Goal: Task Accomplishment & Management: Manage account settings

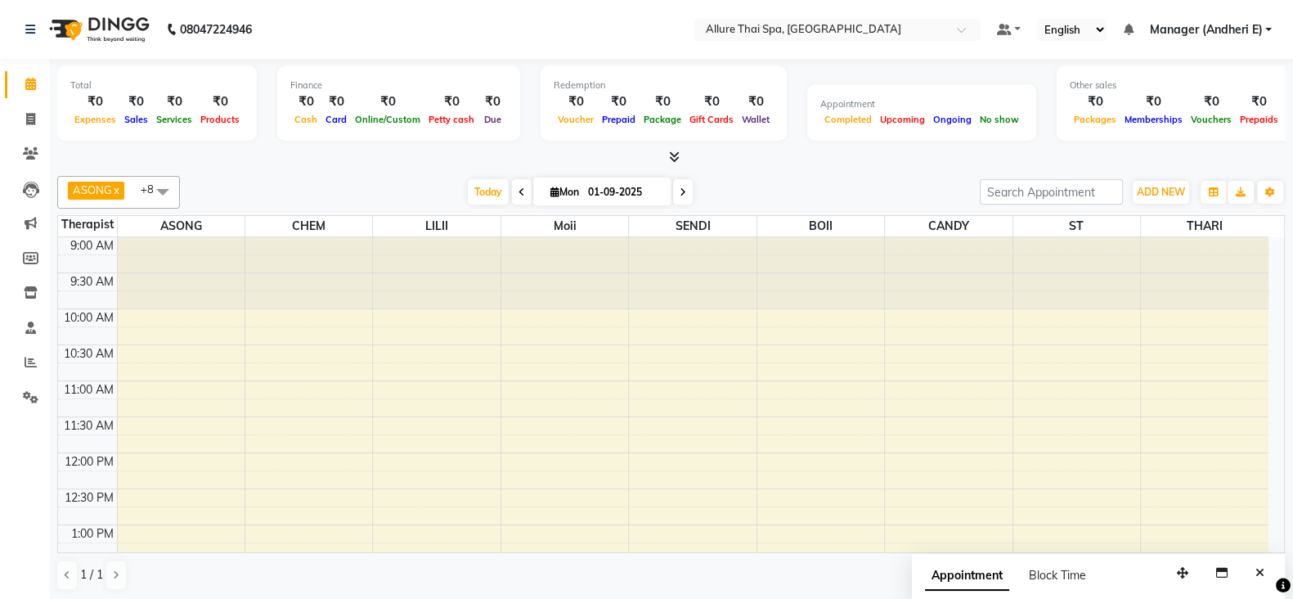
scroll to position [204, 0]
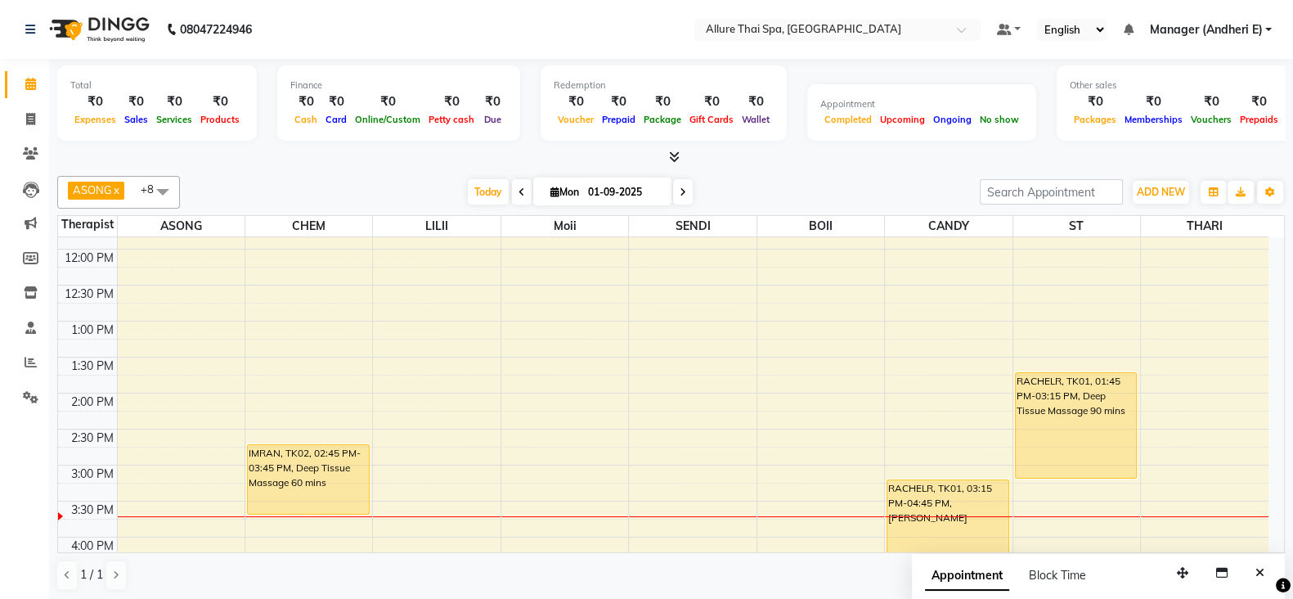
click at [1276, 550] on div "9:00 AM 9:30 AM 10:00 AM 10:30 AM 11:00 AM 11:30 AM 12:00 PM 12:30 PM 1:00 PM 1…" at bounding box center [671, 394] width 1226 height 315
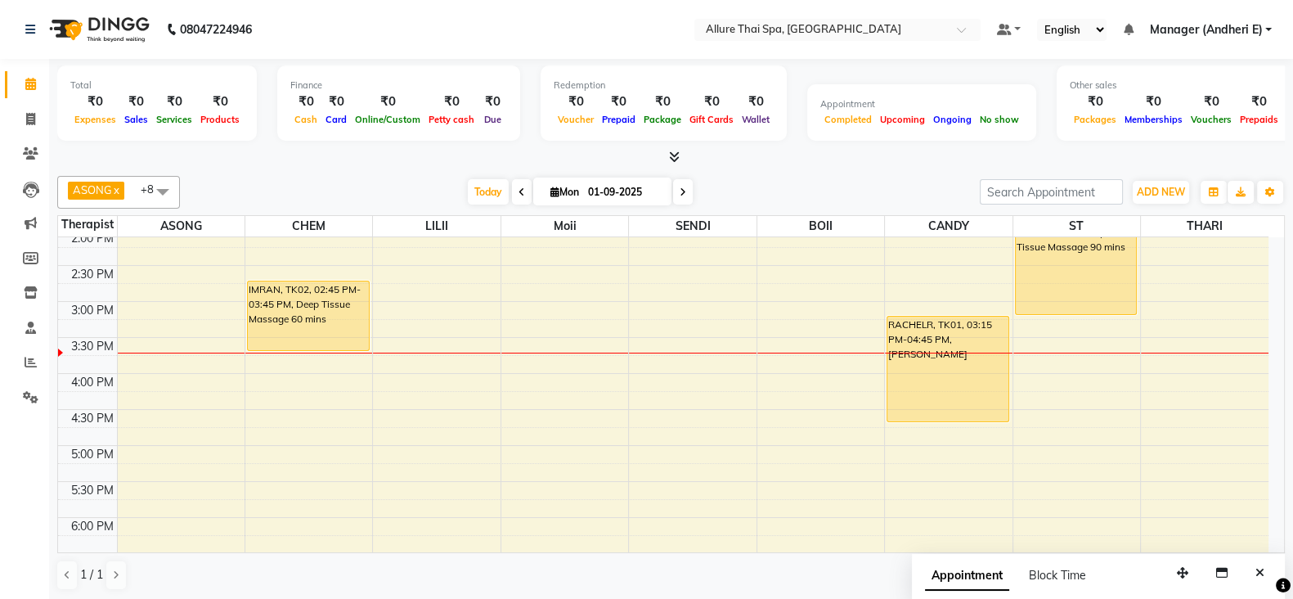
scroll to position [408, 0]
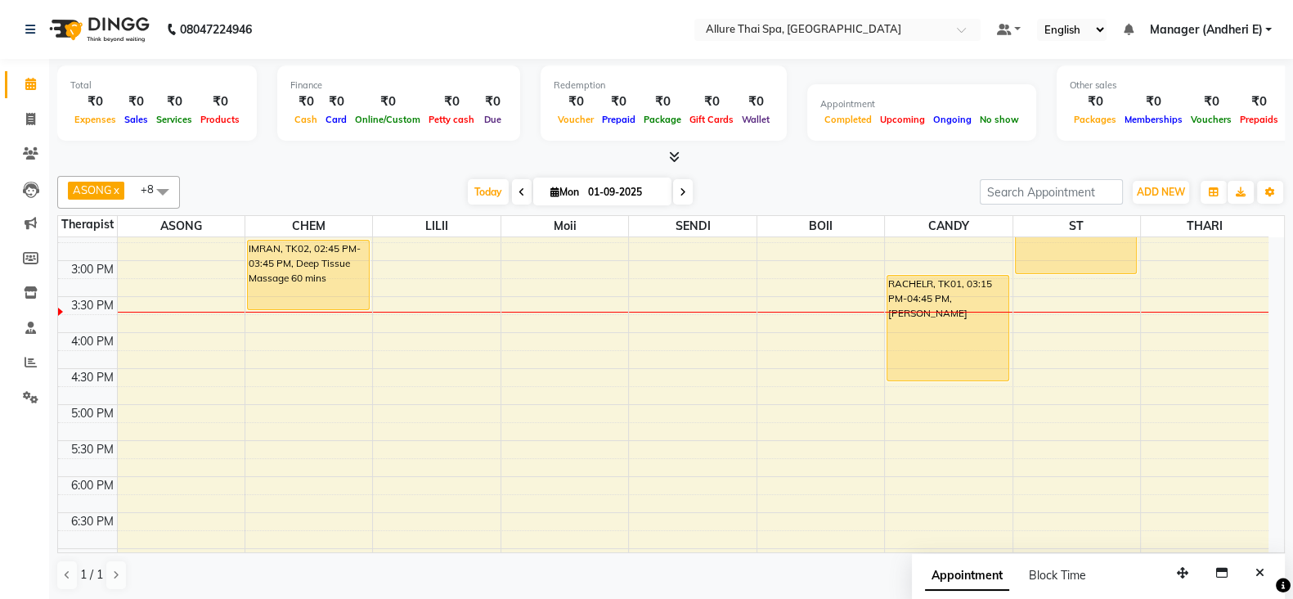
click at [433, 325] on div "9:00 AM 9:30 AM 10:00 AM 10:30 AM 11:00 AM 11:30 AM 12:00 PM 12:30 PM 1:00 PM 1…" at bounding box center [663, 368] width 1210 height 1079
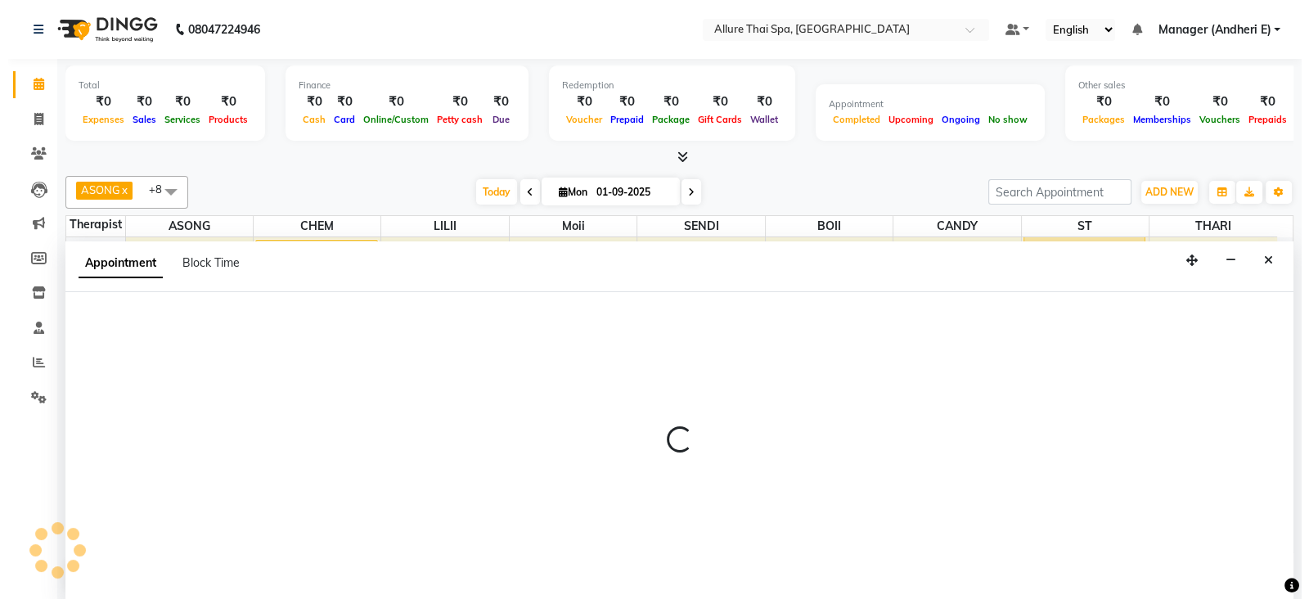
scroll to position [1, 0]
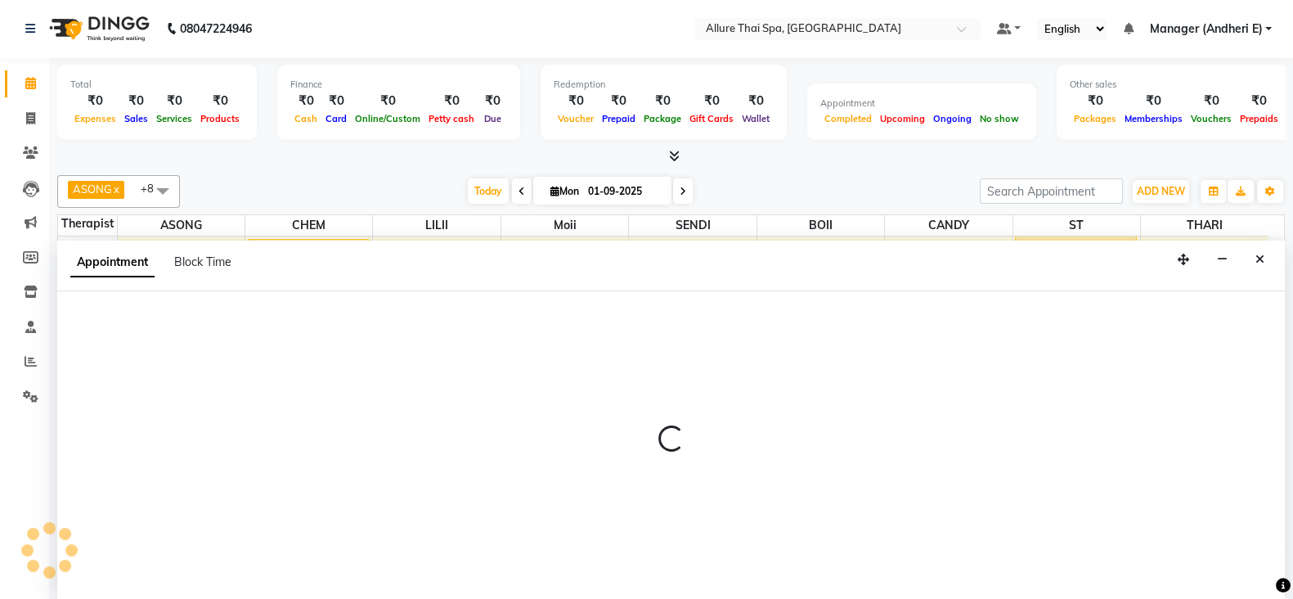
select select "82638"
select select "945"
select select "tentative"
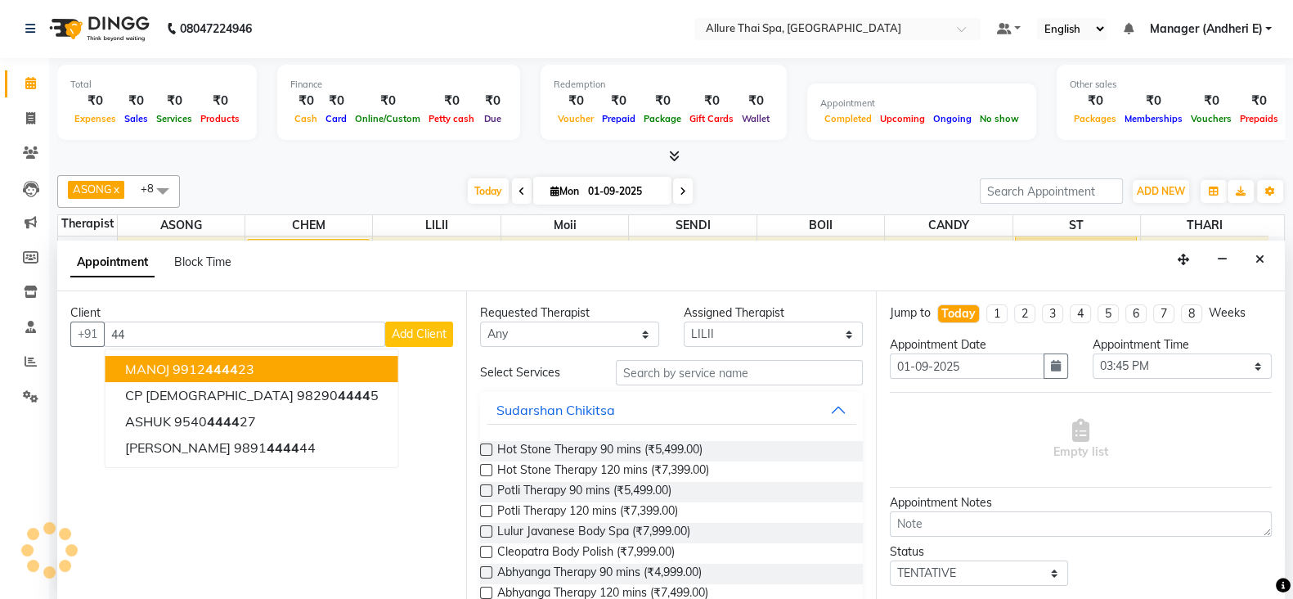
type input "4"
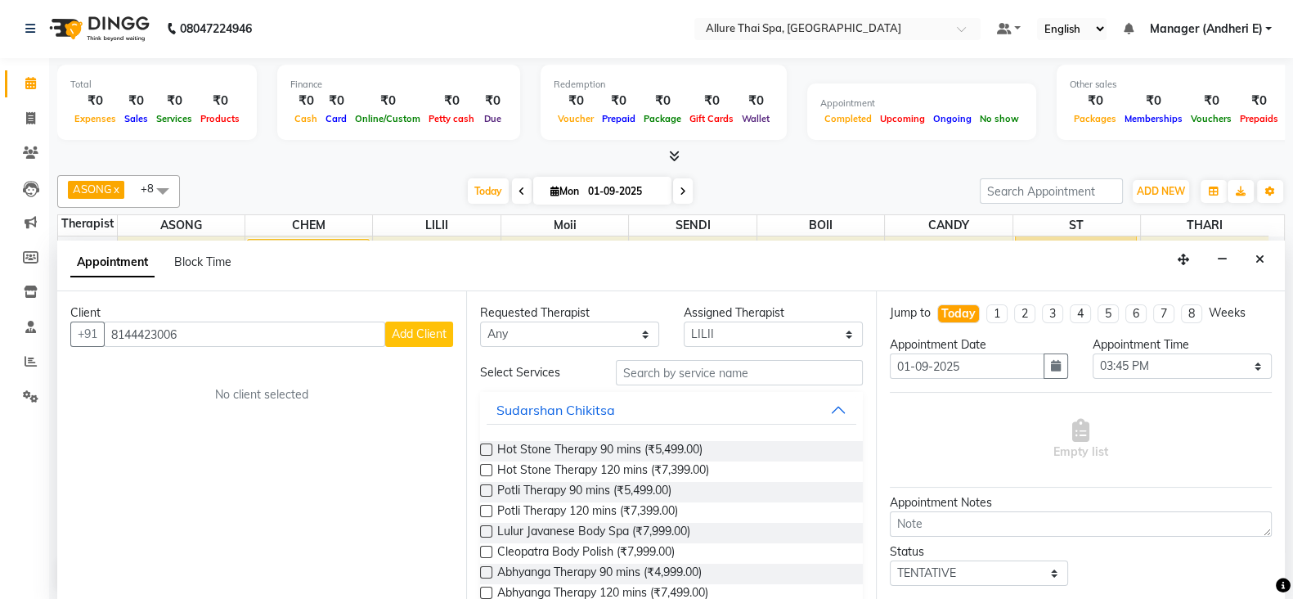
type input "8144423006"
click at [441, 333] on span "Add Client" at bounding box center [419, 333] width 55 height 15
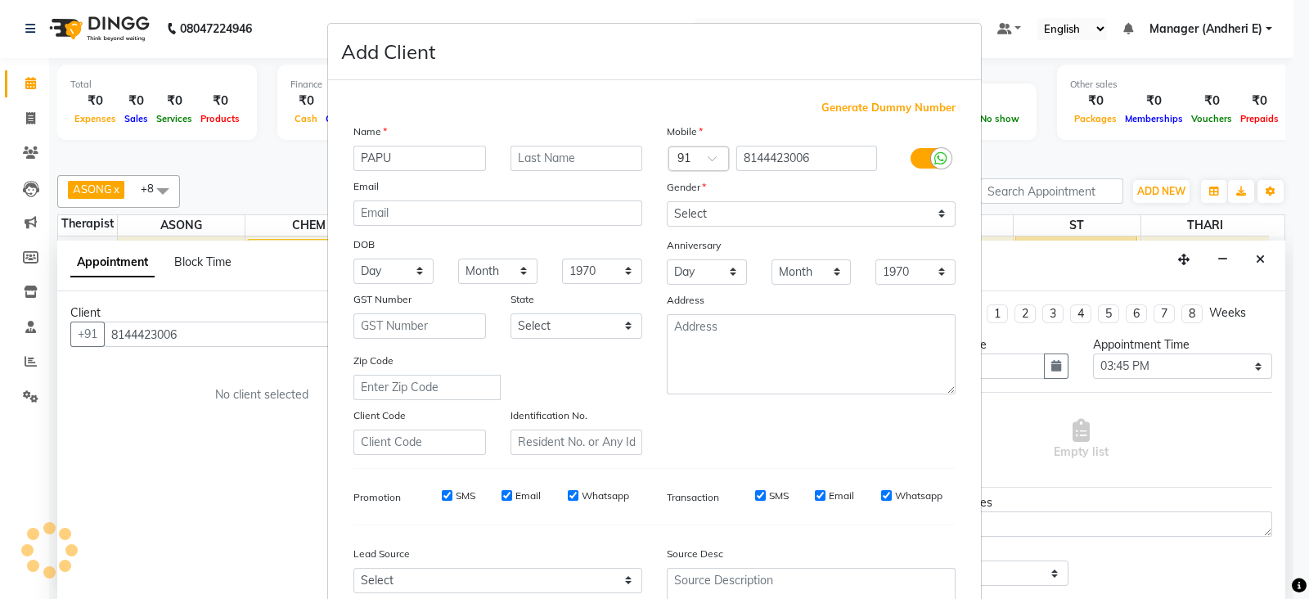
type input "PAPU"
drag, startPoint x: 936, startPoint y: 211, endPoint x: 924, endPoint y: 222, distance: 16.2
click at [936, 211] on select "Select [DEMOGRAPHIC_DATA] [DEMOGRAPHIC_DATA] Other Prefer Not To Say" at bounding box center [811, 213] width 289 height 25
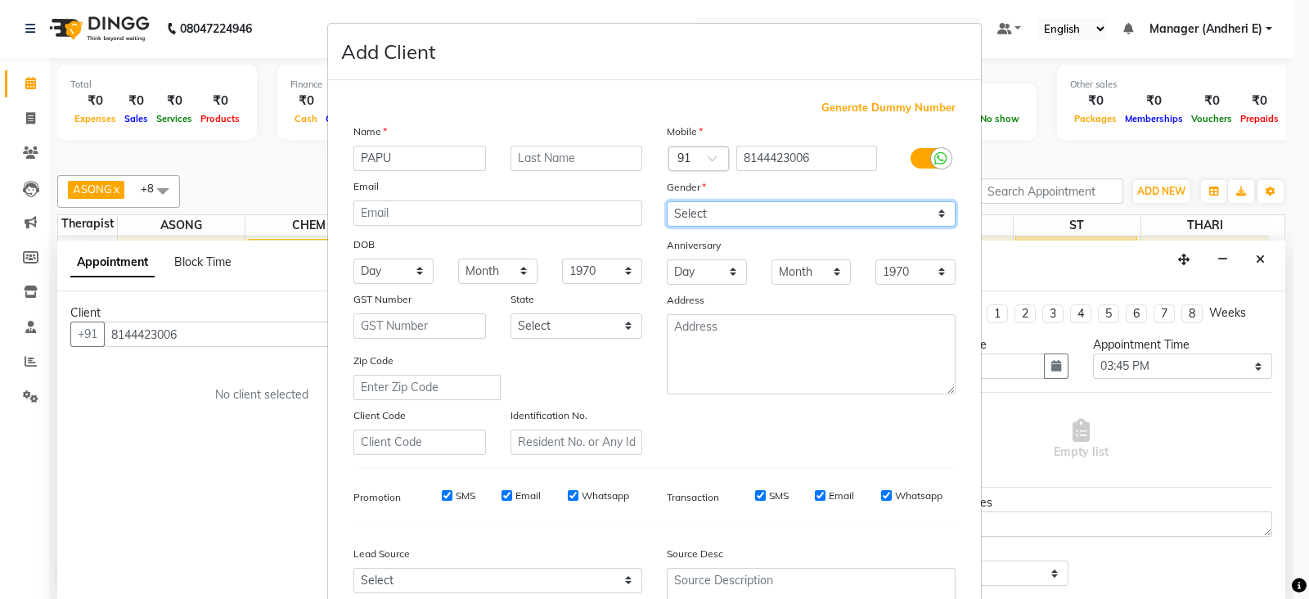
select select "[DEMOGRAPHIC_DATA]"
click at [667, 202] on select "Select [DEMOGRAPHIC_DATA] [DEMOGRAPHIC_DATA] Other Prefer Not To Say" at bounding box center [811, 213] width 289 height 25
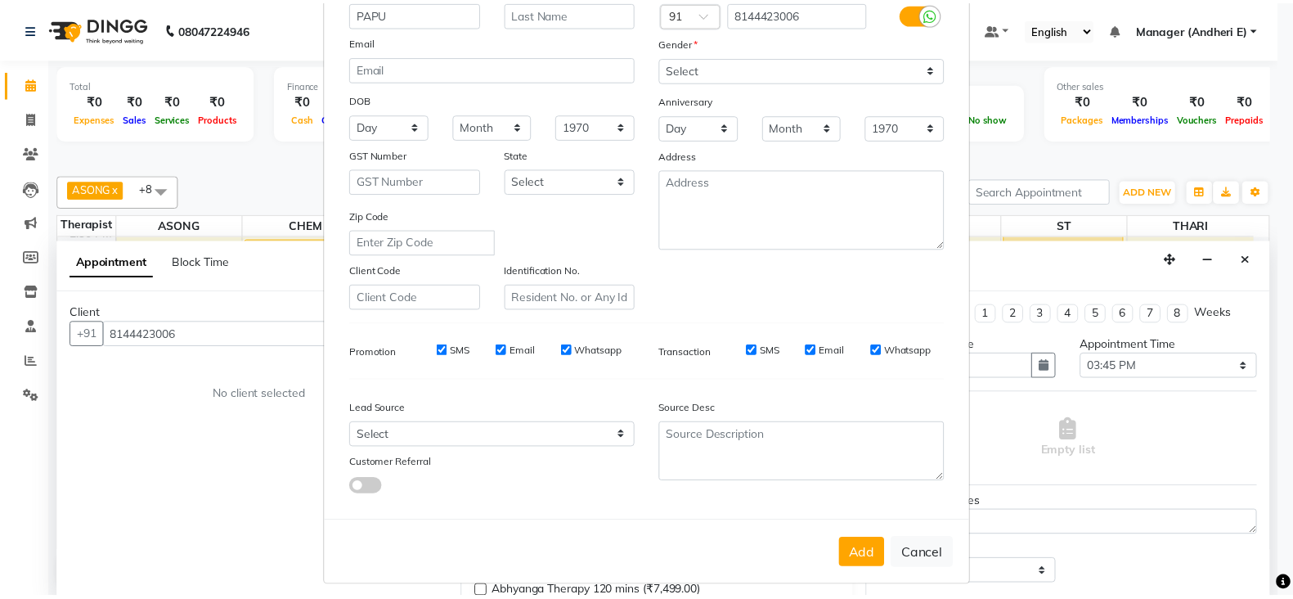
scroll to position [163, 0]
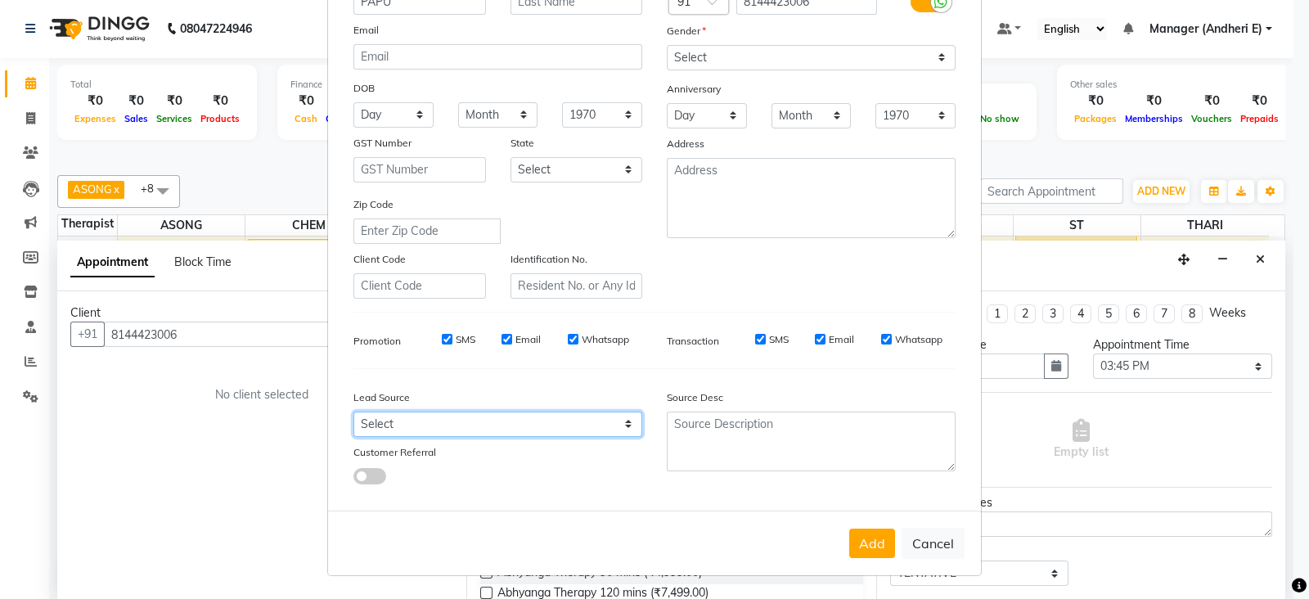
click at [628, 425] on select "Select Walk-in Referral Friend Advertisement Facebook JustDial Google Other Web…" at bounding box center [497, 423] width 289 height 25
select select "47842"
click at [353, 411] on select "Select Walk-in Referral Friend Advertisement Facebook JustDial Google Other Web…" at bounding box center [497, 423] width 289 height 25
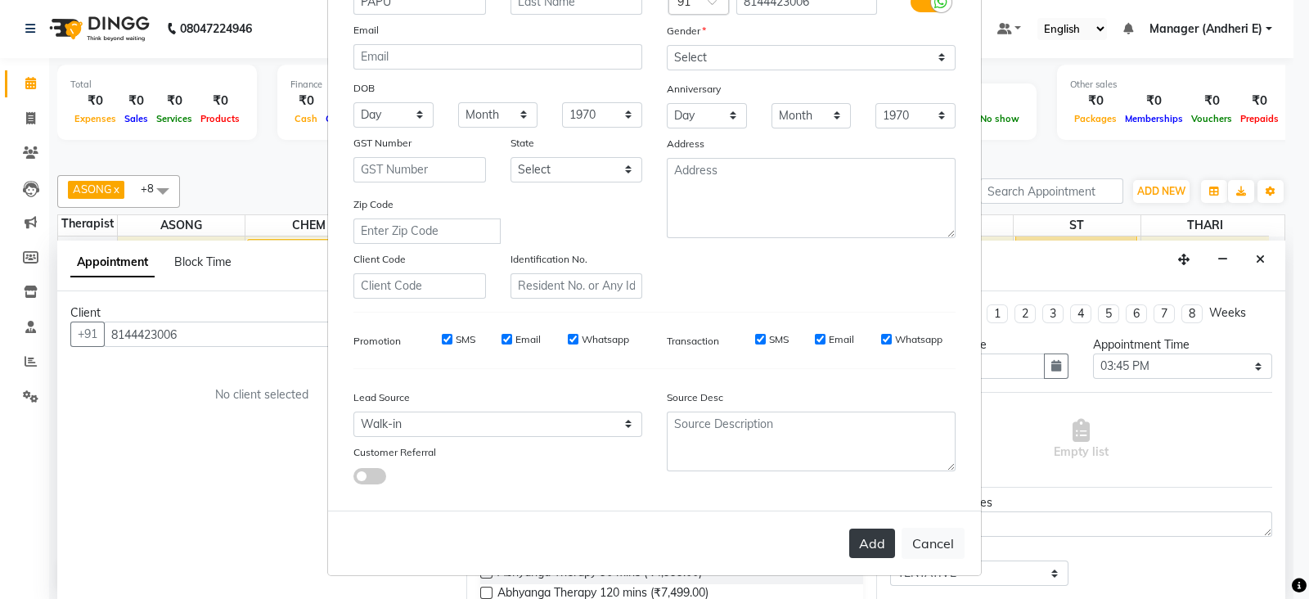
click at [867, 550] on button "Add" at bounding box center [872, 542] width 46 height 29
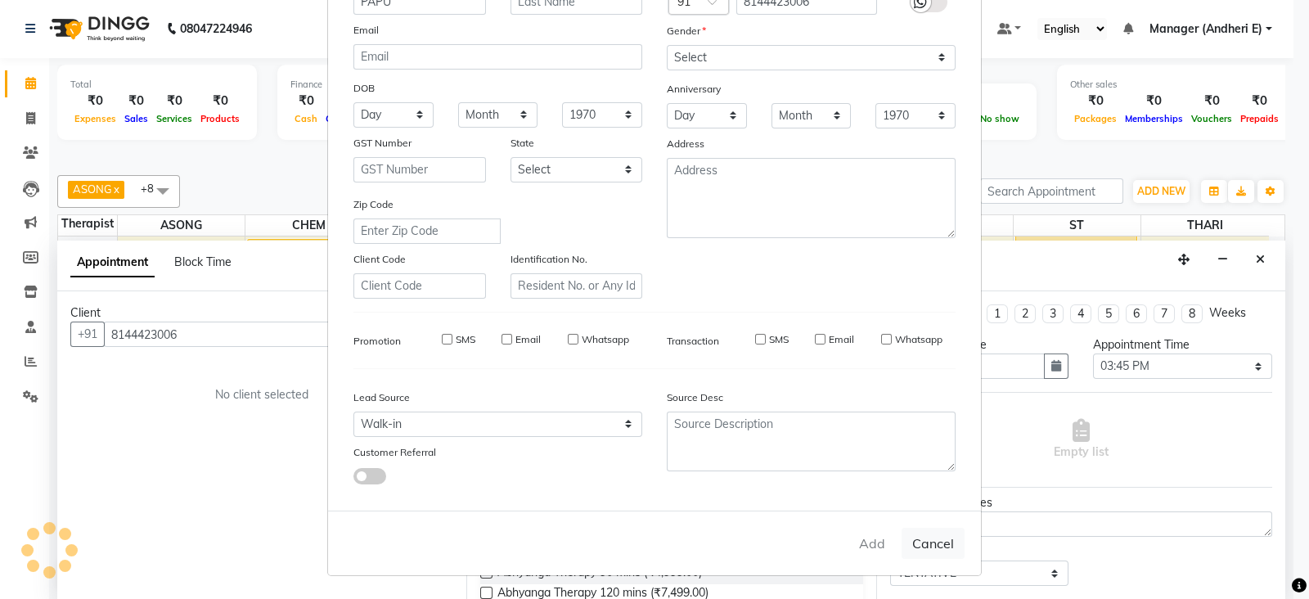
select select
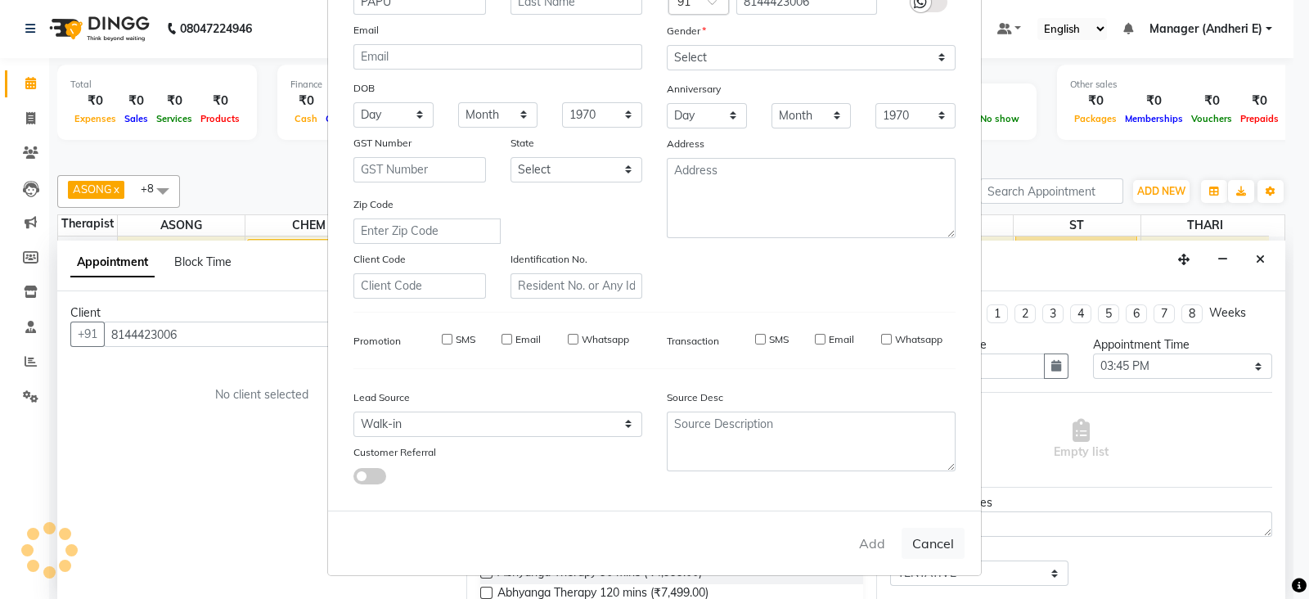
select select
checkbox input "false"
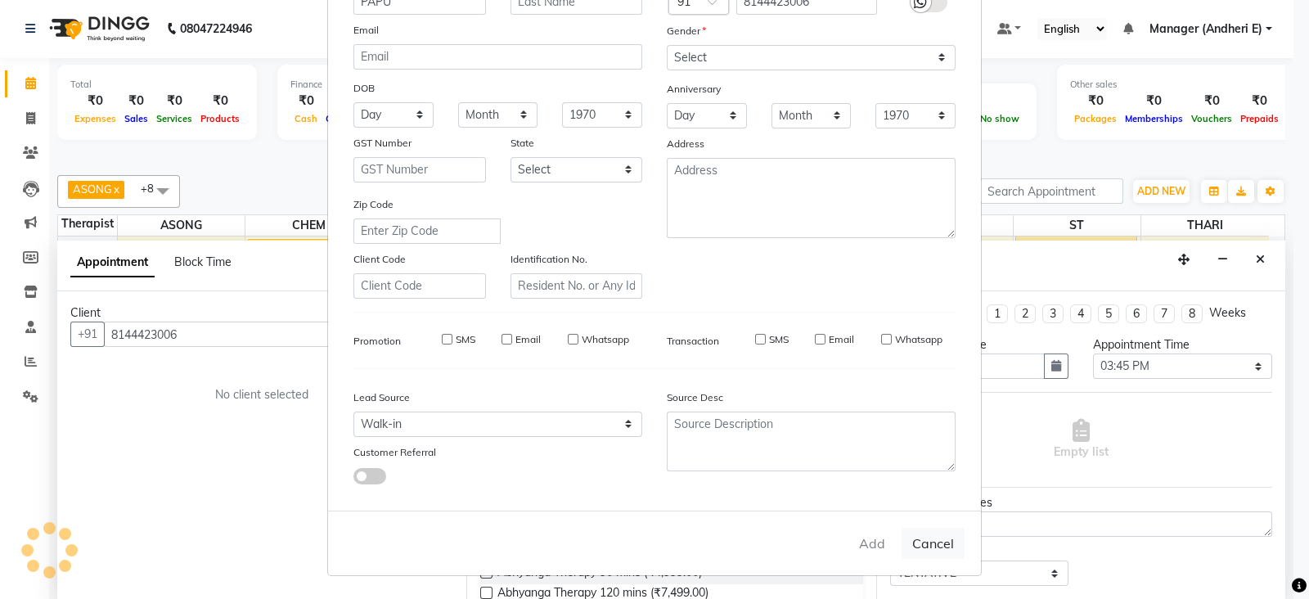
checkbox input "false"
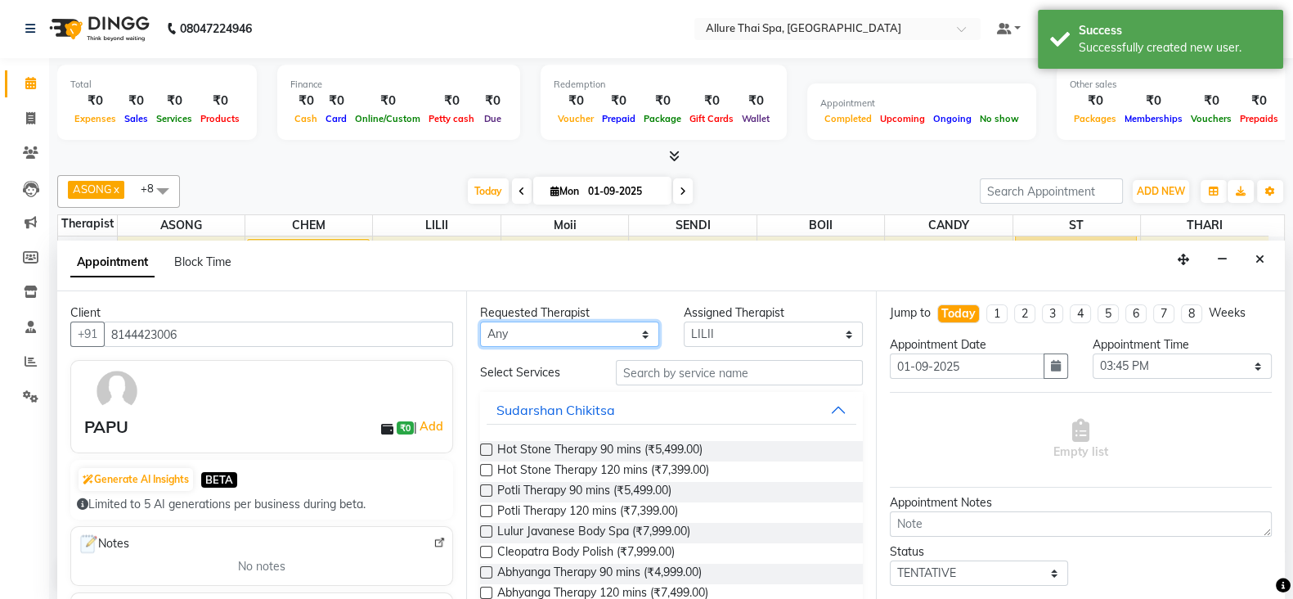
click at [644, 335] on select "Any ASONG [PERSON_NAME] BOII CANDY CHEM LILII Moii SENDI ST THARI" at bounding box center [569, 333] width 179 height 25
select select "66695"
click at [480, 321] on select "Any ASONG [PERSON_NAME] BOII CANDY CHEM LILII Moii SENDI ST THARI" at bounding box center [569, 333] width 179 height 25
select select "66695"
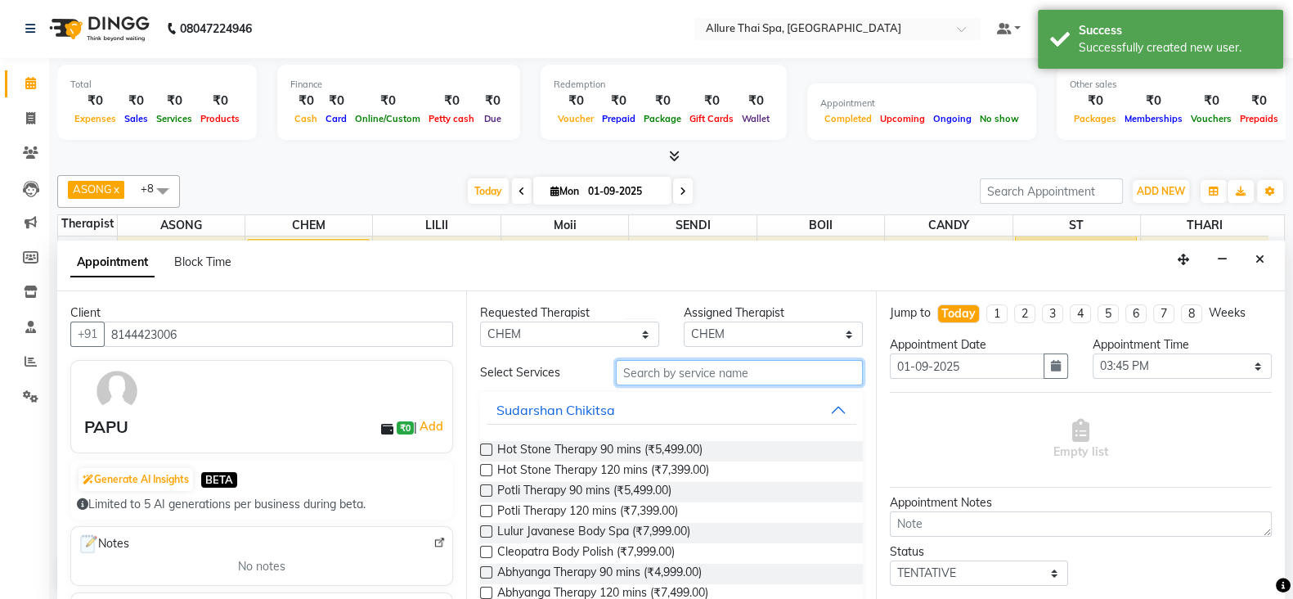
click at [701, 377] on input "text" at bounding box center [739, 372] width 247 height 25
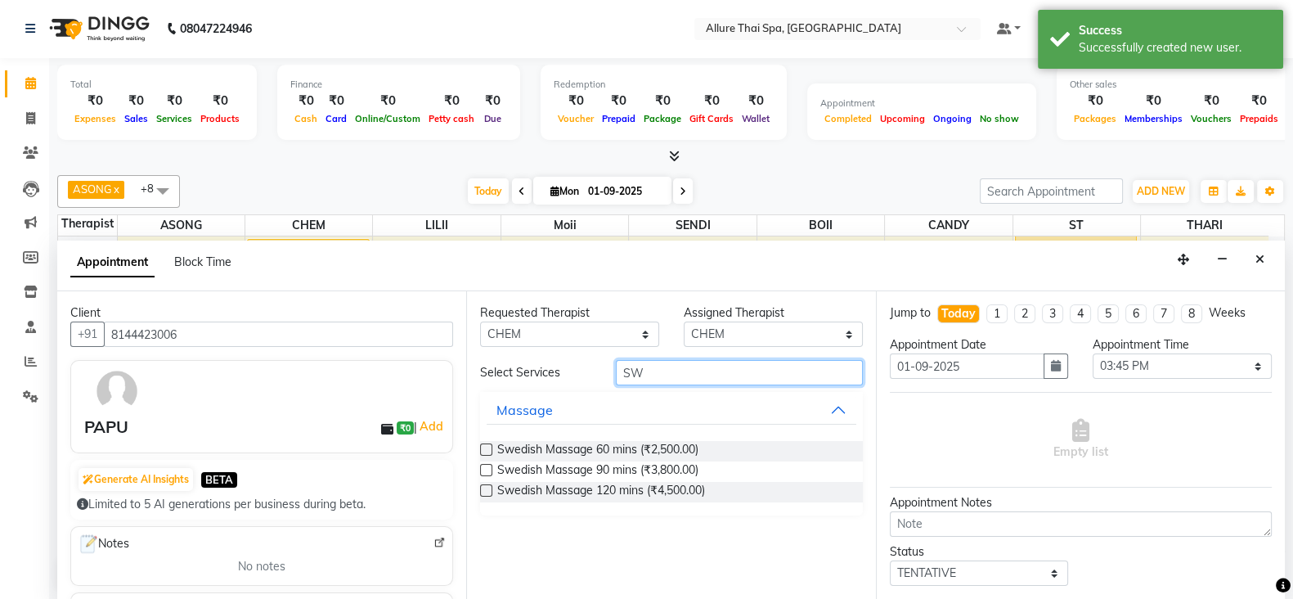
type input "S"
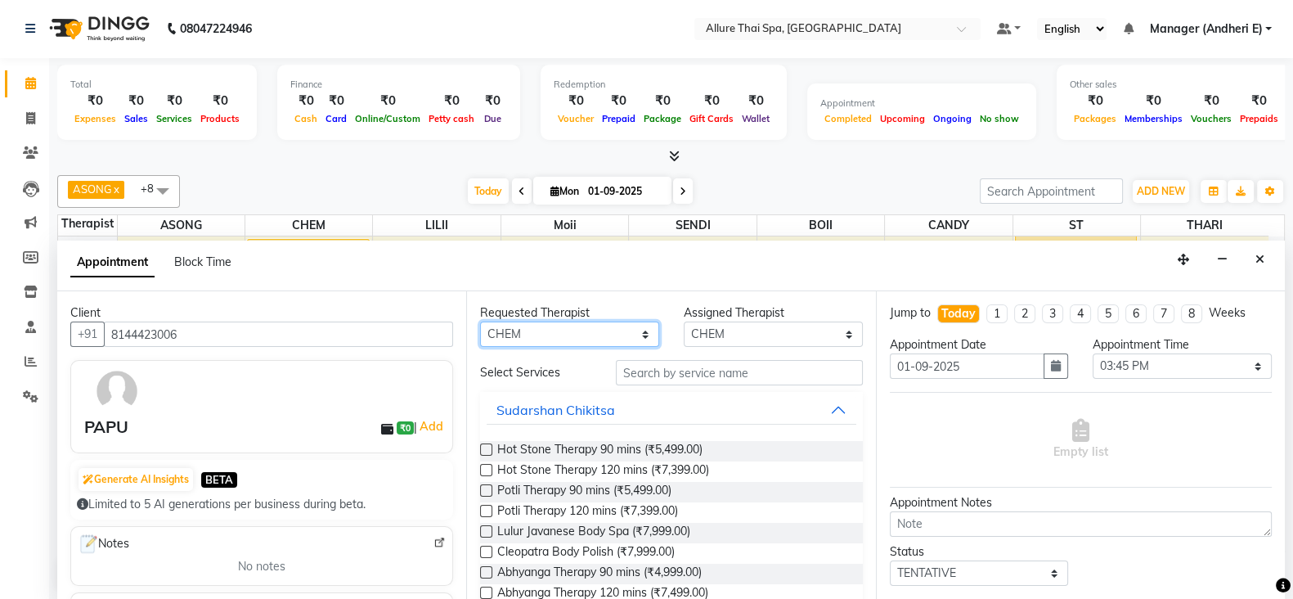
click at [642, 334] on select "Any ASONG [PERSON_NAME] BOII CANDY CHEM LILII Moii SENDI ST THARI" at bounding box center [569, 333] width 179 height 25
select select "89384"
click at [480, 321] on select "Any ASONG [PERSON_NAME] BOII CANDY CHEM LILII Moii SENDI ST THARI" at bounding box center [569, 333] width 179 height 25
select select "89384"
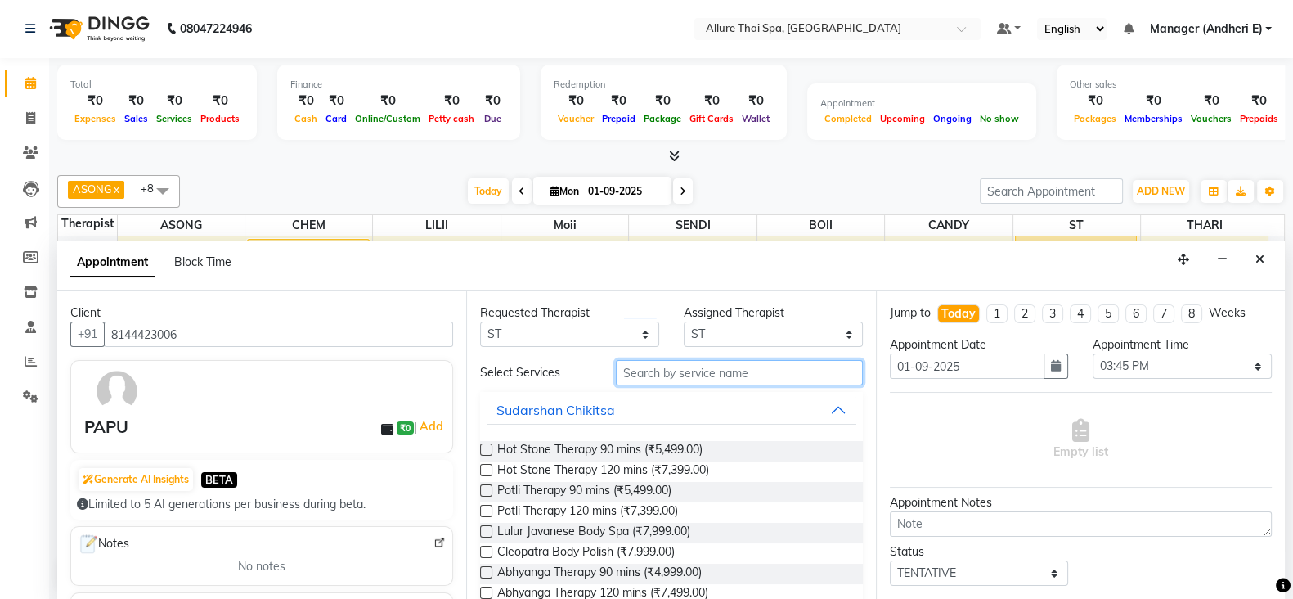
drag, startPoint x: 713, startPoint y: 375, endPoint x: 756, endPoint y: 384, distance: 44.3
click at [714, 375] on input "text" at bounding box center [739, 372] width 247 height 25
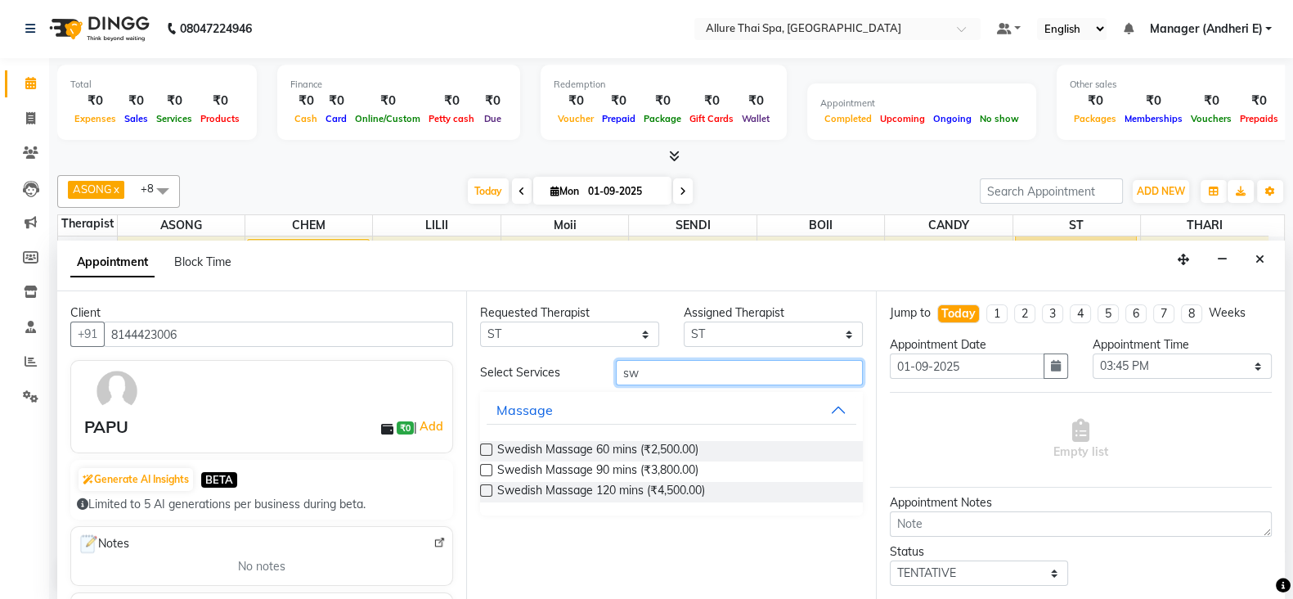
type input "s"
type input "SWEDISH"
click at [484, 448] on label at bounding box center [486, 449] width 12 height 12
click at [484, 448] on input "checkbox" at bounding box center [485, 451] width 11 height 11
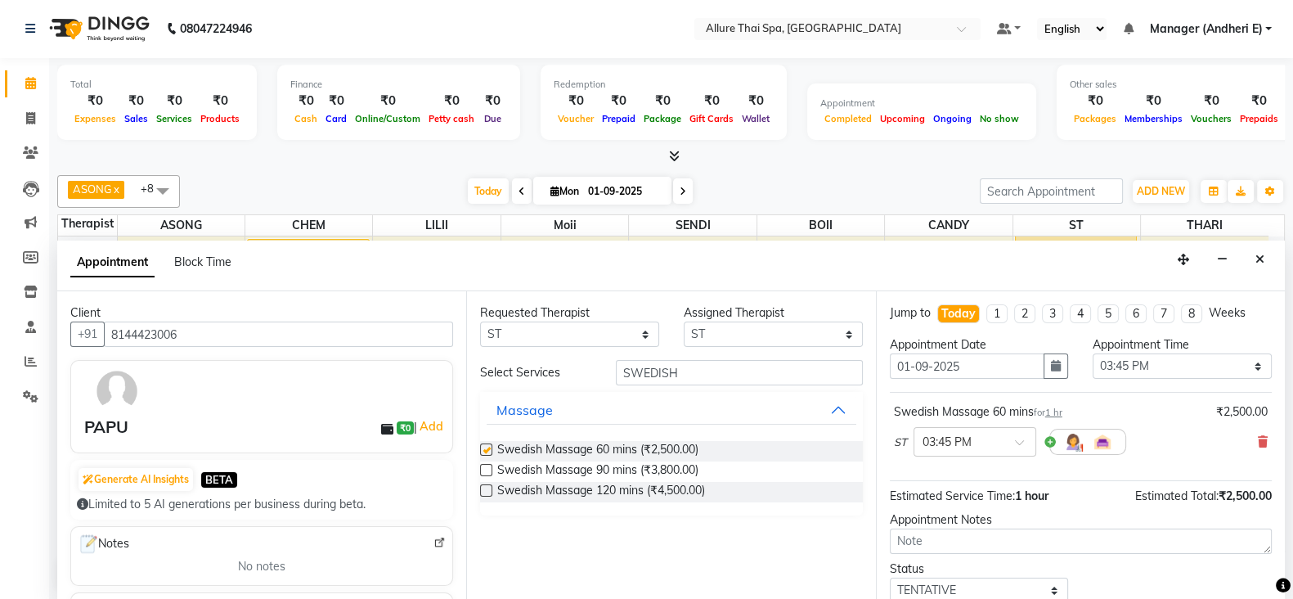
checkbox input "false"
drag, startPoint x: 1020, startPoint y: 432, endPoint x: 1018, endPoint y: 443, distance: 11.6
click at [1020, 433] on div at bounding box center [974, 440] width 121 height 17
click at [934, 501] on div "04:00 PM" at bounding box center [974, 504] width 121 height 30
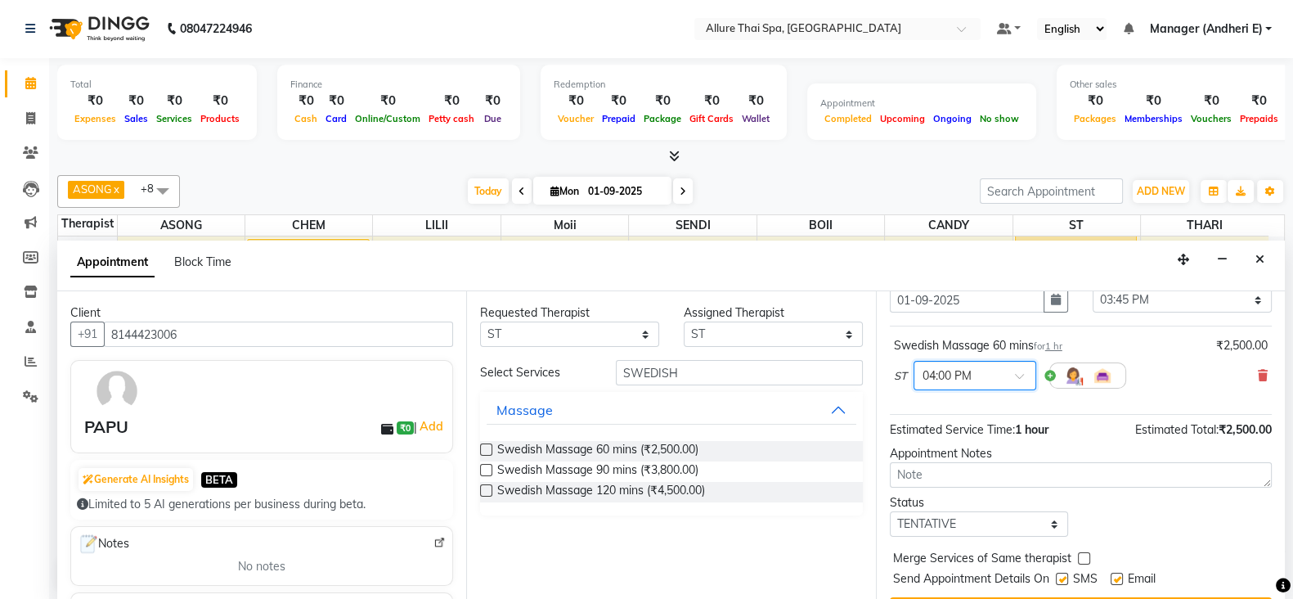
scroll to position [81, 0]
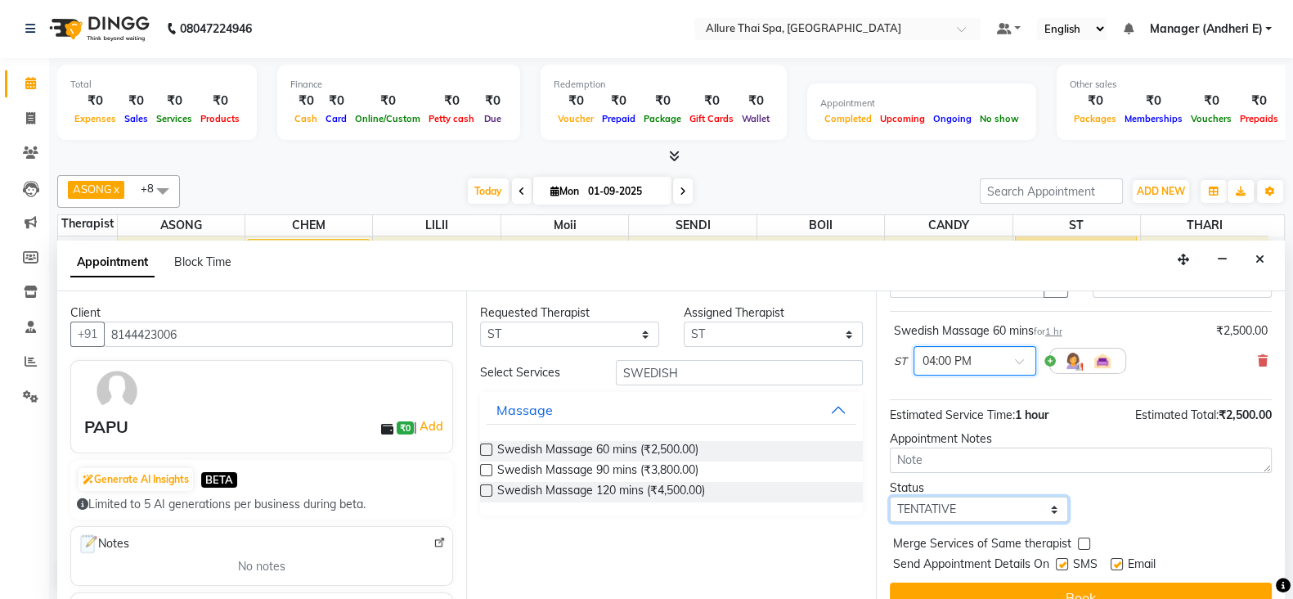
drag, startPoint x: 1044, startPoint y: 508, endPoint x: 1047, endPoint y: 498, distance: 10.3
click at [1044, 508] on select "Select TENTATIVE CONFIRM CHECK-IN UPCOMING" at bounding box center [979, 508] width 179 height 25
select select "check-in"
click at [890, 496] on select "Select TENTATIVE CONFIRM CHECK-IN UPCOMING" at bounding box center [979, 508] width 179 height 25
click at [1058, 567] on div at bounding box center [1061, 567] width 11 height 17
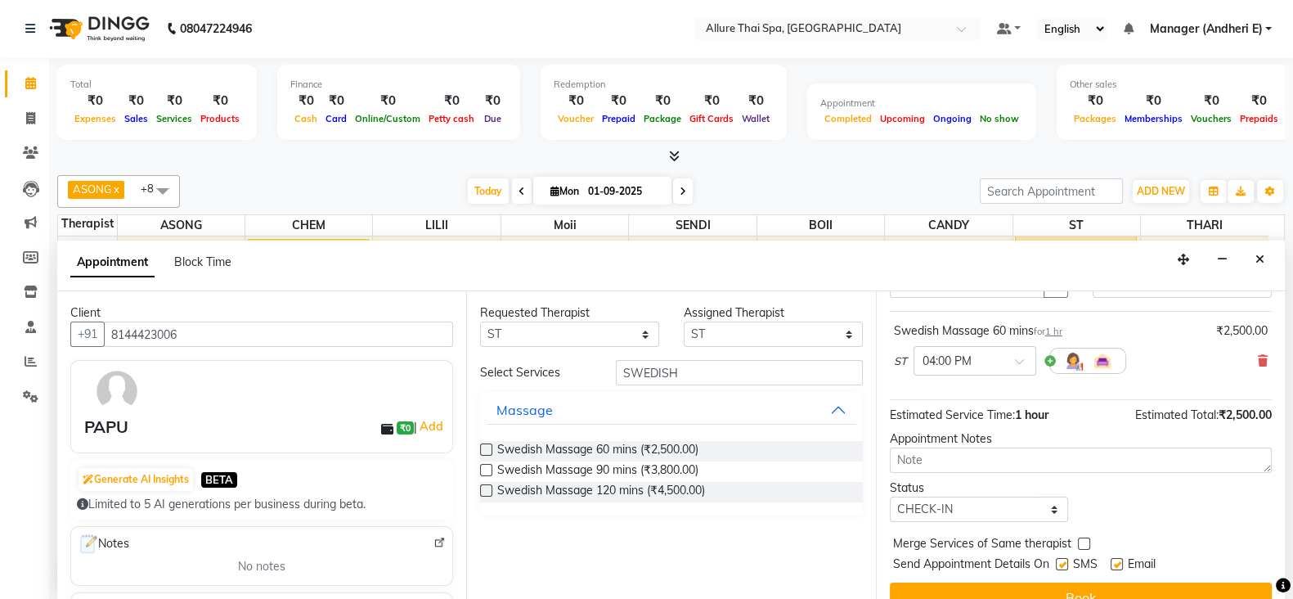
click at [1058, 567] on div at bounding box center [1061, 567] width 11 height 17
click at [1065, 559] on label at bounding box center [1062, 564] width 12 height 12
click at [1065, 560] on input "checkbox" at bounding box center [1061, 565] width 11 height 11
checkbox input "false"
click at [1120, 562] on label at bounding box center [1117, 564] width 12 height 12
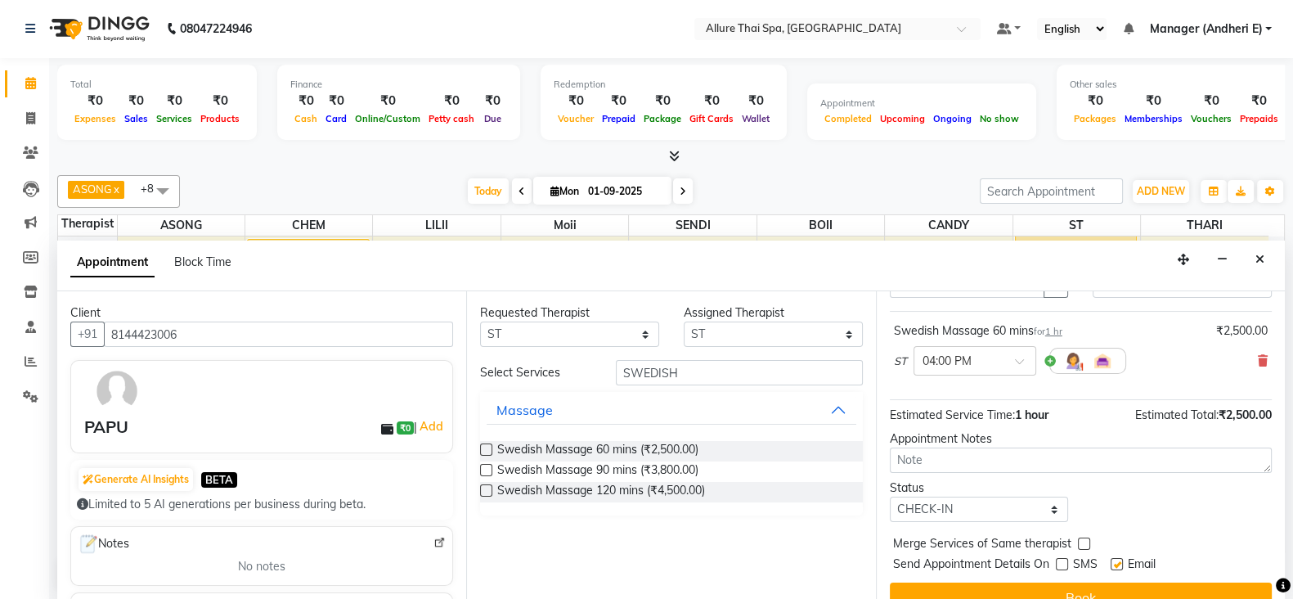
click at [1120, 562] on input "checkbox" at bounding box center [1116, 565] width 11 height 11
checkbox input "false"
click at [1134, 582] on button "Book" at bounding box center [1081, 596] width 382 height 29
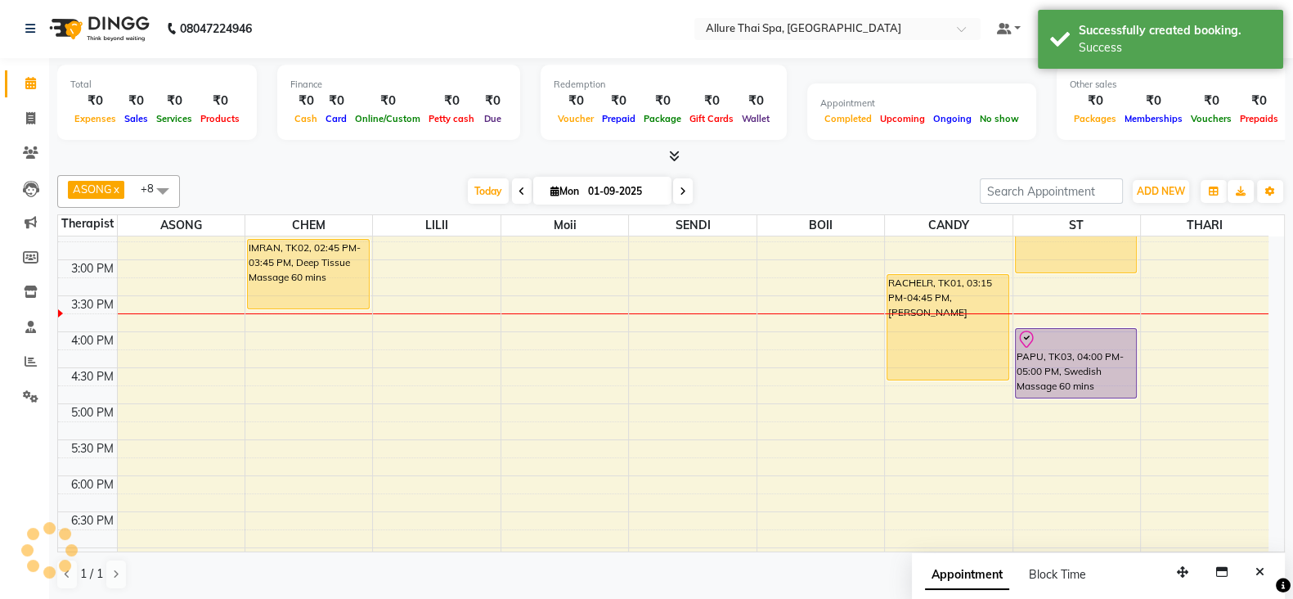
scroll to position [0, 0]
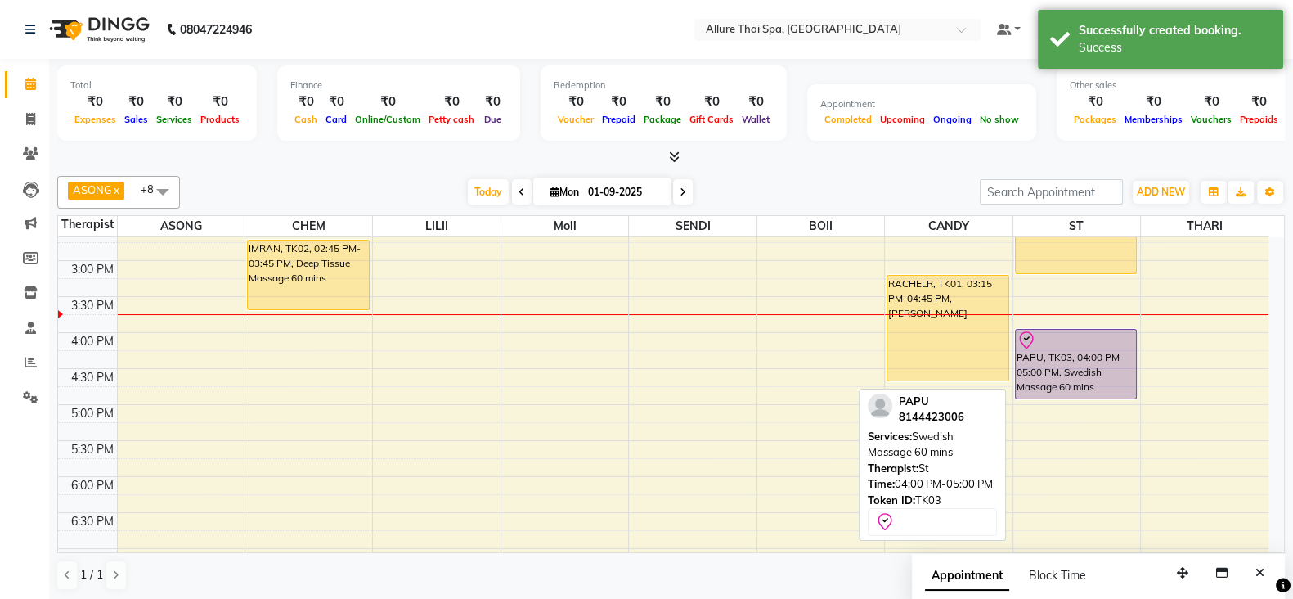
click at [1079, 352] on div "PAPU, TK03, 04:00 PM-05:00 PM, Swedish Massage 60 mins" at bounding box center [1076, 364] width 121 height 69
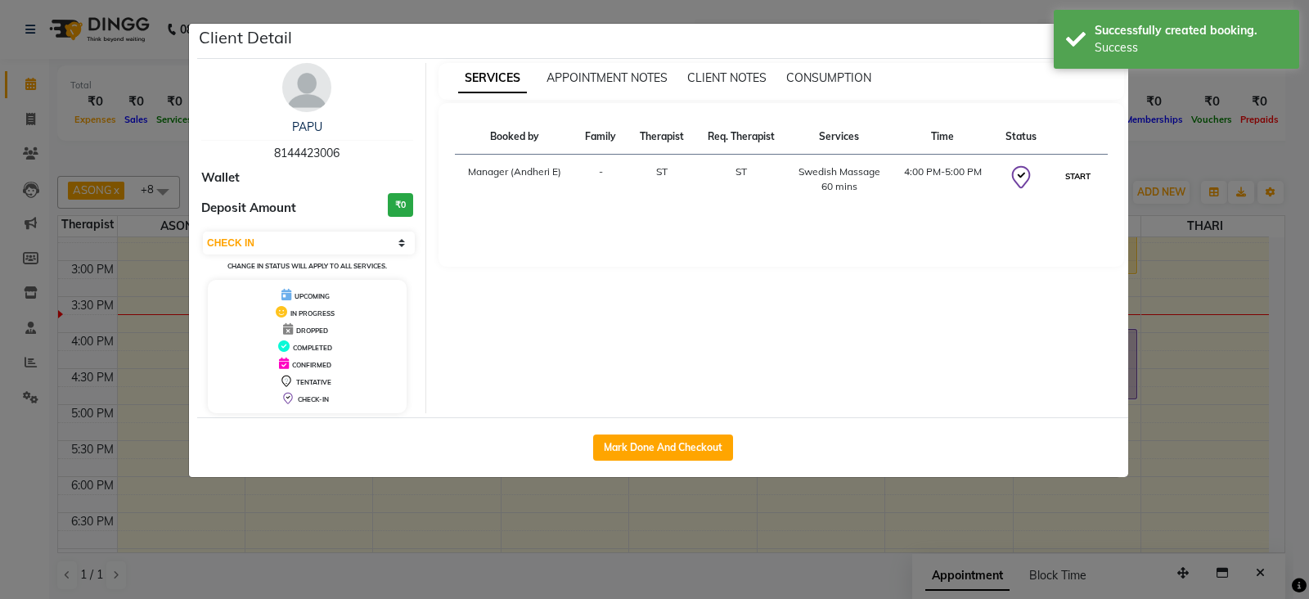
click at [1075, 173] on button "START" at bounding box center [1078, 176] width 34 height 20
select select "1"
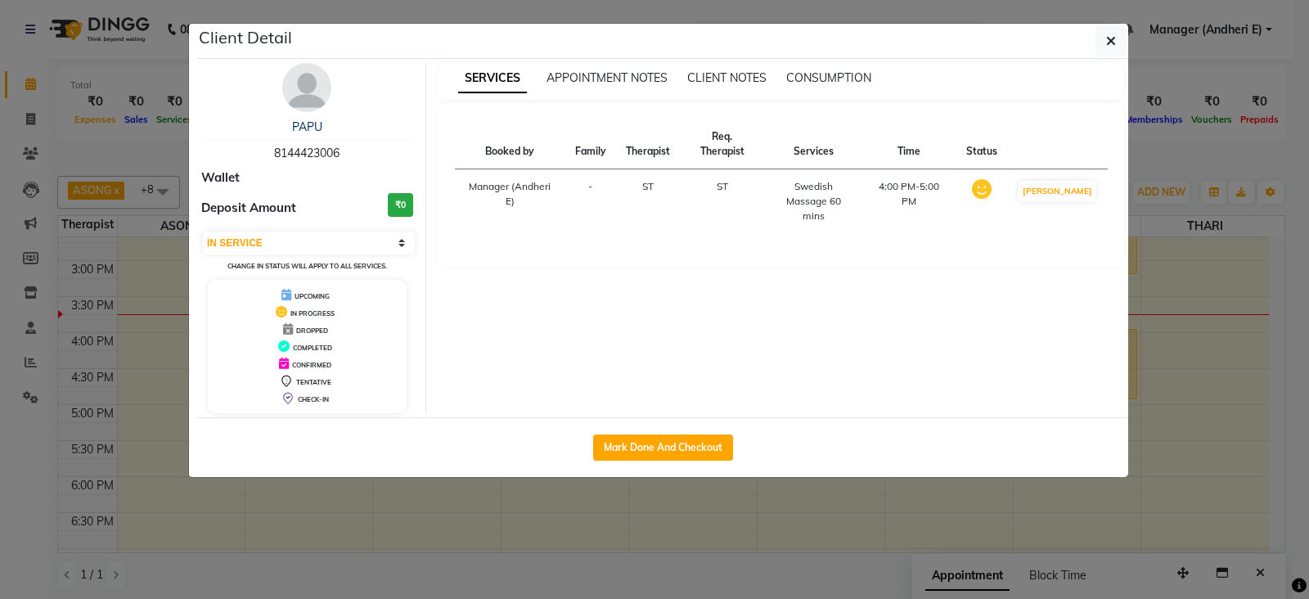
click at [1120, 34] on button "button" at bounding box center [1110, 40] width 31 height 31
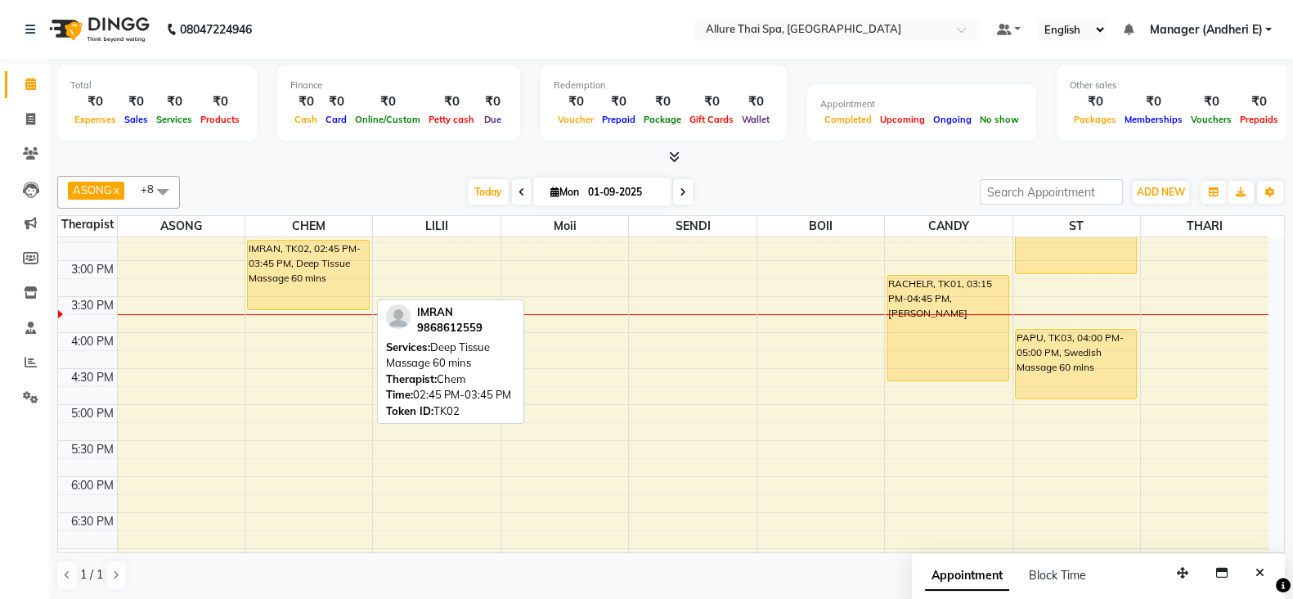
click at [342, 288] on div "IMRAN, TK02, 02:45 PM-03:45 PM, Deep Tissue Massage 60 mins" at bounding box center [308, 274] width 121 height 69
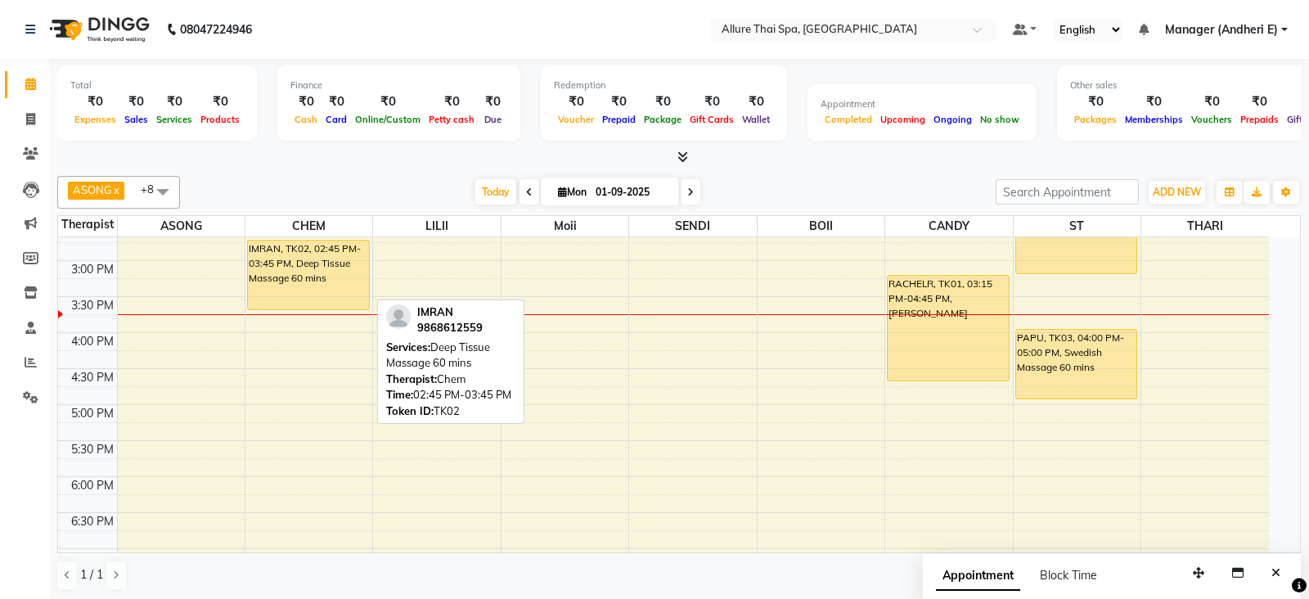
select select "1"
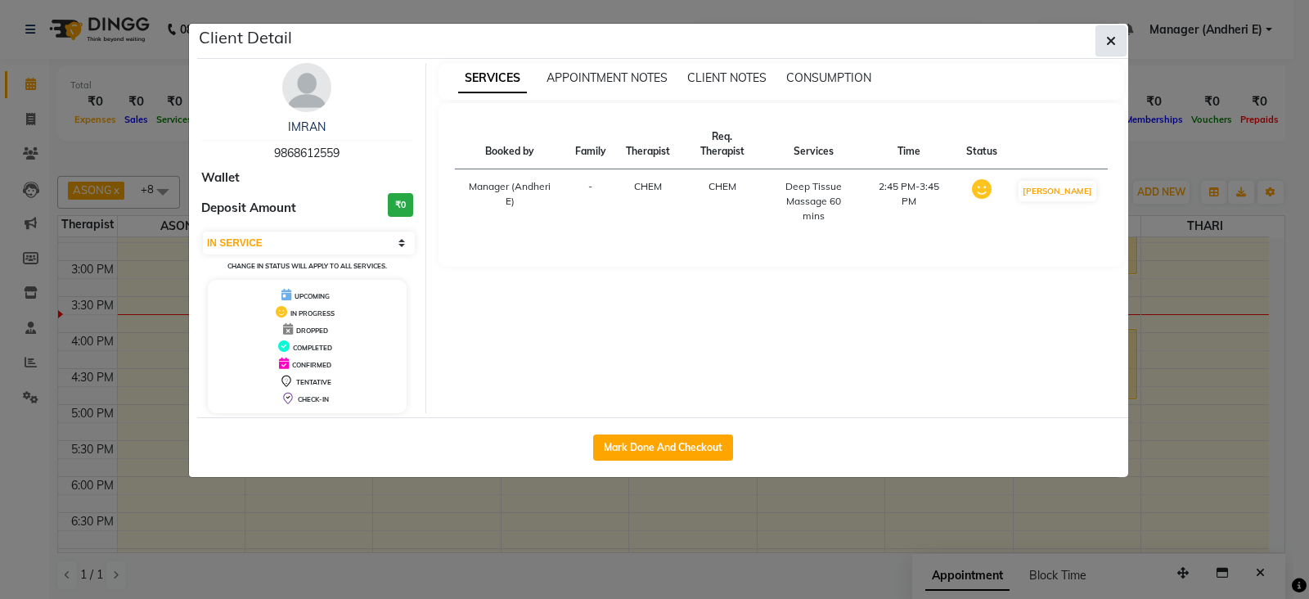
drag, startPoint x: 1127, startPoint y: 36, endPoint x: 1118, endPoint y: 43, distance: 11.1
click at [1125, 36] on div "Client Detail" at bounding box center [662, 41] width 931 height 35
click at [1100, 40] on button "button" at bounding box center [1110, 40] width 31 height 31
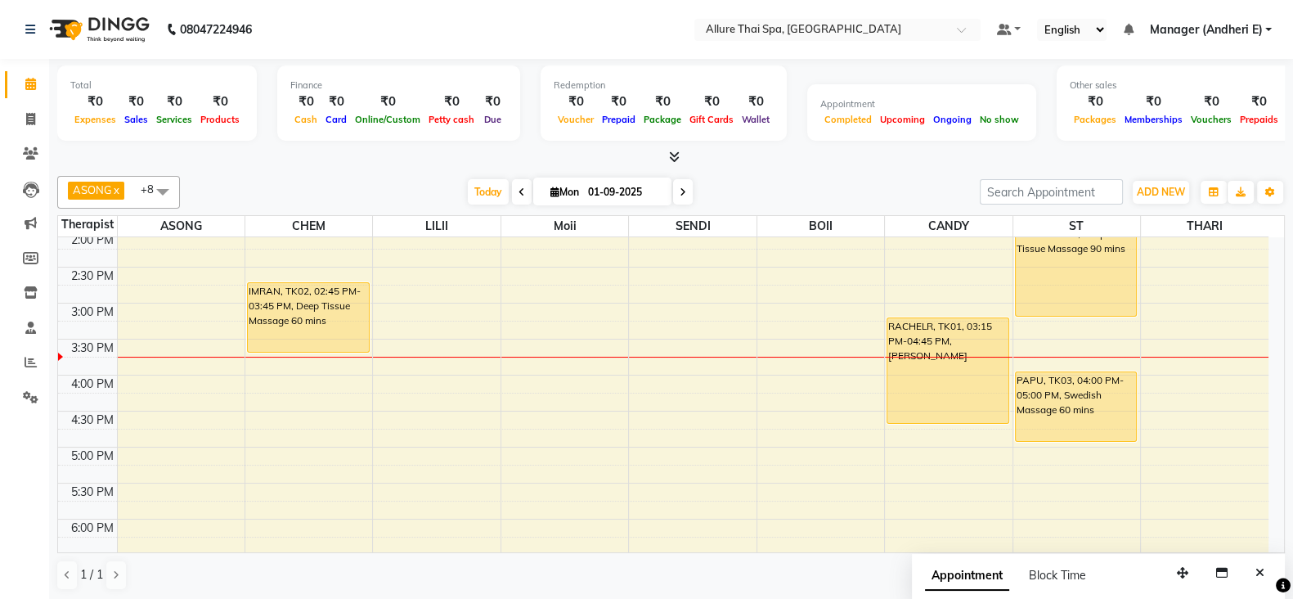
scroll to position [367, 0]
click at [313, 300] on div "IMRAN, TK02, 02:45 PM-03:45 PM, Deep Tissue Massage 60 mins" at bounding box center [308, 315] width 121 height 69
select select "1"
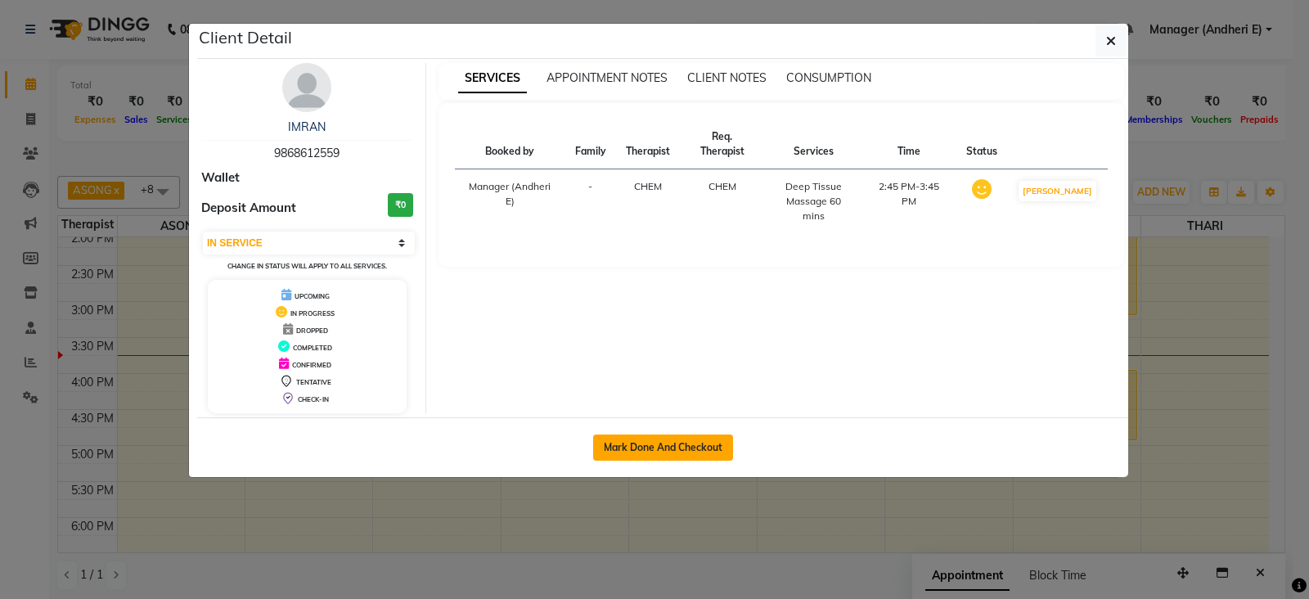
click at [663, 452] on button "Mark Done And Checkout" at bounding box center [663, 447] width 140 height 26
select select "service"
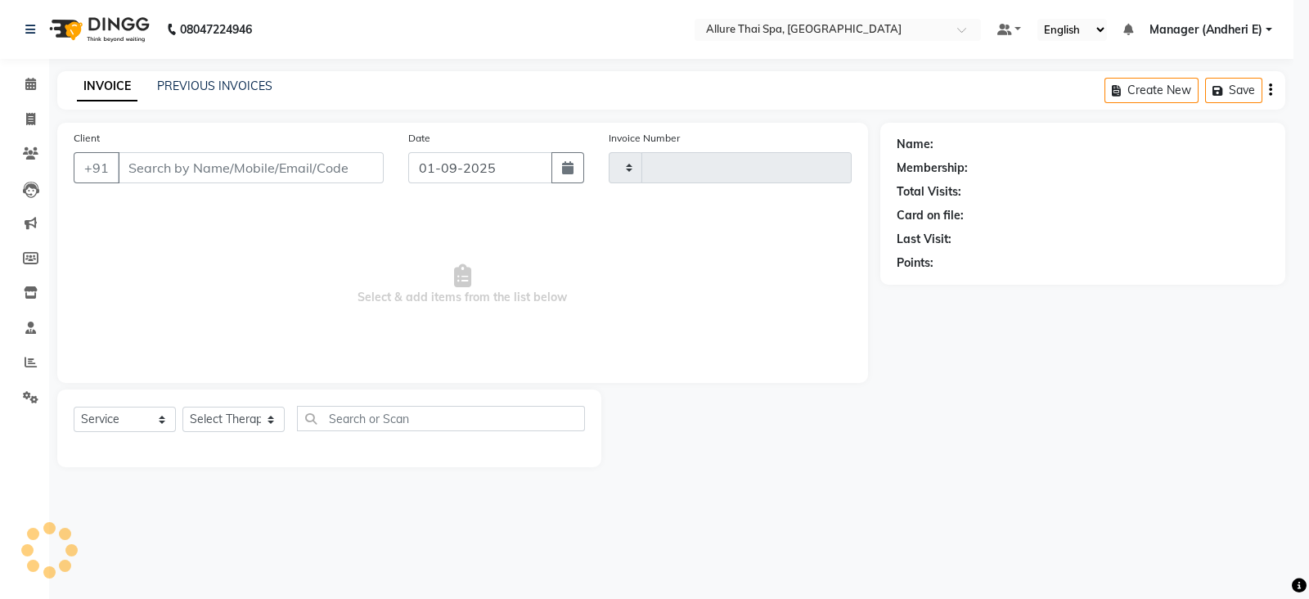
type input "1919"
select select "6826"
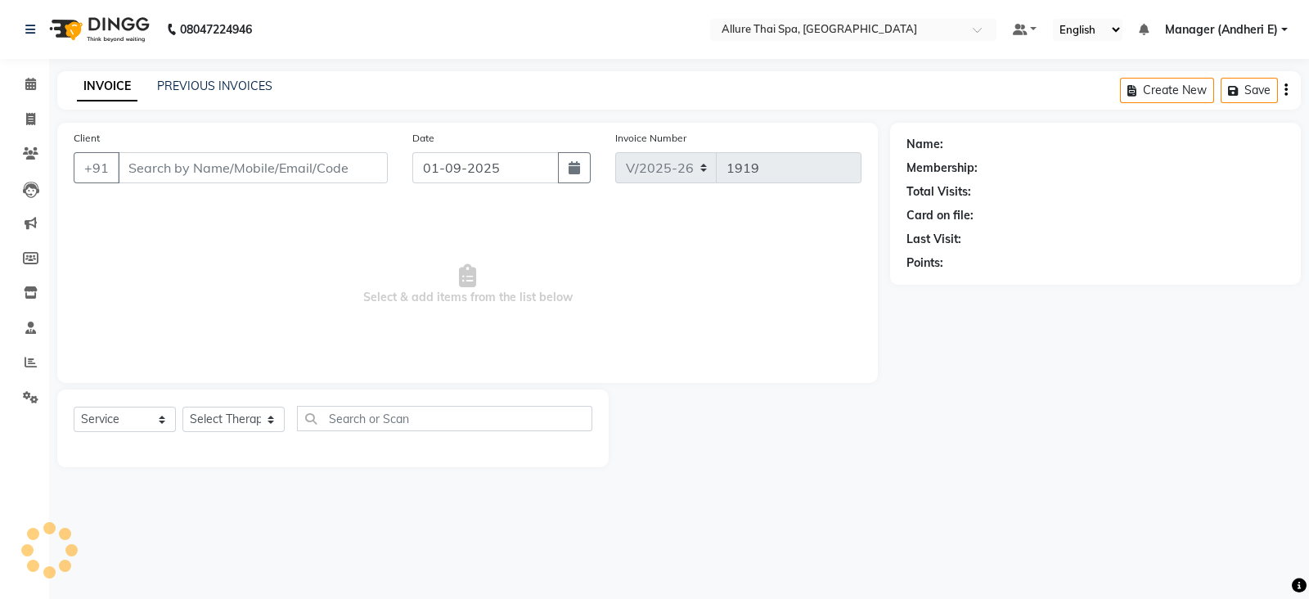
type input "9868612559"
select select "66695"
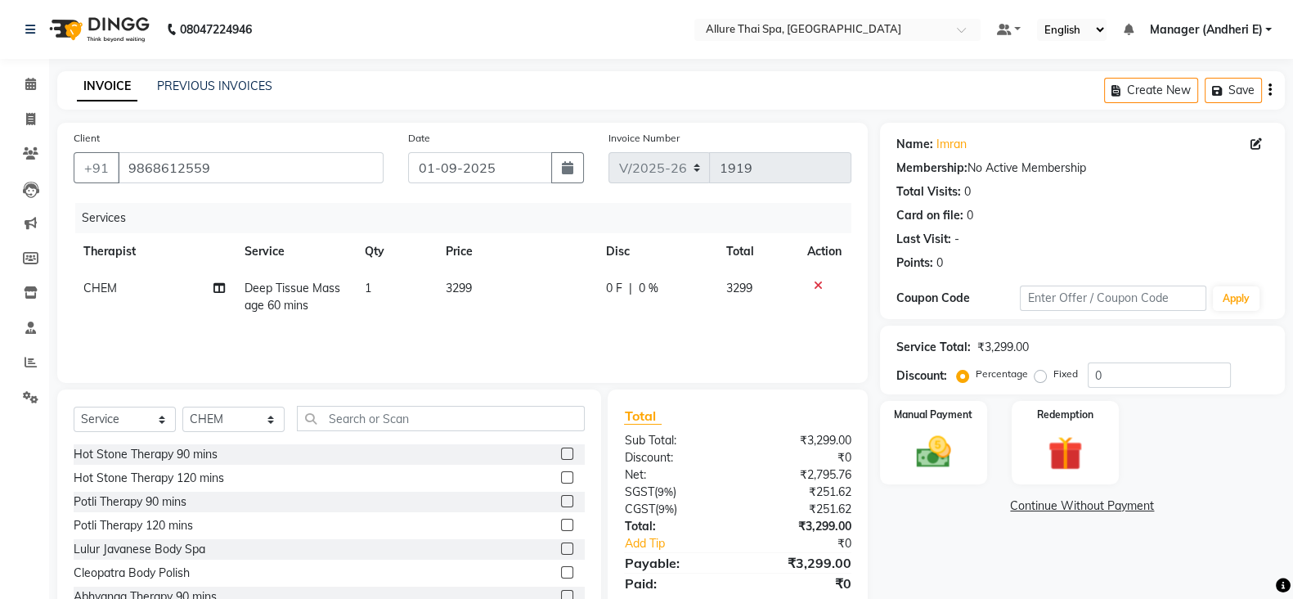
click at [1053, 371] on label "Fixed" at bounding box center [1065, 373] width 25 height 15
click at [1038, 371] on input "Fixed" at bounding box center [1043, 373] width 11 height 11
radio input "true"
click at [1129, 374] on input "0" at bounding box center [1159, 374] width 143 height 25
click at [976, 374] on label "Percentage" at bounding box center [1002, 373] width 52 height 15
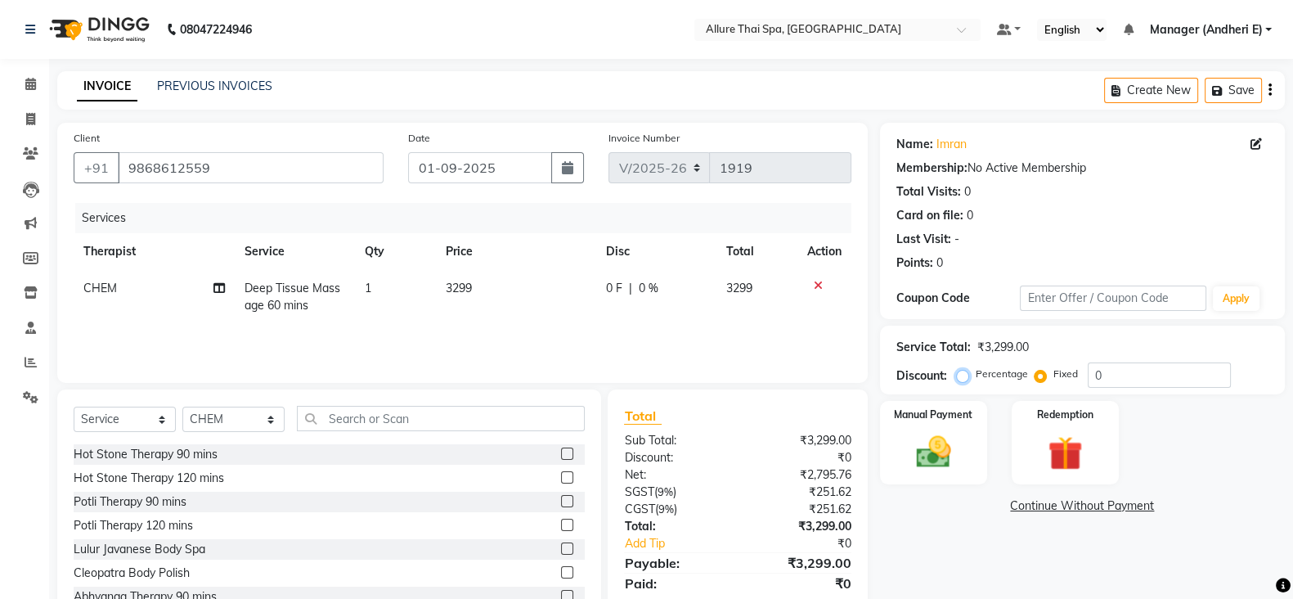
click at [960, 374] on input "Percentage" at bounding box center [965, 373] width 11 height 11
radio input "true"
click at [1030, 379] on div "Percentage Fixed" at bounding box center [1024, 374] width 128 height 21
click at [1053, 375] on label "Fixed" at bounding box center [1065, 373] width 25 height 15
click at [1038, 375] on input "Fixed" at bounding box center [1043, 373] width 11 height 11
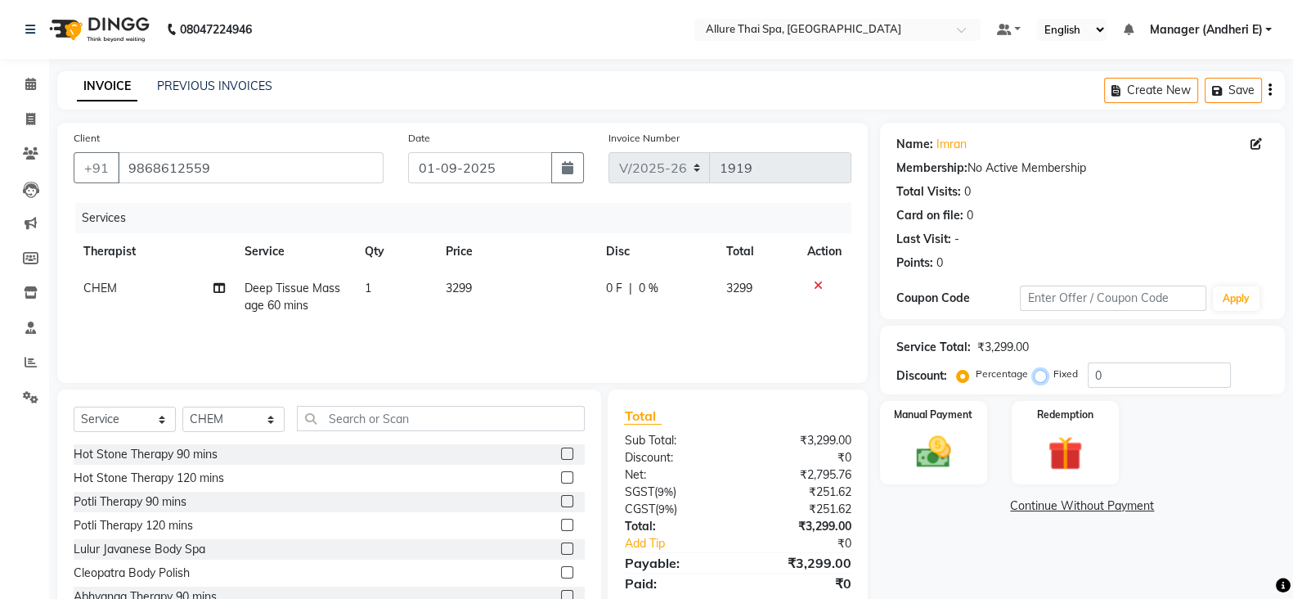
radio input "true"
drag, startPoint x: 1186, startPoint y: 362, endPoint x: 1227, endPoint y: 366, distance: 41.0
click at [1187, 362] on input "0" at bounding box center [1159, 374] width 143 height 25
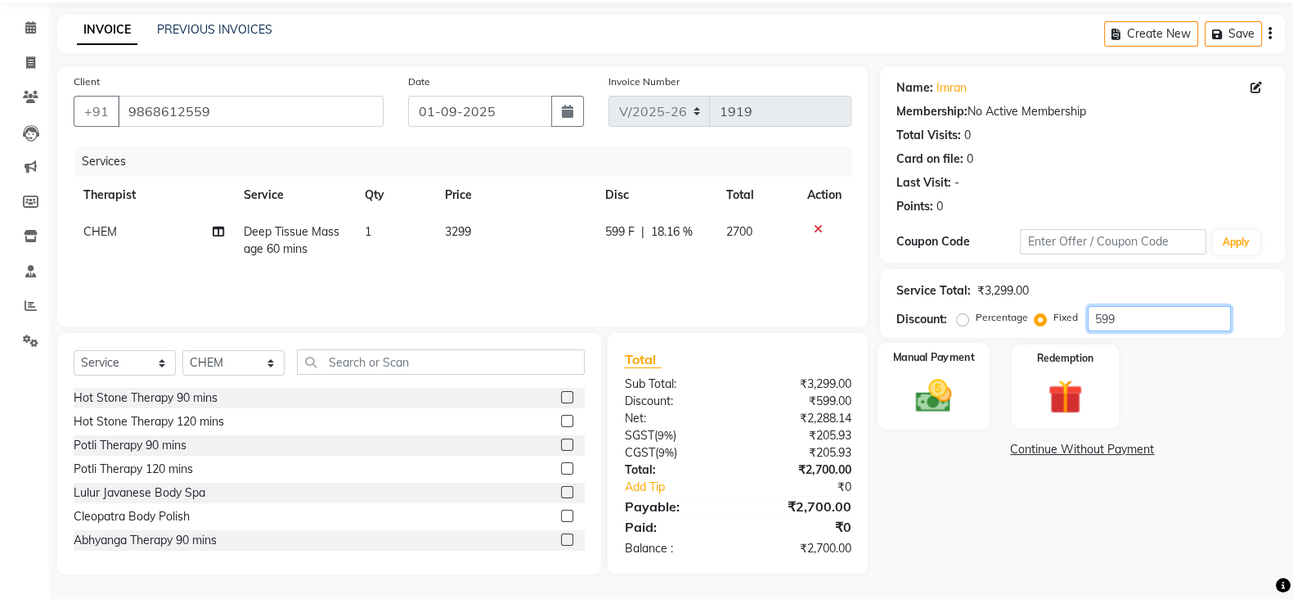
type input "599"
click at [961, 383] on img at bounding box center [934, 395] width 58 height 41
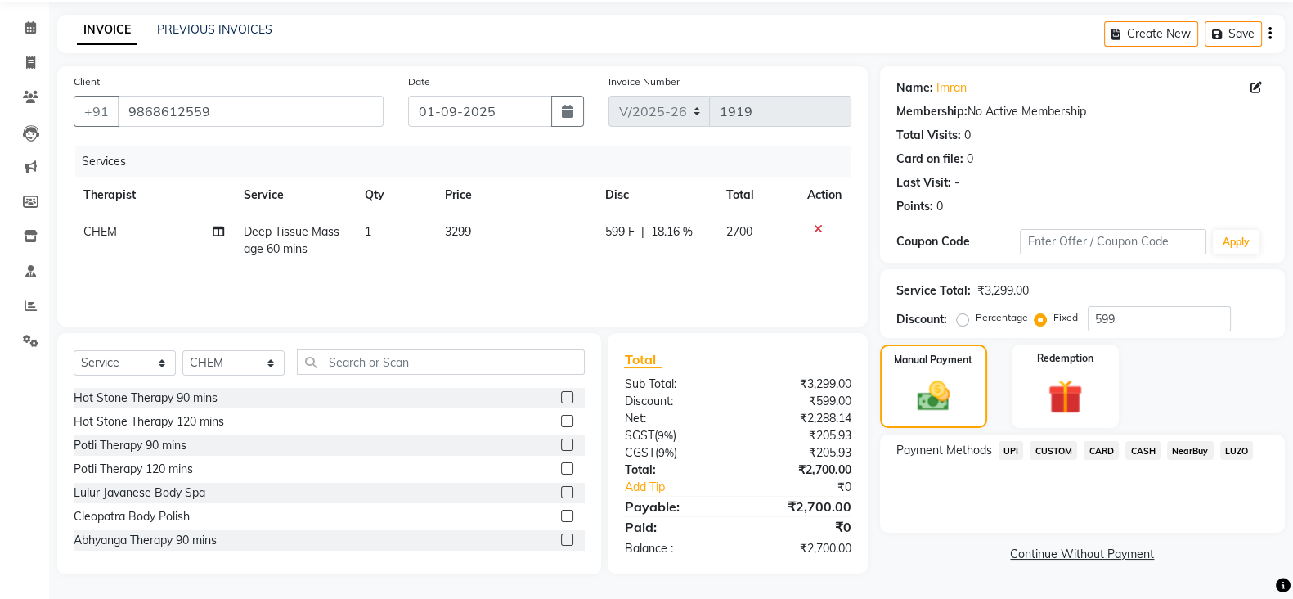
click at [1144, 453] on span "CASH" at bounding box center [1142, 450] width 35 height 19
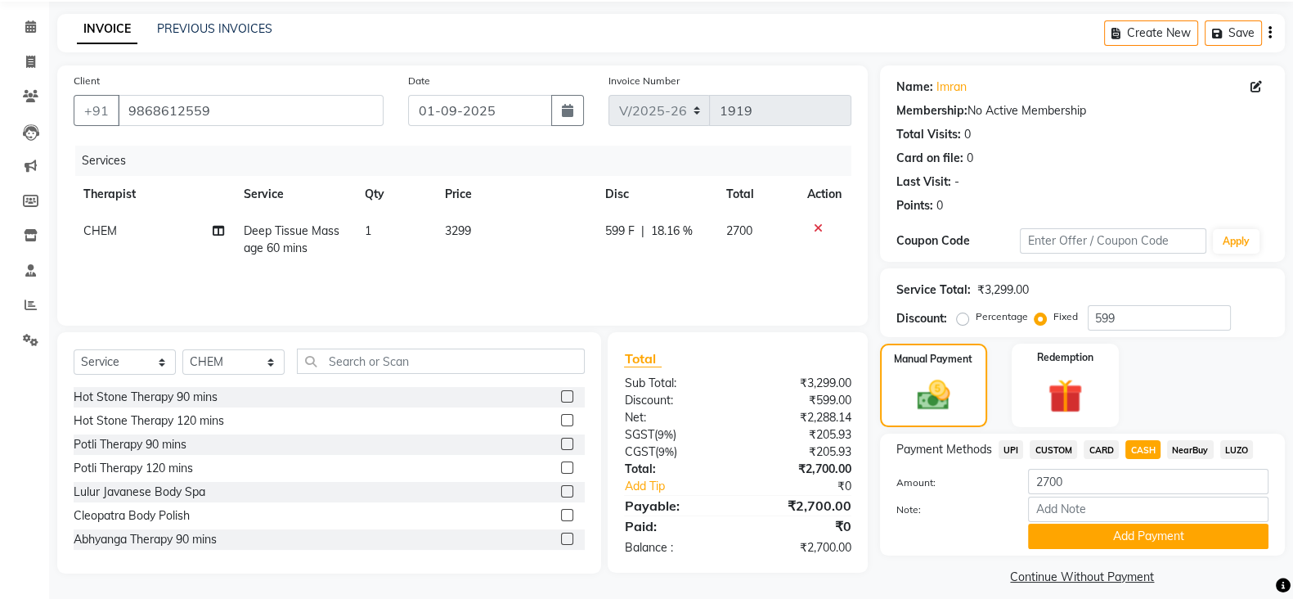
click at [1093, 446] on span "CARD" at bounding box center [1101, 449] width 35 height 19
click at [1147, 448] on span "CASH" at bounding box center [1142, 449] width 35 height 19
click at [1091, 446] on span "CARD" at bounding box center [1101, 449] width 35 height 19
drag, startPoint x: 1141, startPoint y: 449, endPoint x: 1098, endPoint y: 447, distance: 42.6
click at [1142, 449] on span "CASH" at bounding box center [1142, 449] width 35 height 19
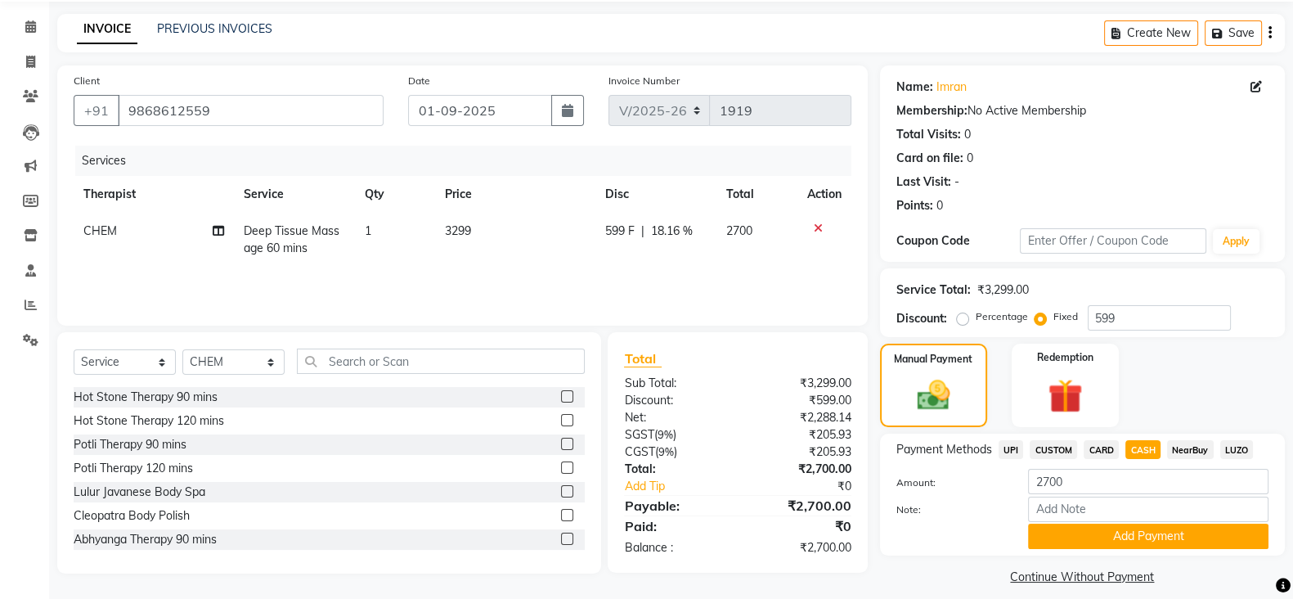
click at [1014, 448] on span "UPI" at bounding box center [1011, 449] width 25 height 19
drag, startPoint x: 1142, startPoint y: 447, endPoint x: 1102, endPoint y: 449, distance: 40.1
click at [1144, 447] on span "CASH" at bounding box center [1142, 449] width 35 height 19
drag, startPoint x: 1010, startPoint y: 456, endPoint x: 1017, endPoint y: 467, distance: 13.2
click at [1010, 456] on span "UPI" at bounding box center [1011, 449] width 25 height 19
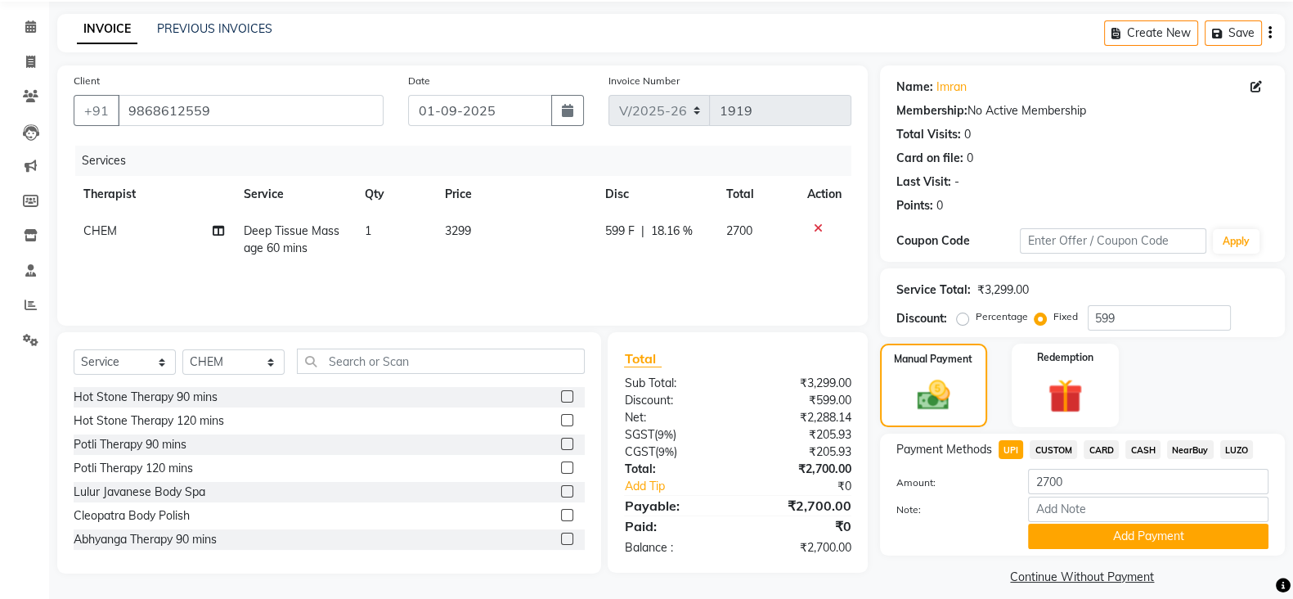
click at [1096, 550] on div "Payment Methods UPI CUSTOM CARD CASH NearBuy LUZO Amount: 2700 Note: Add Payment" at bounding box center [1082, 494] width 405 height 122
click at [1071, 532] on button "Add Payment" at bounding box center [1148, 535] width 240 height 25
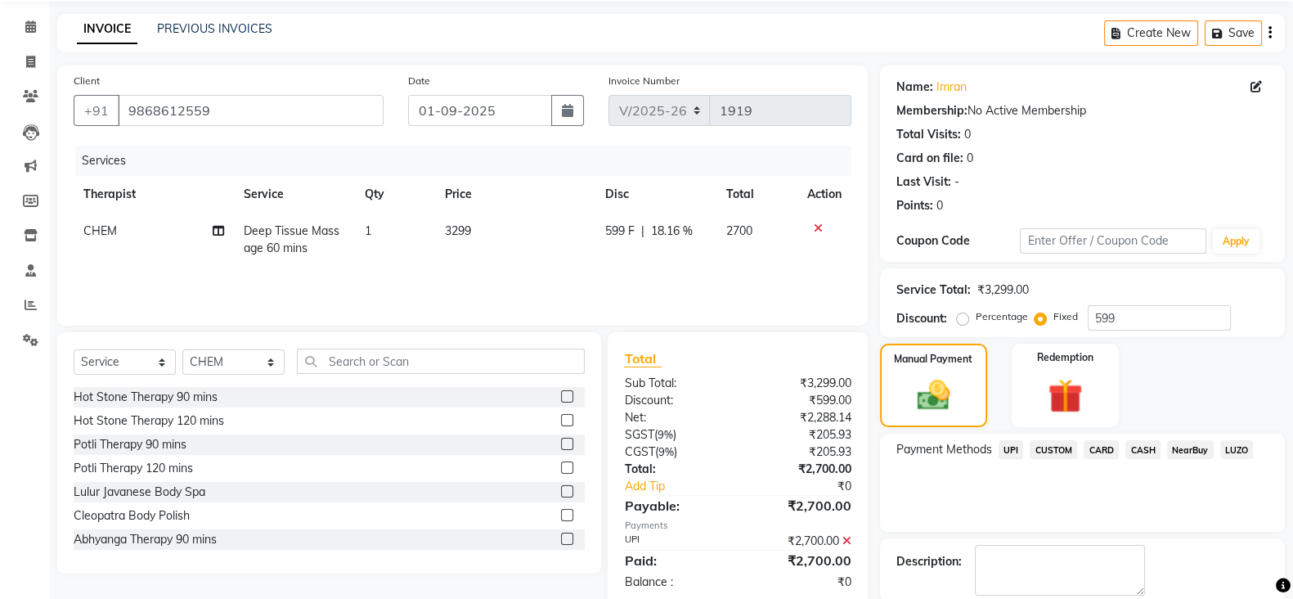
scroll to position [139, 0]
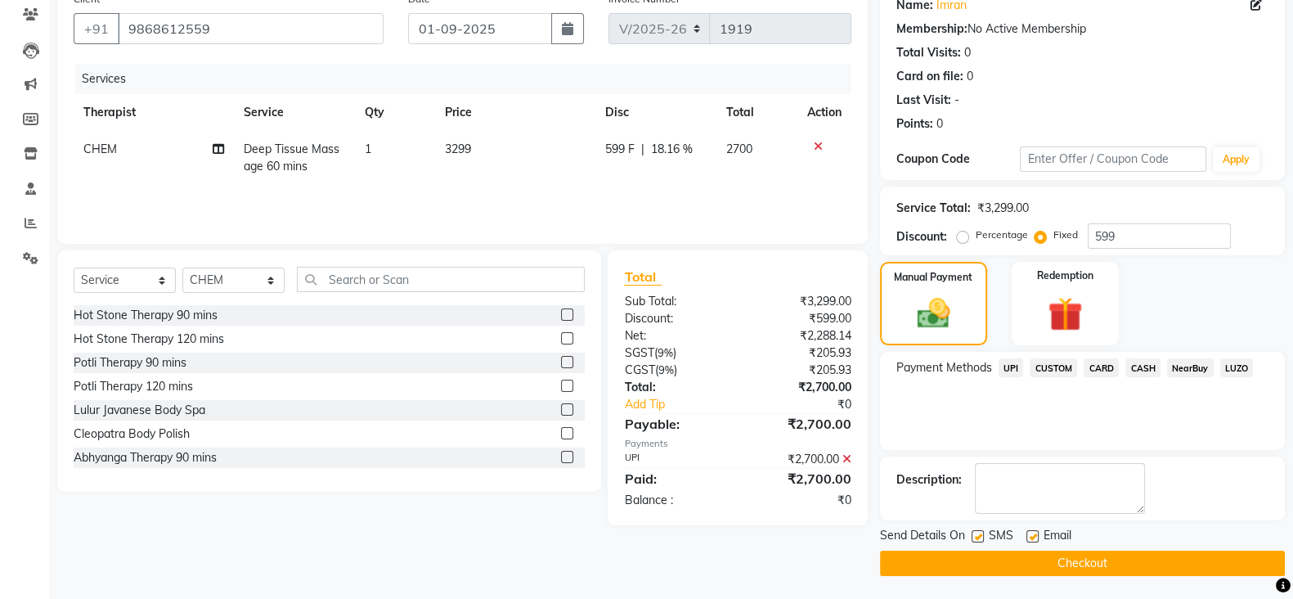
click at [983, 537] on label at bounding box center [978, 536] width 12 height 12
click at [982, 537] on input "checkbox" at bounding box center [977, 537] width 11 height 11
checkbox input "false"
click at [1031, 532] on label at bounding box center [1032, 536] width 12 height 12
click at [1031, 532] on input "checkbox" at bounding box center [1031, 537] width 11 height 11
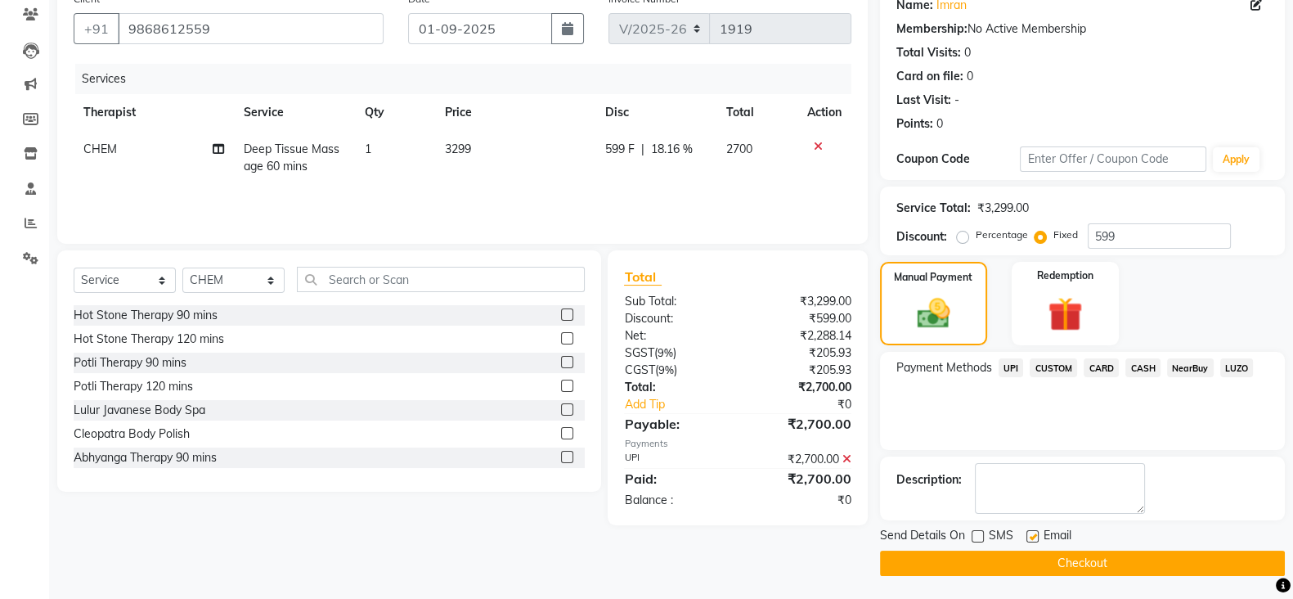
checkbox input "false"
click at [1028, 568] on button "Checkout" at bounding box center [1082, 562] width 405 height 25
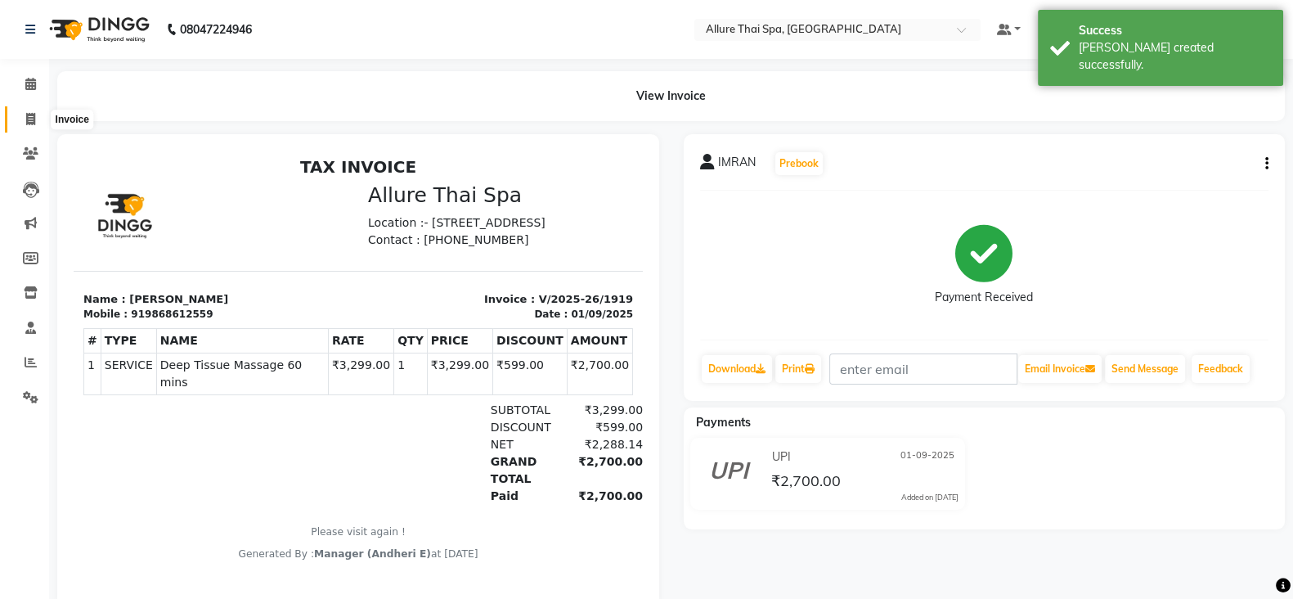
click at [29, 119] on icon at bounding box center [30, 119] width 9 height 12
select select "6826"
select select "service"
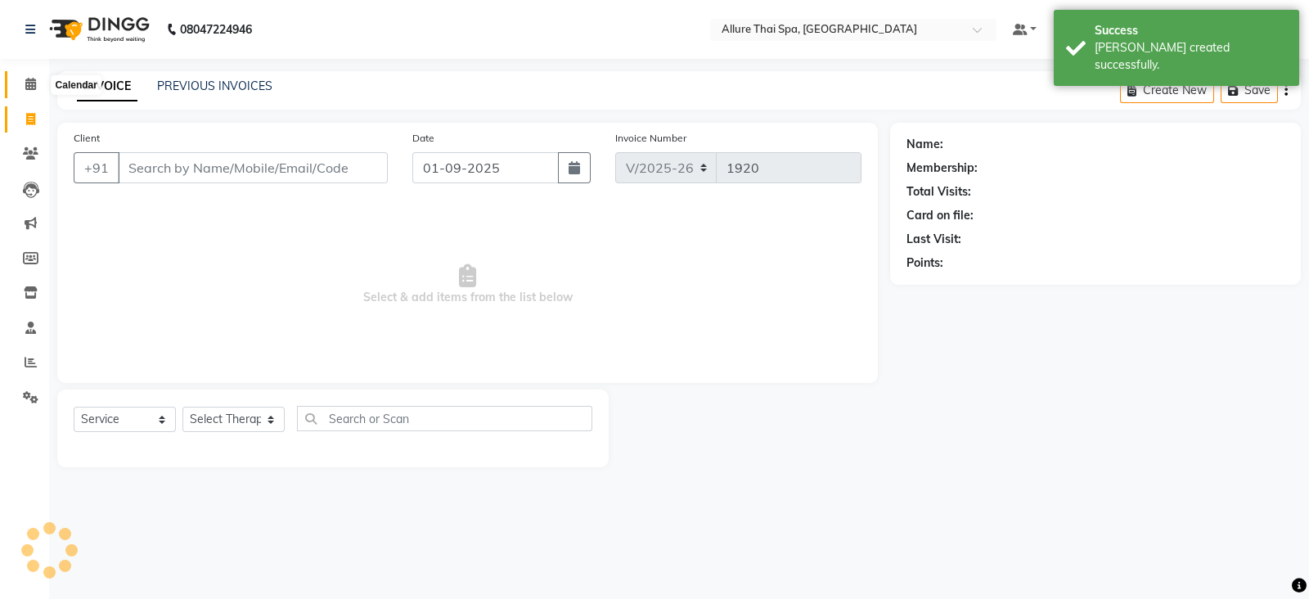
click at [30, 79] on icon at bounding box center [30, 84] width 11 height 12
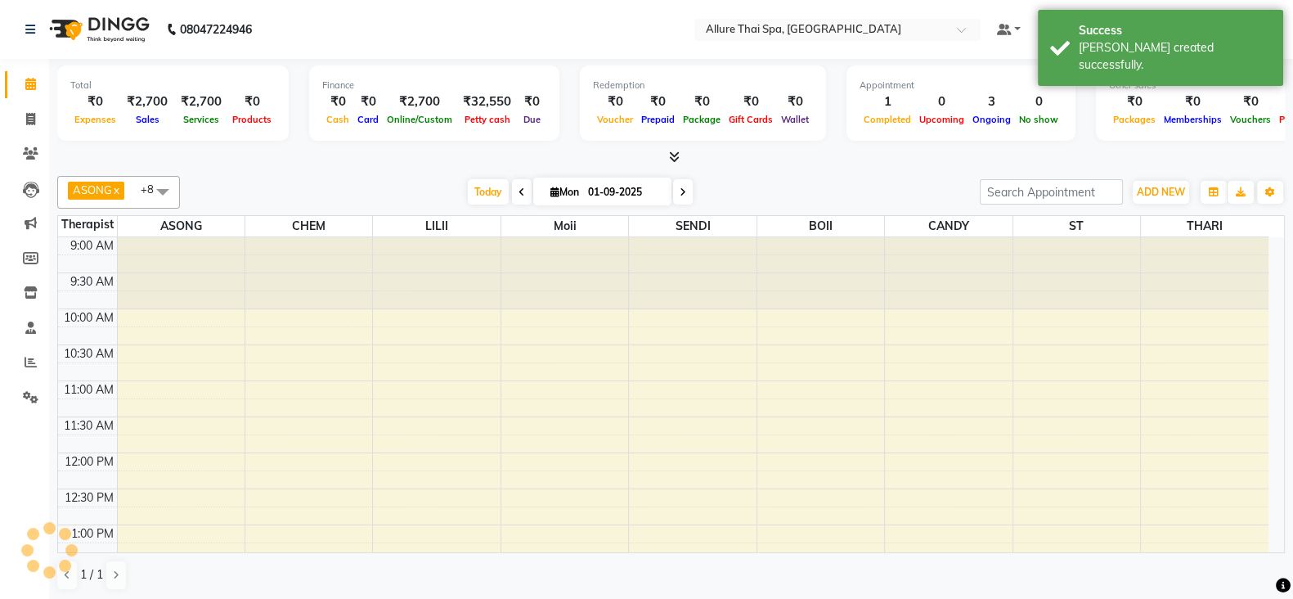
scroll to position [429, 0]
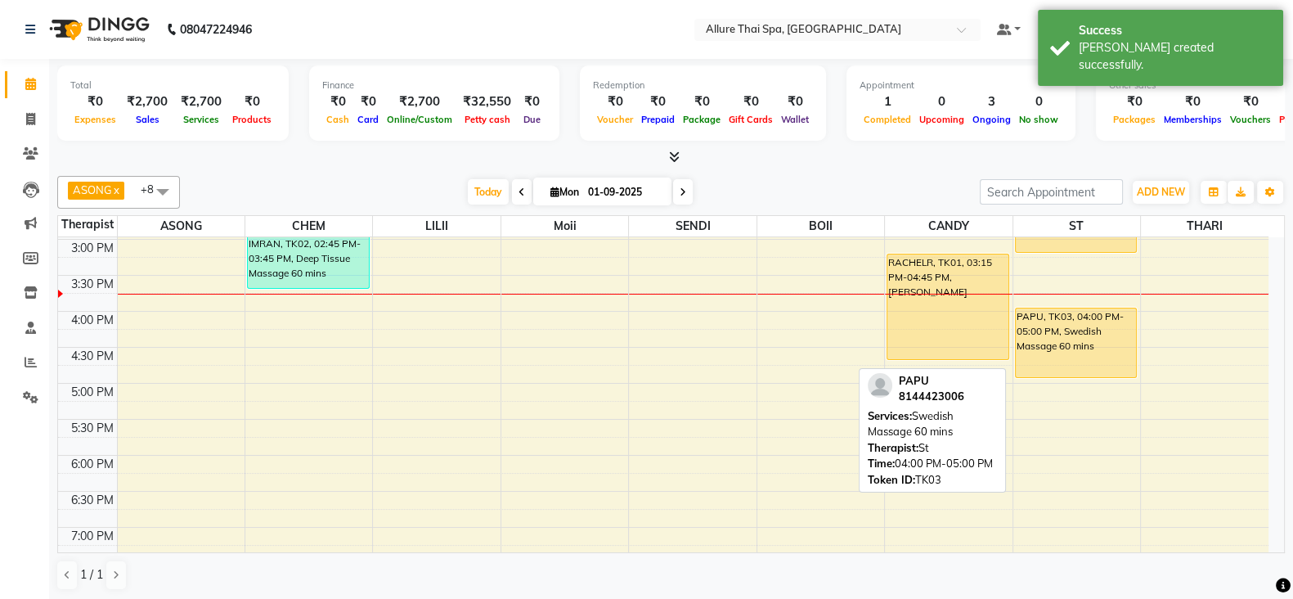
click at [1108, 342] on div "PAPU, TK03, 04:00 PM-05:00 PM, Swedish Massage 60 mins" at bounding box center [1076, 342] width 121 height 69
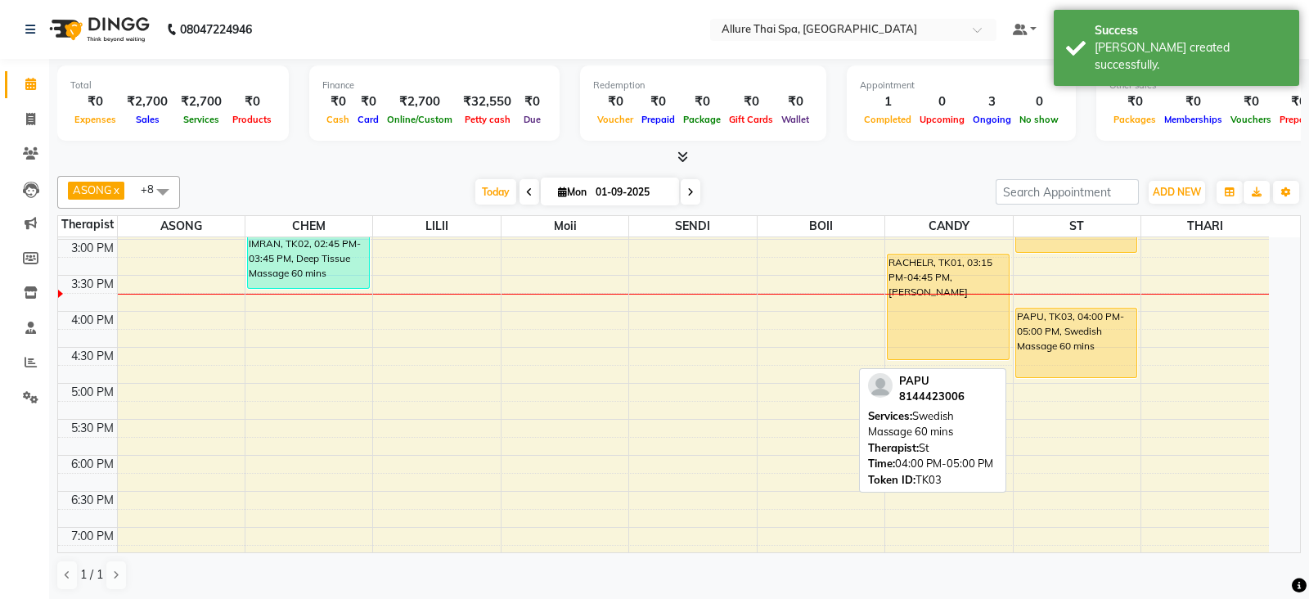
select select "1"
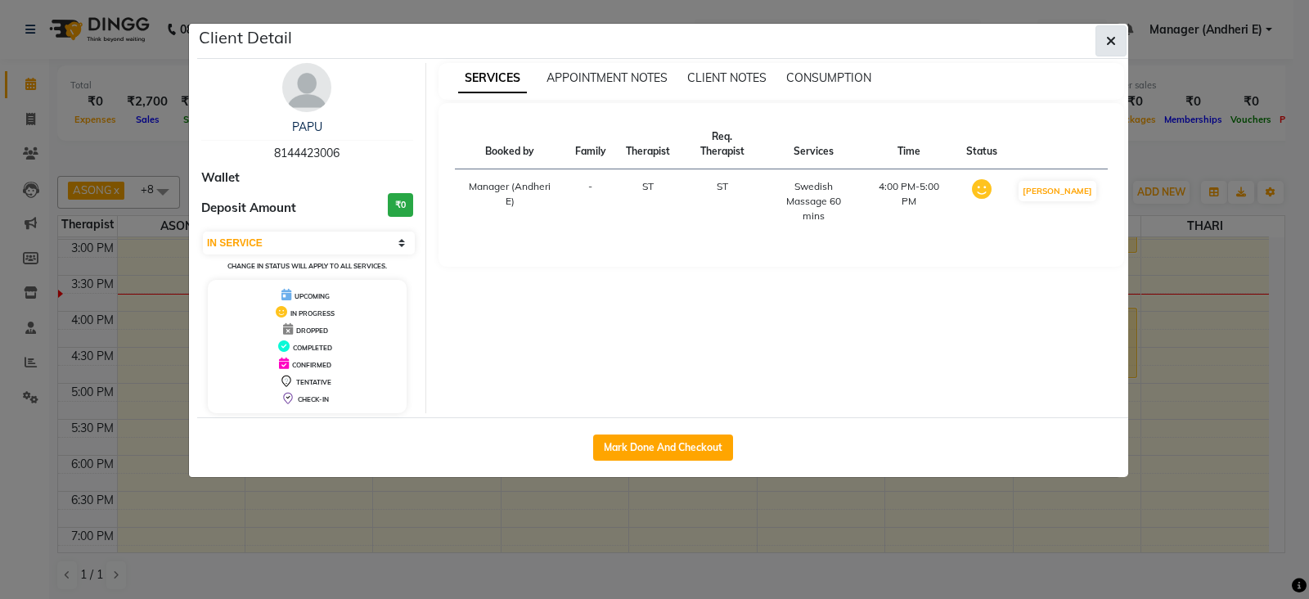
click at [1097, 41] on button "button" at bounding box center [1110, 40] width 31 height 31
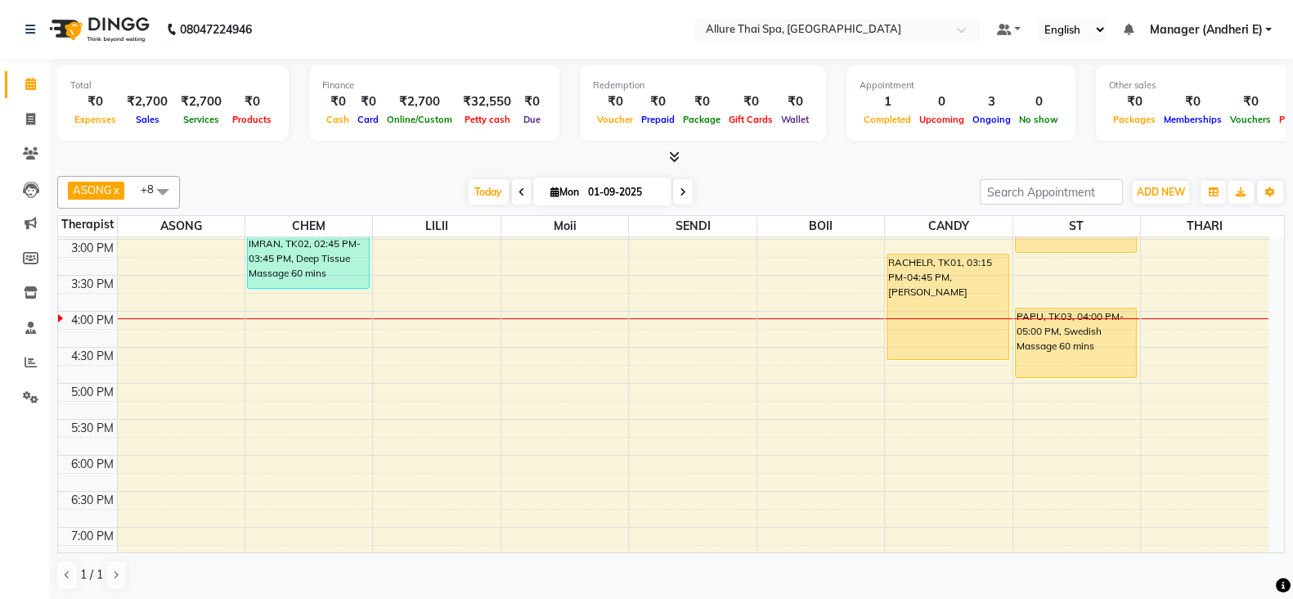
click at [427, 329] on div "9:00 AM 9:30 AM 10:00 AM 10:30 AM 11:00 AM 11:30 AM 12:00 PM 12:30 PM 1:00 PM 1…" at bounding box center [663, 347] width 1210 height 1079
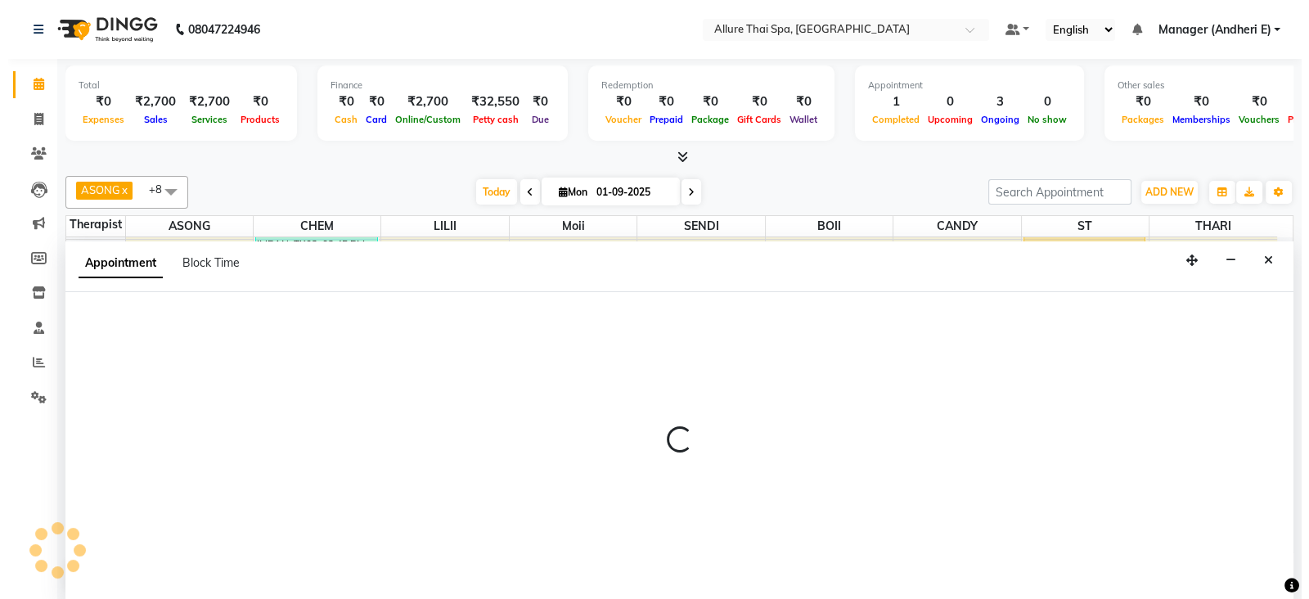
scroll to position [1, 0]
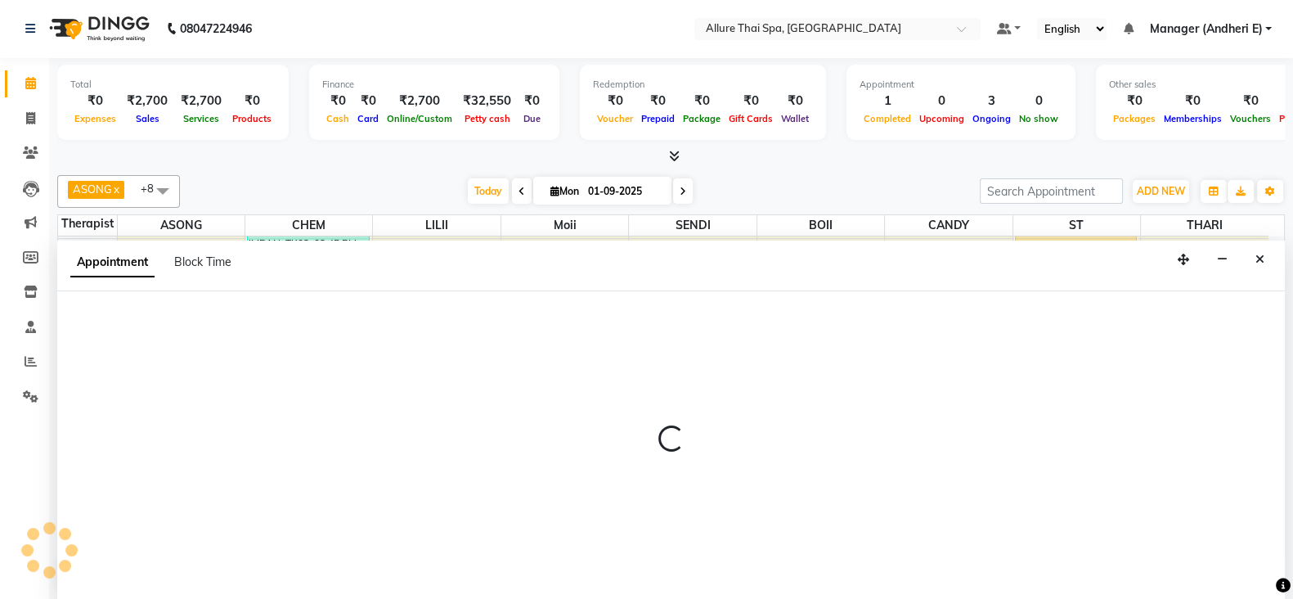
select select "82638"
select select "975"
select select "tentative"
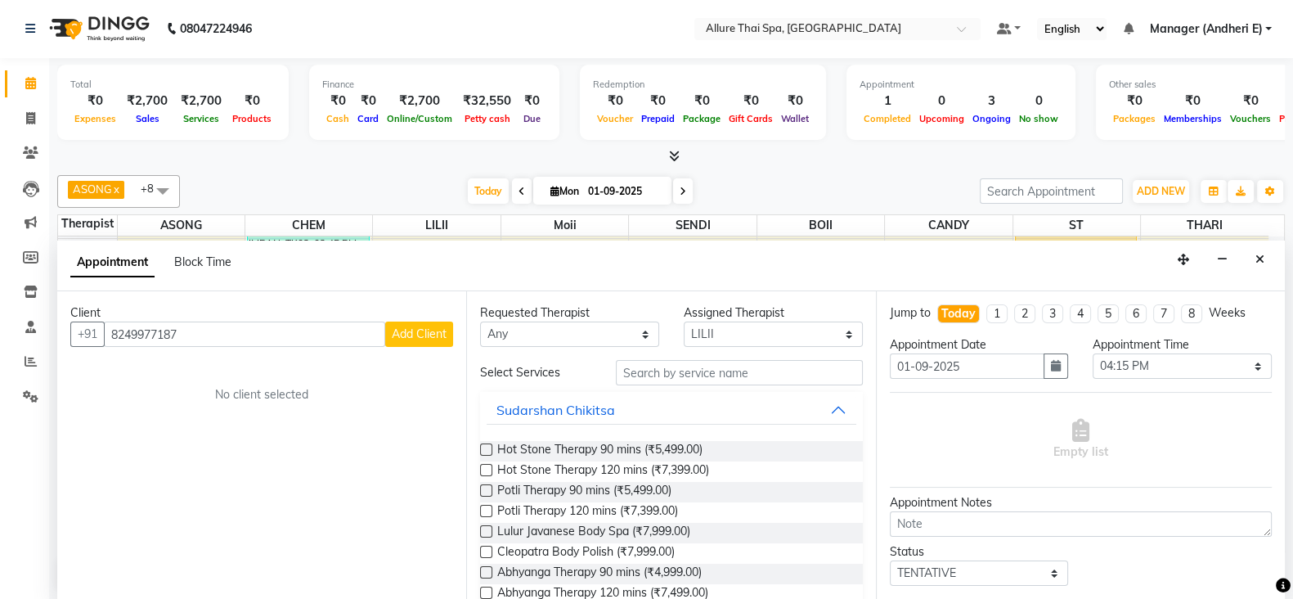
type input "8249977187"
click at [433, 339] on button "Add Client" at bounding box center [419, 333] width 68 height 25
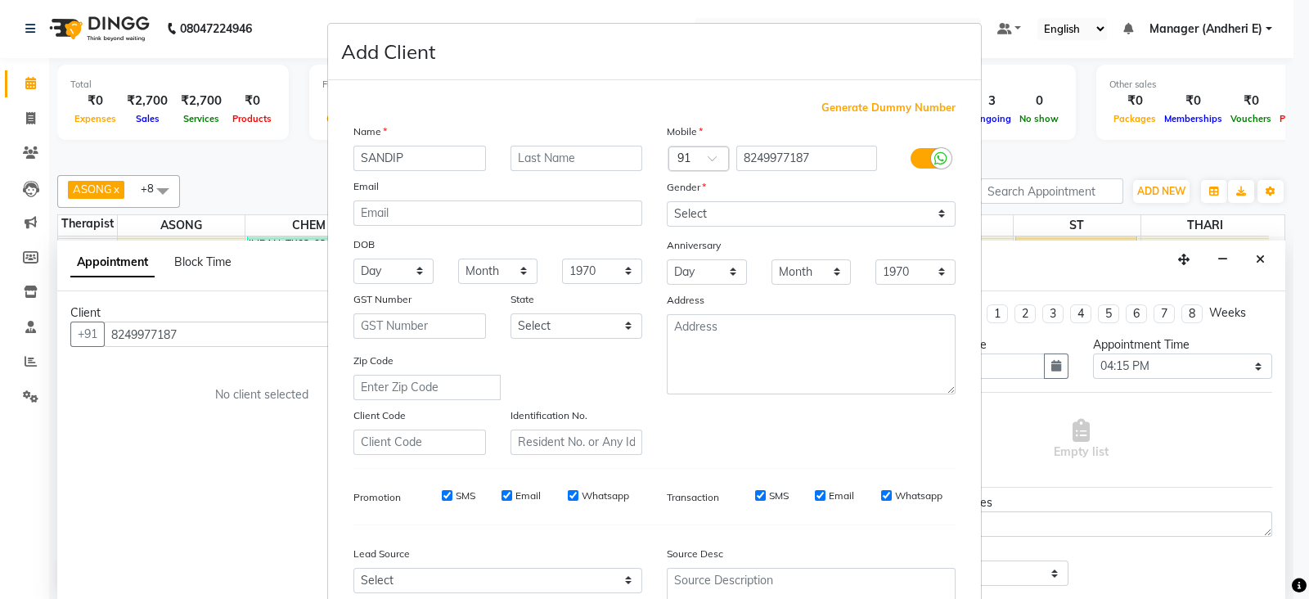
type input "SANDIP"
click at [936, 218] on select "Select [DEMOGRAPHIC_DATA] [DEMOGRAPHIC_DATA] Other Prefer Not To Say" at bounding box center [811, 213] width 289 height 25
select select "[DEMOGRAPHIC_DATA]"
click at [667, 202] on select "Select [DEMOGRAPHIC_DATA] [DEMOGRAPHIC_DATA] Other Prefer Not To Say" at bounding box center [811, 213] width 289 height 25
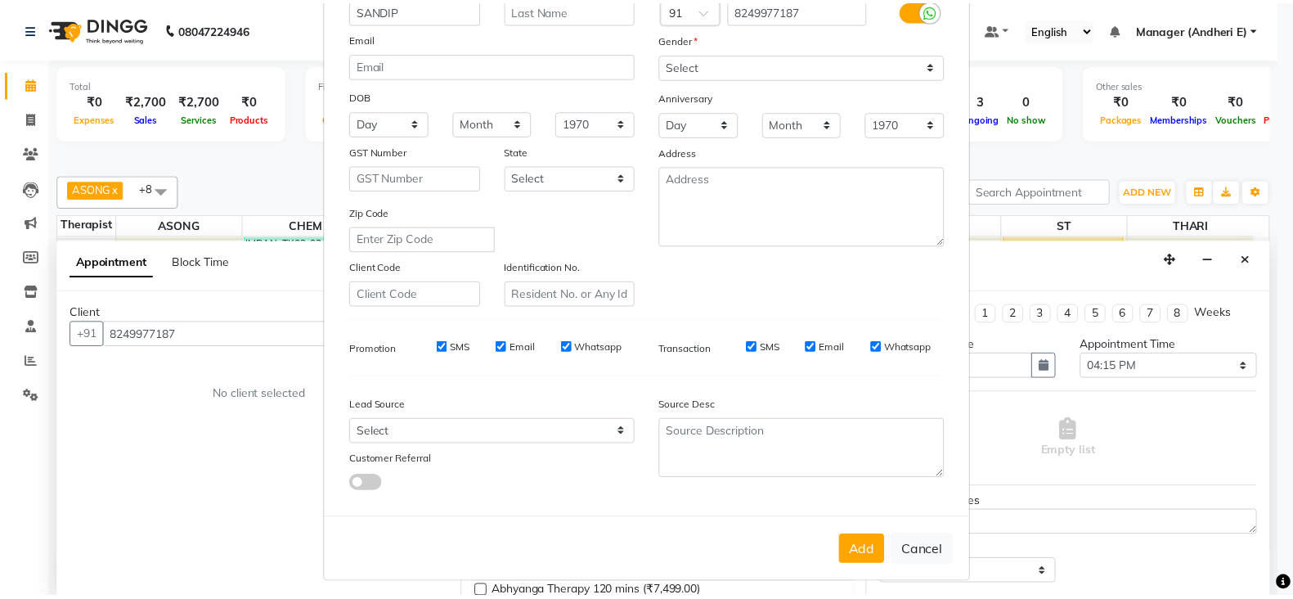
scroll to position [163, 0]
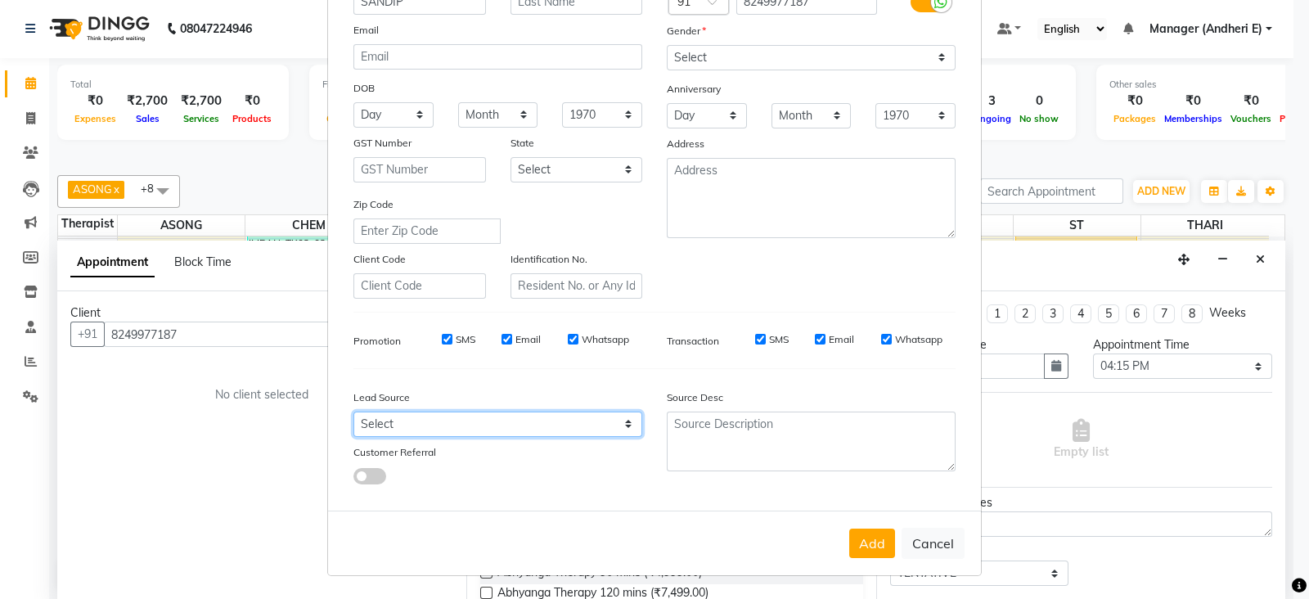
click at [622, 428] on select "Select Walk-in Referral Friend Advertisement Facebook JustDial Google Other Web…" at bounding box center [497, 423] width 289 height 25
select select "47842"
click at [353, 411] on select "Select Walk-in Referral Friend Advertisement Facebook JustDial Google Other Web…" at bounding box center [497, 423] width 289 height 25
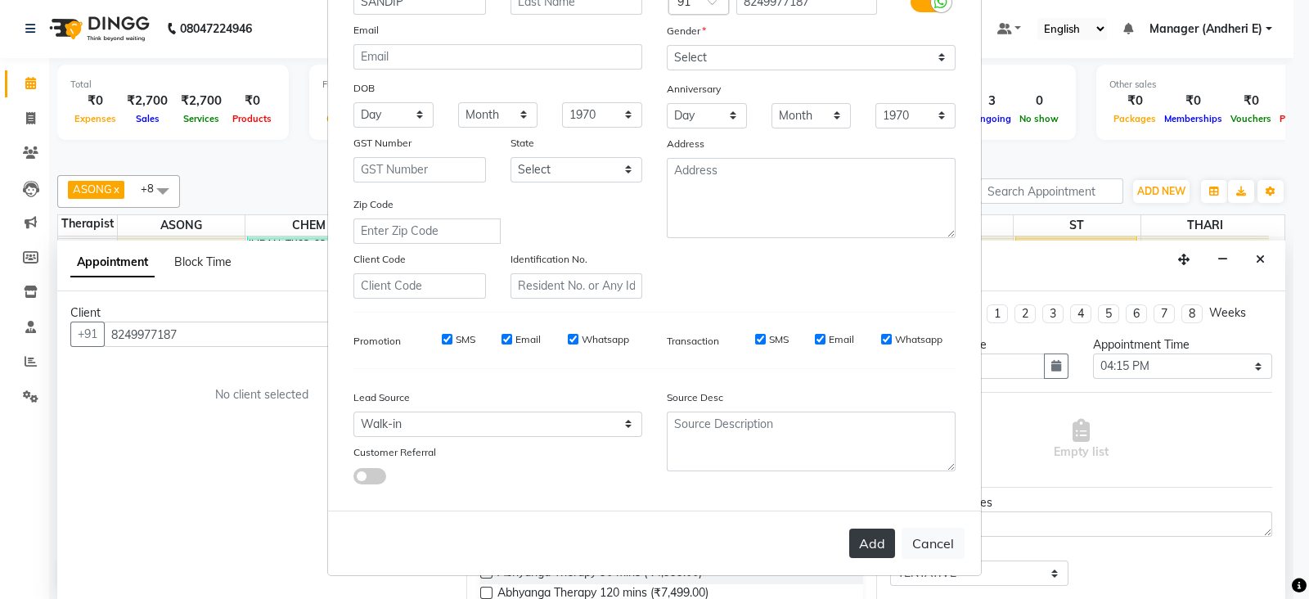
click at [875, 538] on button "Add" at bounding box center [872, 542] width 46 height 29
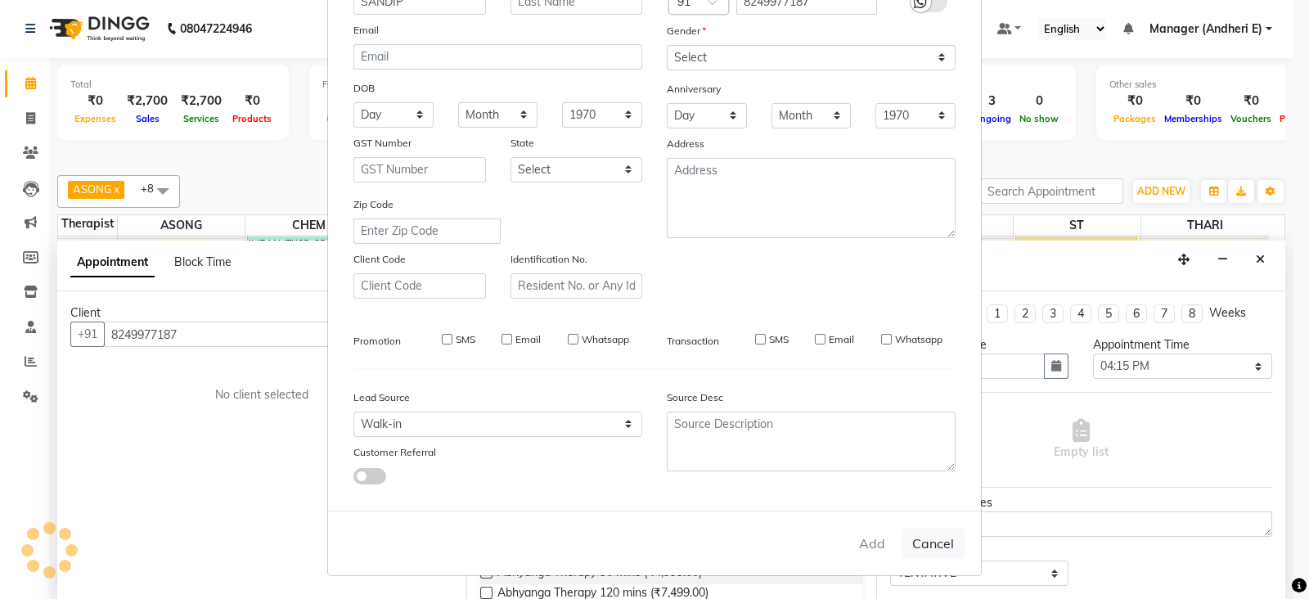
select select
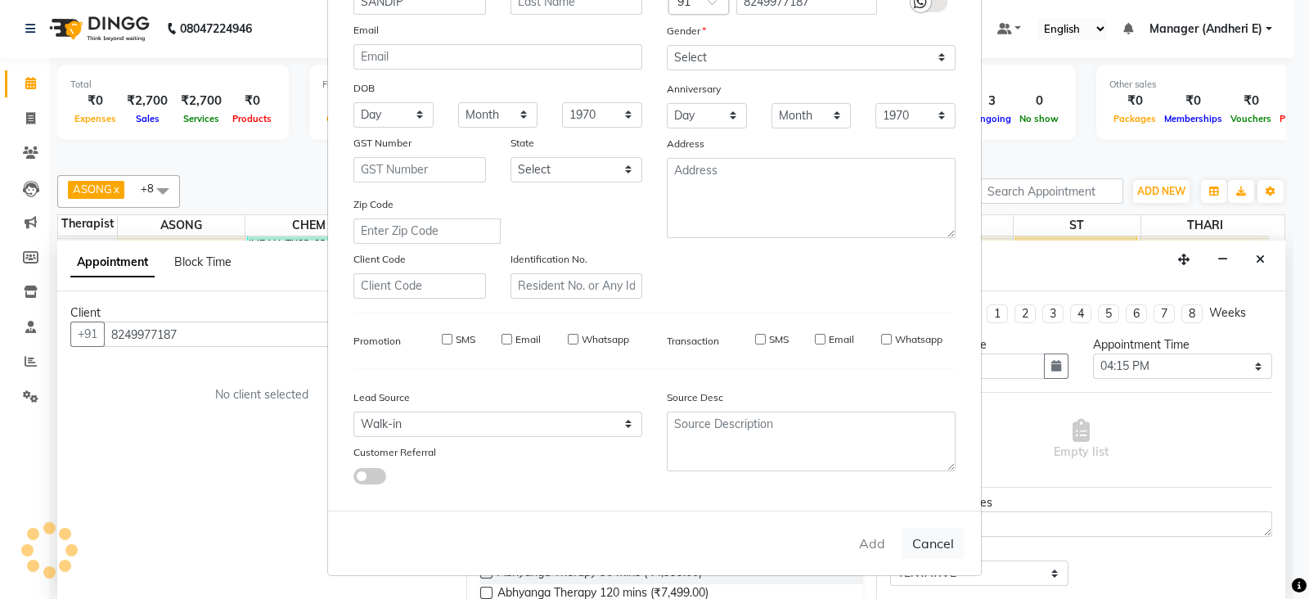
select select
checkbox input "false"
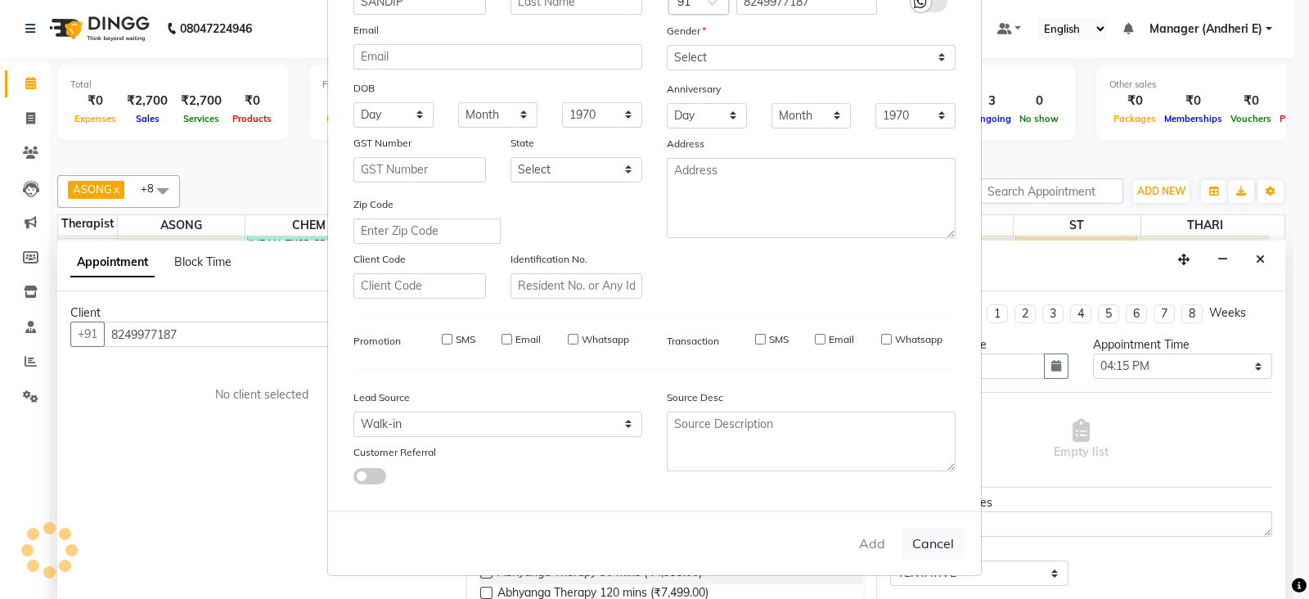
checkbox input "false"
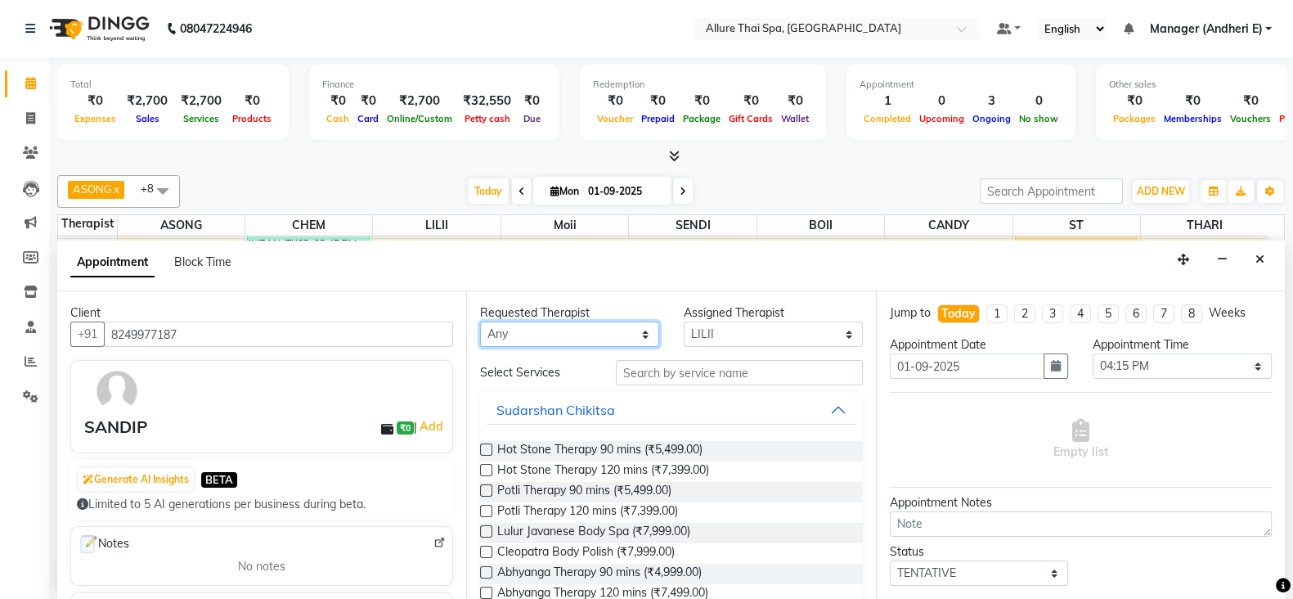
click at [641, 337] on select "Any ASONG [PERSON_NAME] BOII CANDY CHEM LILII Moii SENDI ST THARI" at bounding box center [569, 333] width 179 height 25
select select "66695"
click at [480, 321] on select "Any ASONG [PERSON_NAME] BOII CANDY CHEM LILII Moii SENDI ST THARI" at bounding box center [569, 333] width 179 height 25
select select "66695"
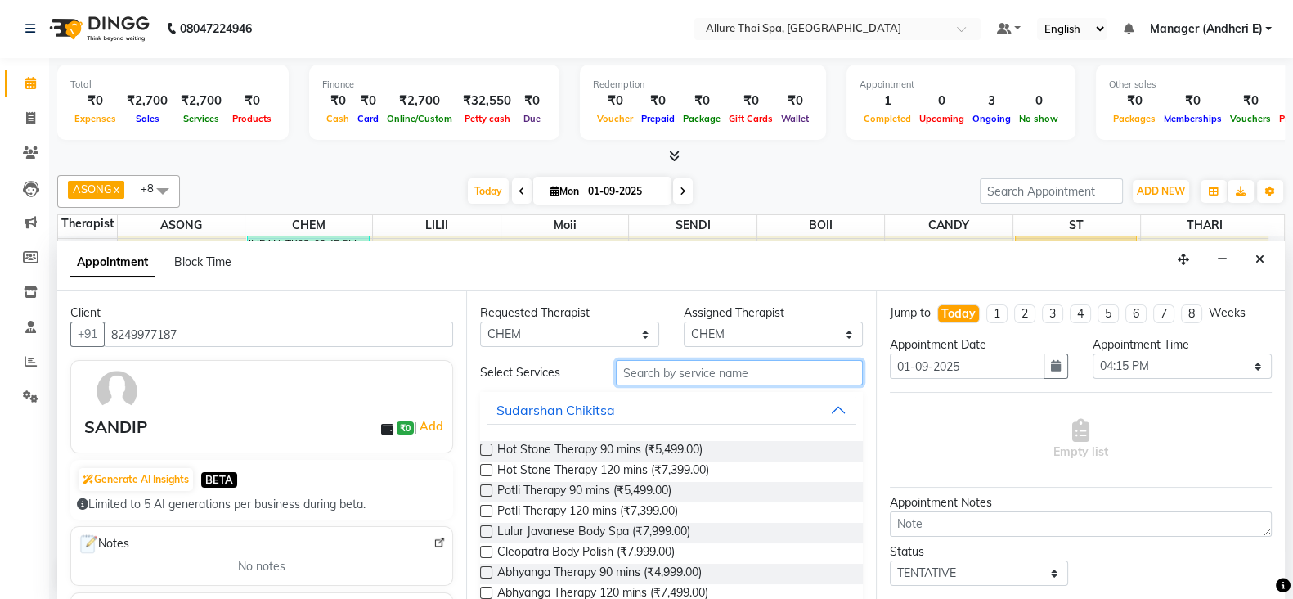
drag, startPoint x: 659, startPoint y: 367, endPoint x: 856, endPoint y: 424, distance: 205.2
click at [667, 370] on input "text" at bounding box center [739, 372] width 247 height 25
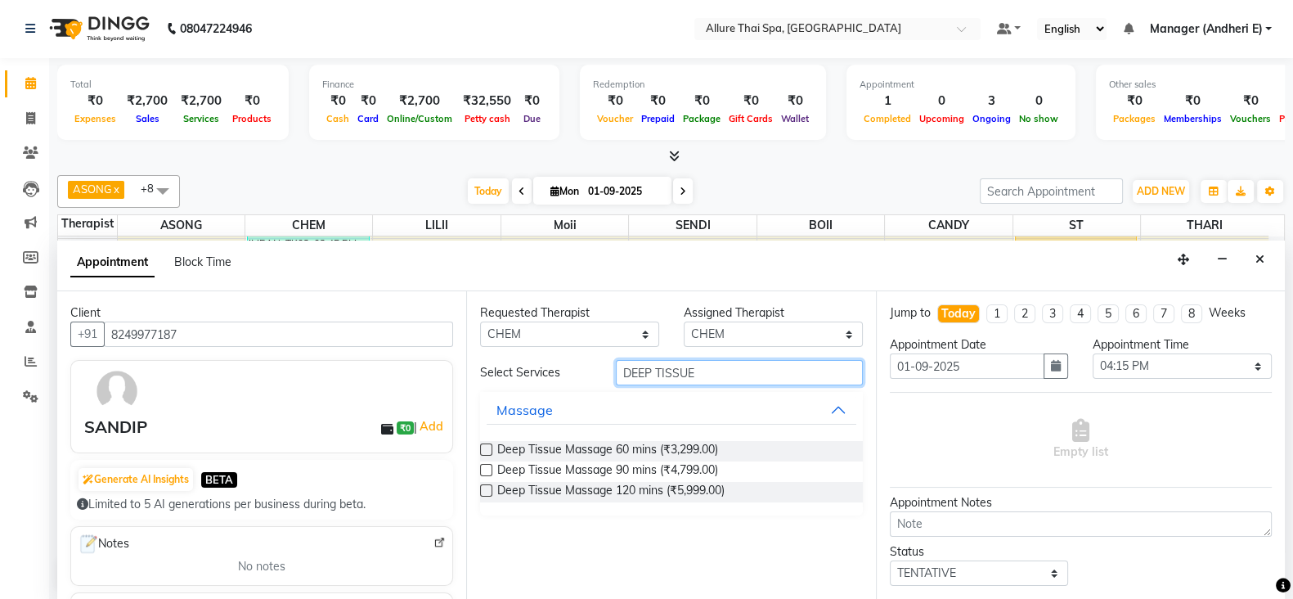
type input "DEEP TISSUE"
click at [483, 451] on label at bounding box center [486, 449] width 12 height 12
click at [483, 451] on input "checkbox" at bounding box center [485, 451] width 11 height 11
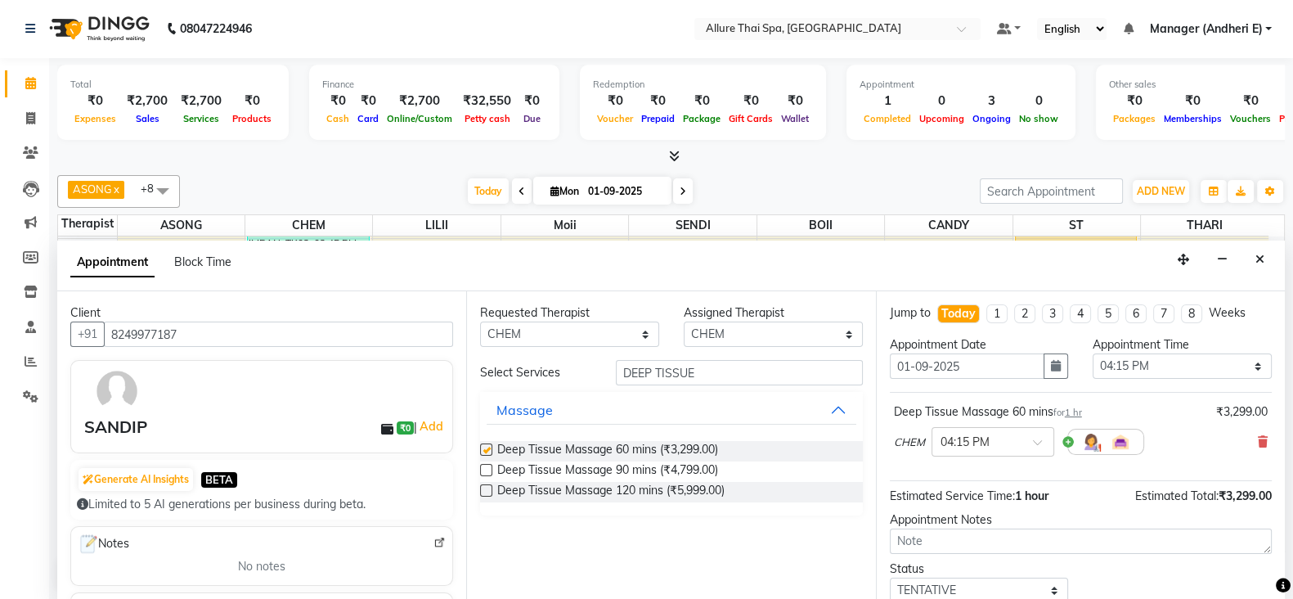
checkbox input "false"
click at [1044, 438] on span at bounding box center [1043, 446] width 20 height 17
click at [973, 496] on div "04:30 PM" at bounding box center [992, 504] width 121 height 30
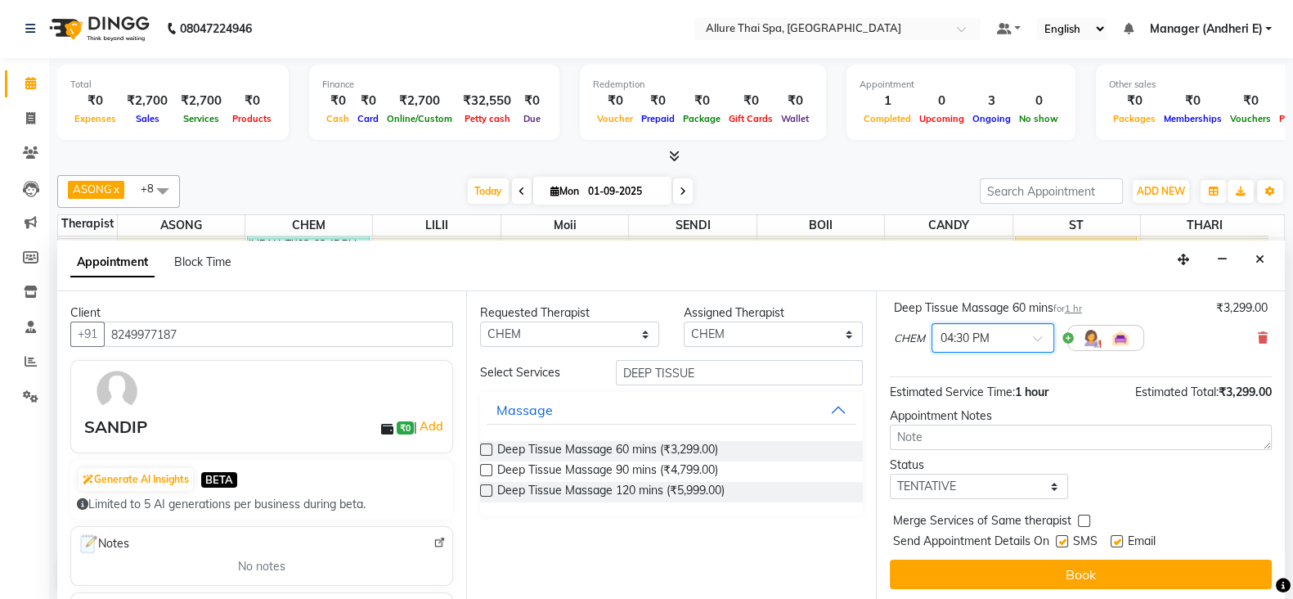
scroll to position [105, 0]
click at [1044, 487] on select "Select TENTATIVE CONFIRM CHECK-IN UPCOMING" at bounding box center [979, 485] width 179 height 25
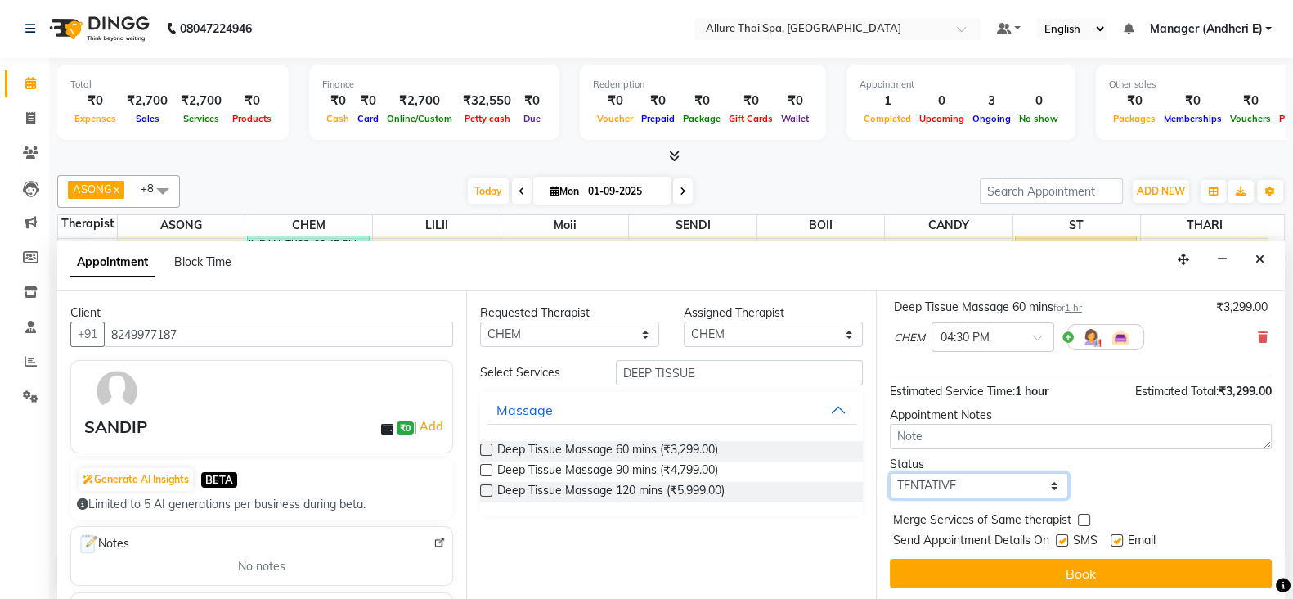
select select "check-in"
click at [890, 473] on select "Select TENTATIVE CONFIRM CHECK-IN UPCOMING" at bounding box center [979, 485] width 179 height 25
drag, startPoint x: 1065, startPoint y: 532, endPoint x: 1105, endPoint y: 536, distance: 40.4
click at [1065, 534] on label at bounding box center [1062, 540] width 12 height 12
click at [1065, 536] on input "checkbox" at bounding box center [1061, 541] width 11 height 11
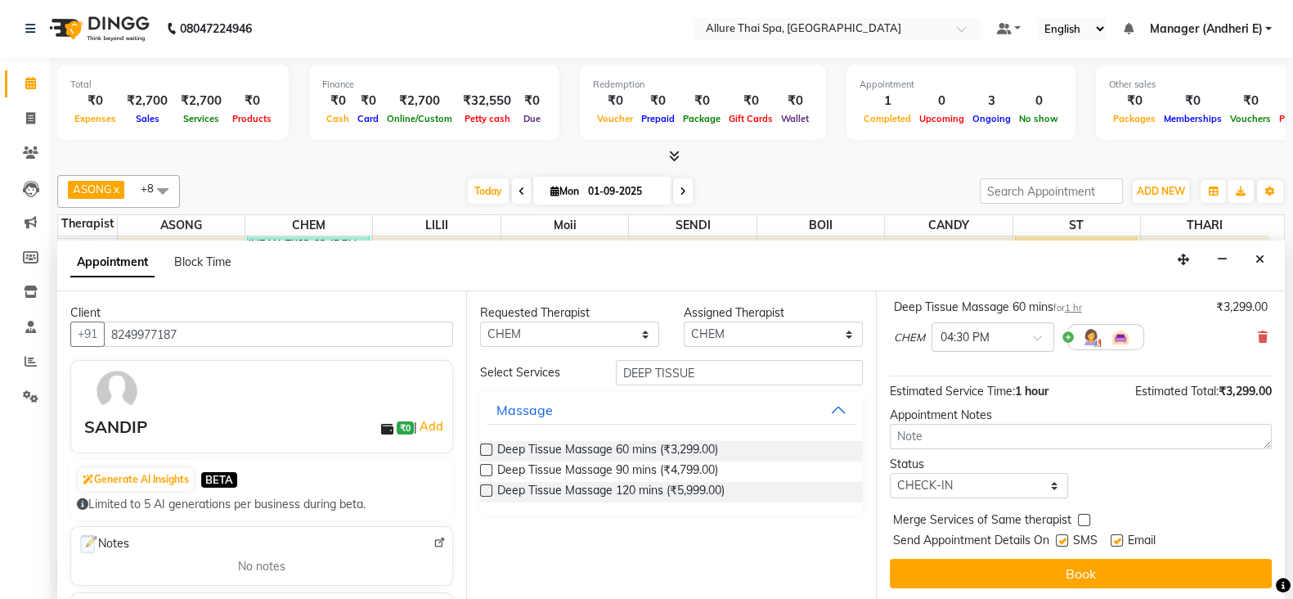
checkbox input "false"
drag, startPoint x: 1120, startPoint y: 537, endPoint x: 1121, endPoint y: 554, distance: 16.4
click at [1120, 539] on label at bounding box center [1117, 540] width 12 height 12
click at [1120, 539] on input "checkbox" at bounding box center [1116, 541] width 11 height 11
checkbox input "false"
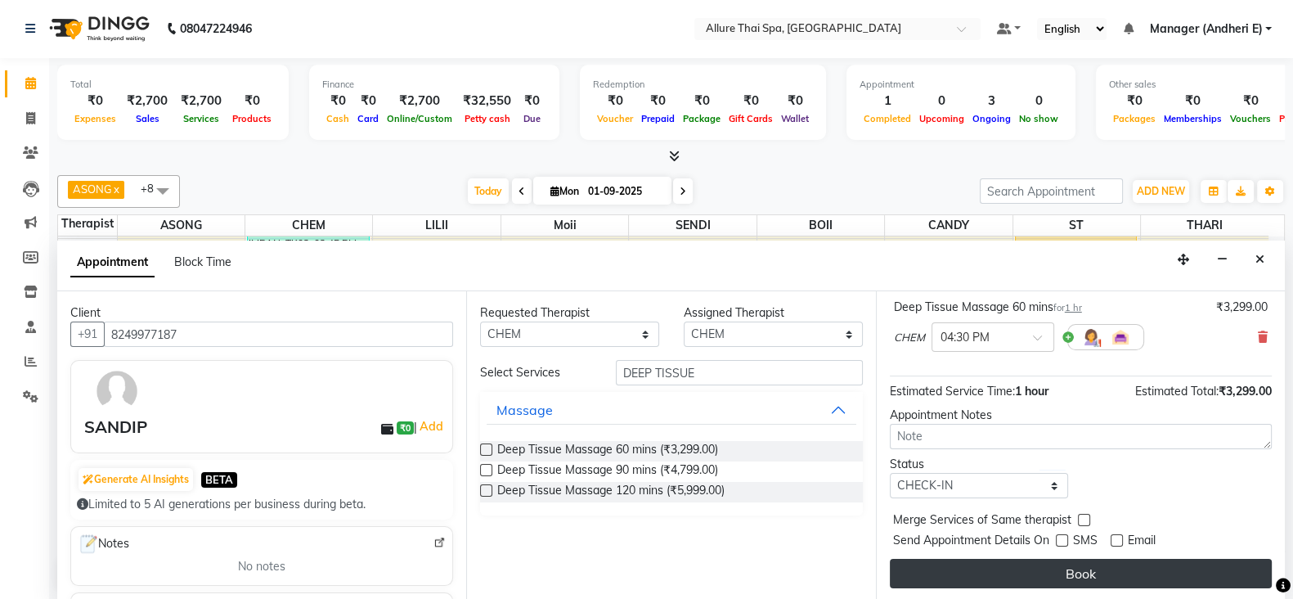
click at [1125, 575] on button "Book" at bounding box center [1081, 573] width 382 height 29
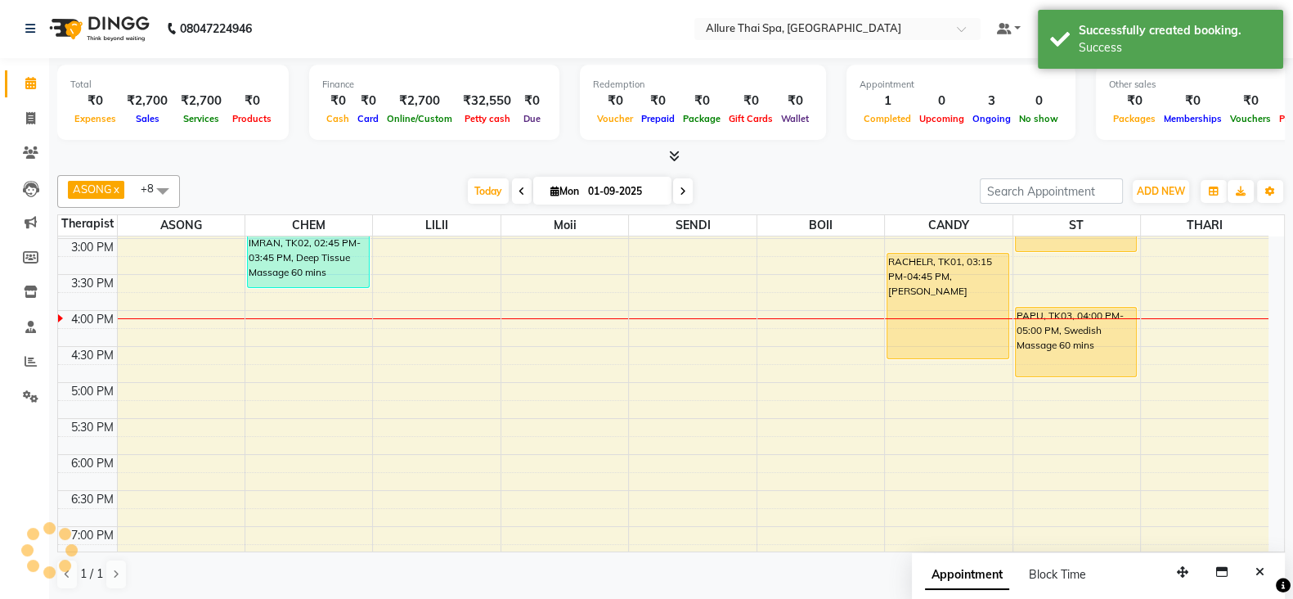
scroll to position [0, 0]
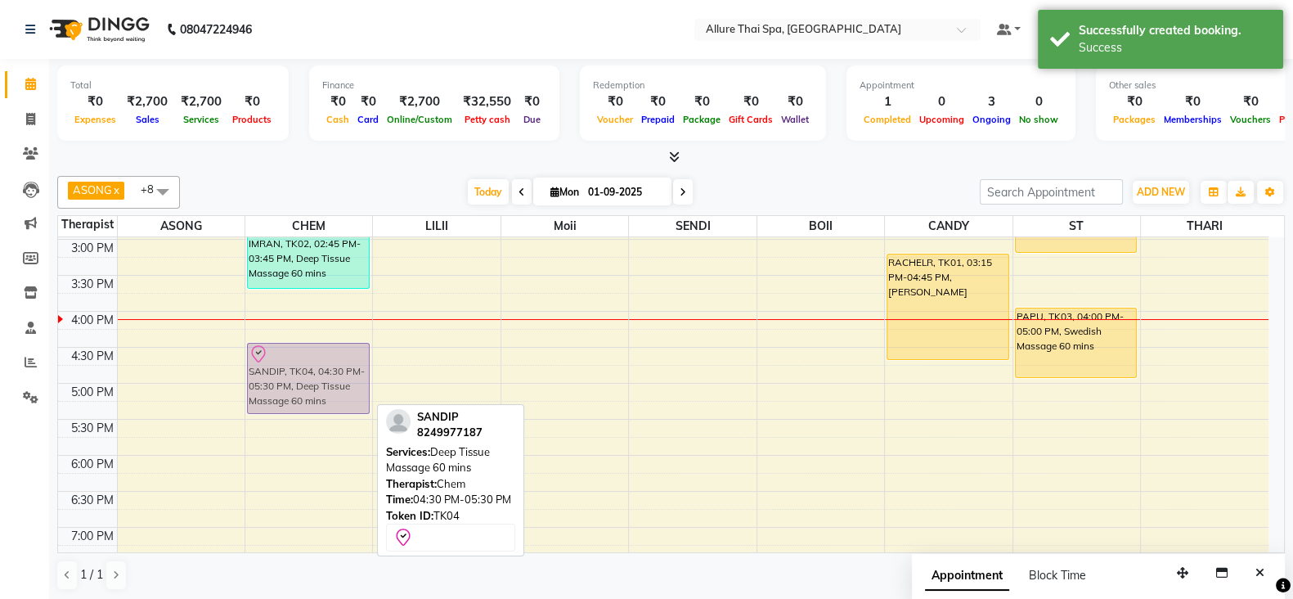
drag, startPoint x: 321, startPoint y: 354, endPoint x: 332, endPoint y: 349, distance: 11.7
click at [332, 349] on div "IMRAN, TK02, 02:45 PM-03:45 PM, Deep Tissue Massage 60 mins SANDIP, TK04, 04:30…" at bounding box center [308, 347] width 127 height 1079
click at [308, 369] on div "SANDIP, TK04, 04:30 PM-05:30 PM, Deep Tissue Massage 60 mins" at bounding box center [308, 378] width 121 height 70
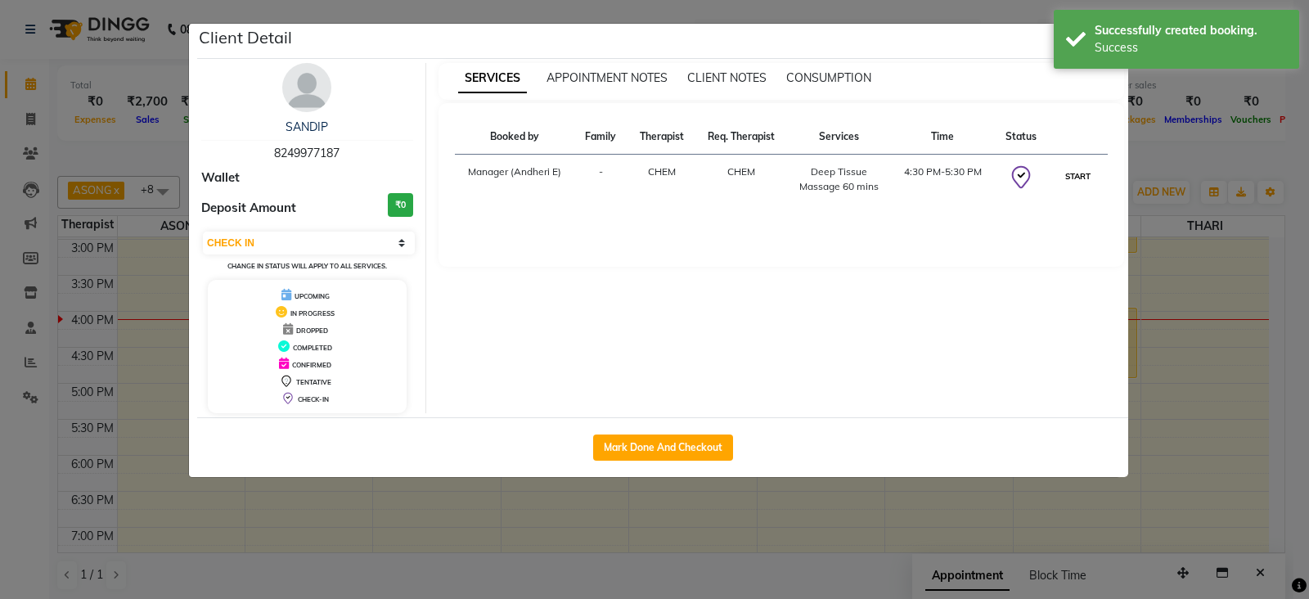
click at [1080, 173] on button "START" at bounding box center [1078, 176] width 34 height 20
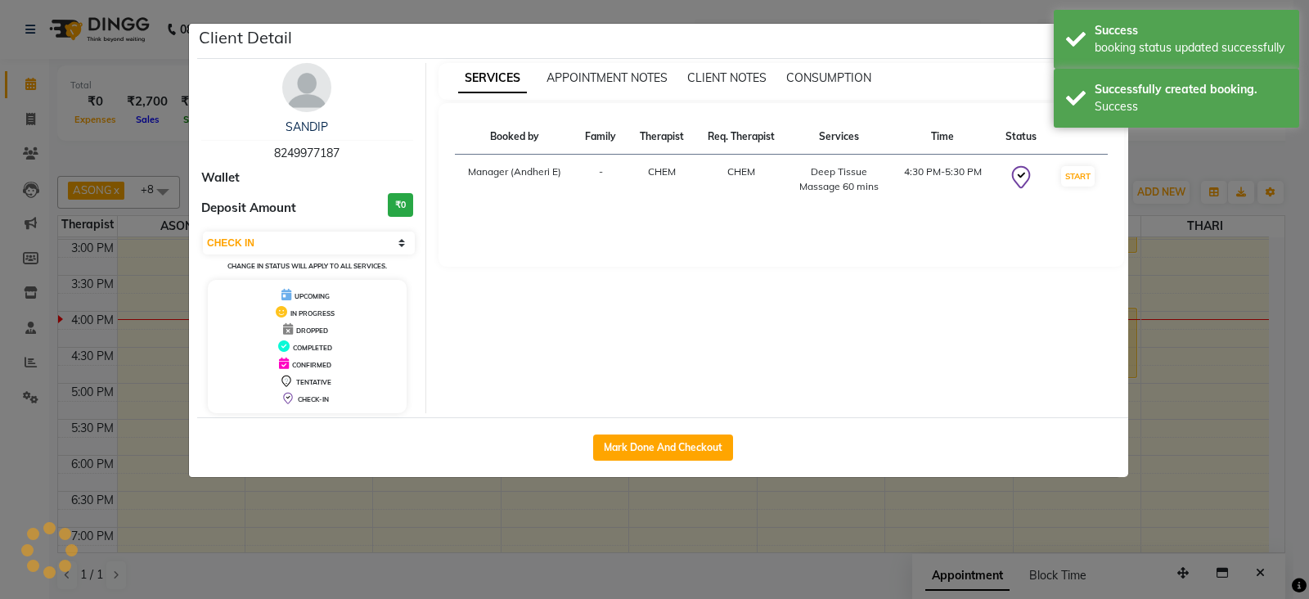
select select "1"
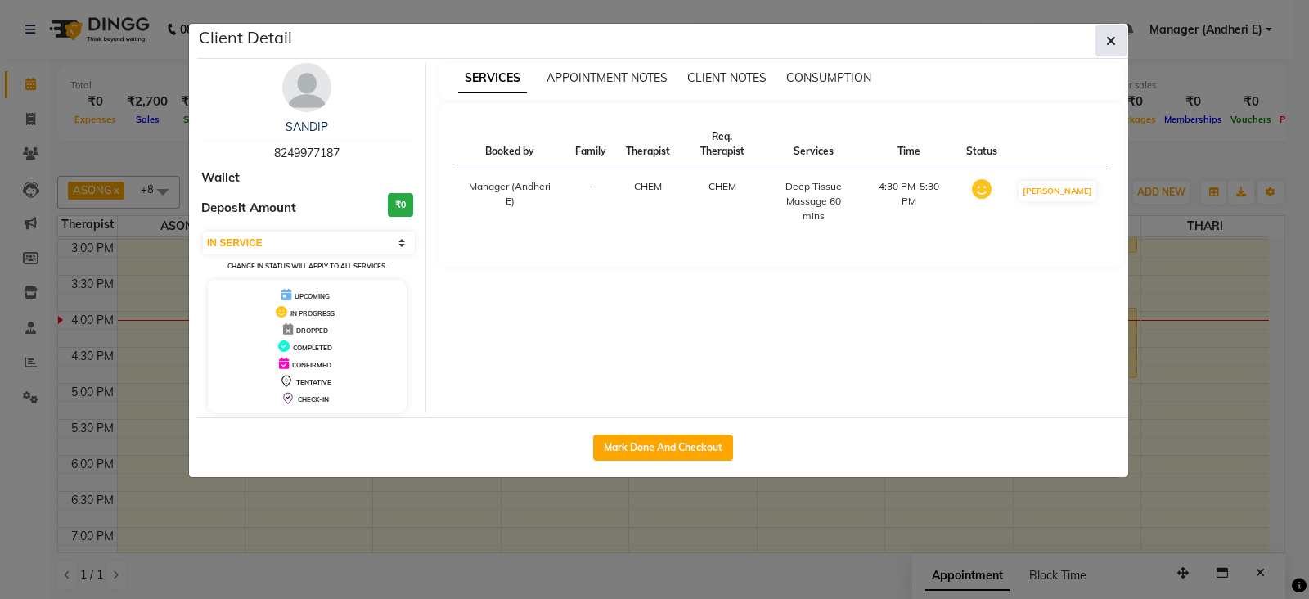
click at [1125, 42] on button "button" at bounding box center [1110, 40] width 31 height 31
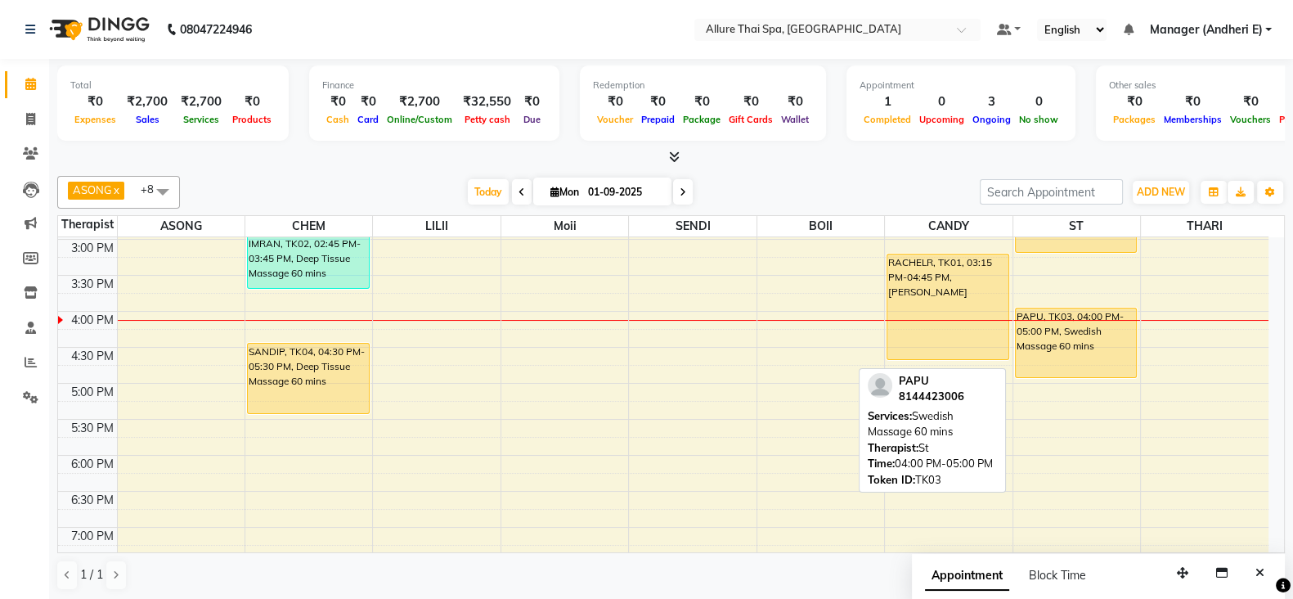
click at [1100, 357] on div "PAPU, TK03, 04:00 PM-05:00 PM, Swedish Massage 60 mins" at bounding box center [1076, 342] width 121 height 69
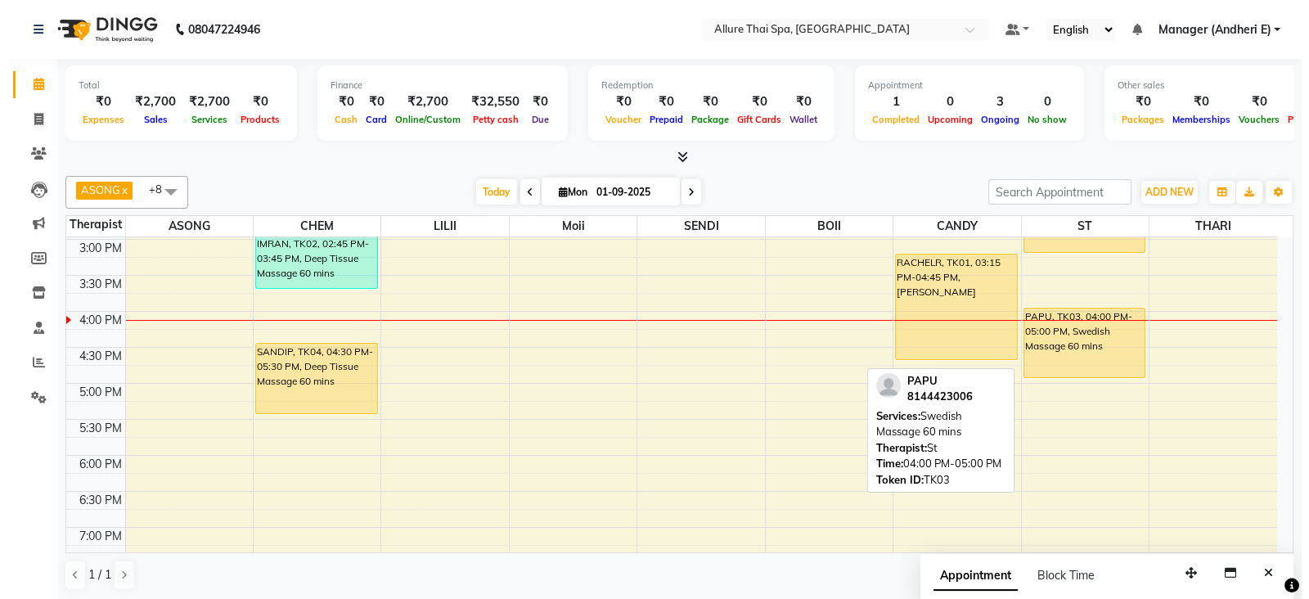
select select "1"
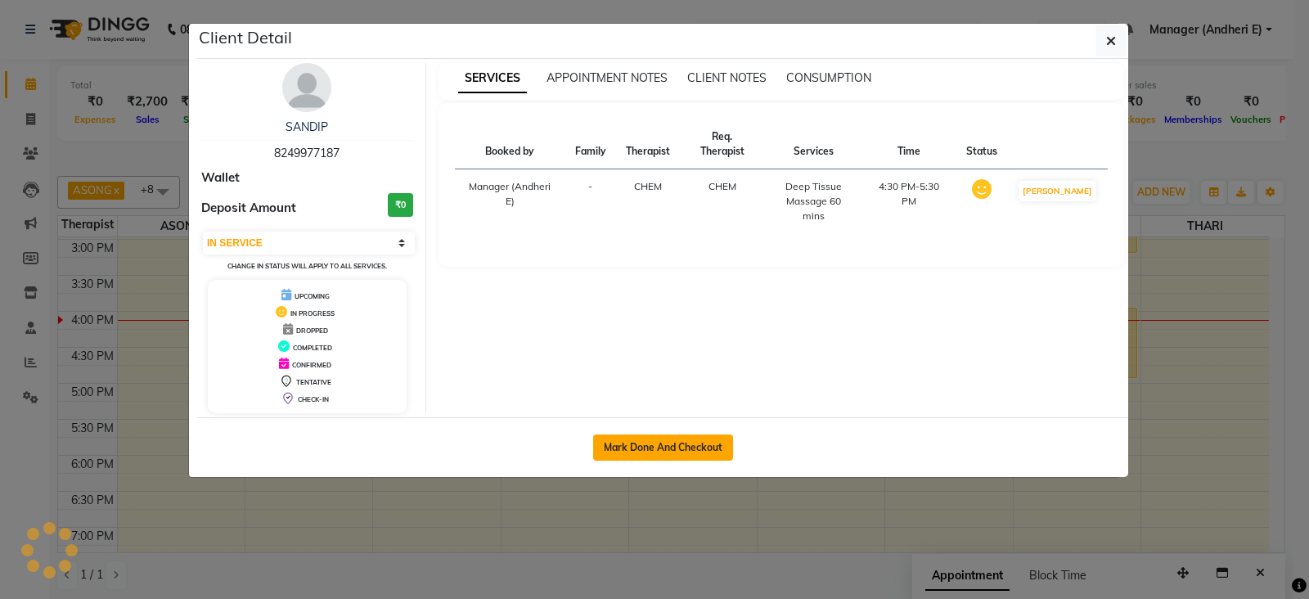
click at [679, 440] on button "Mark Done And Checkout" at bounding box center [663, 447] width 140 height 26
select select "service"
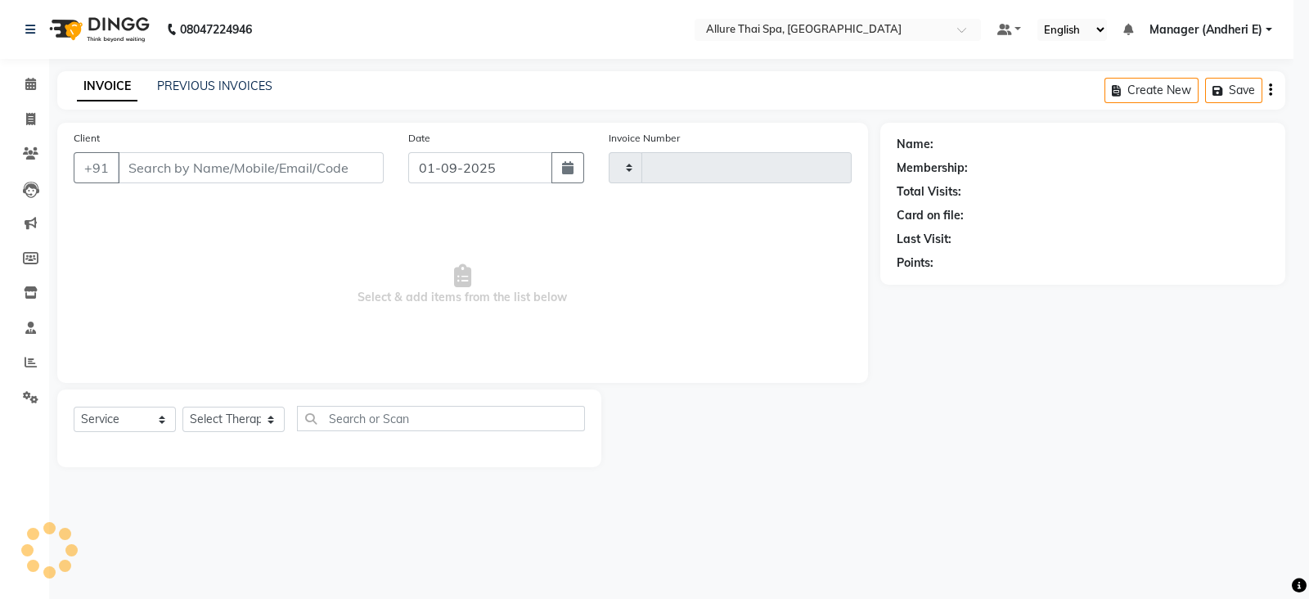
type input "1920"
select select "6826"
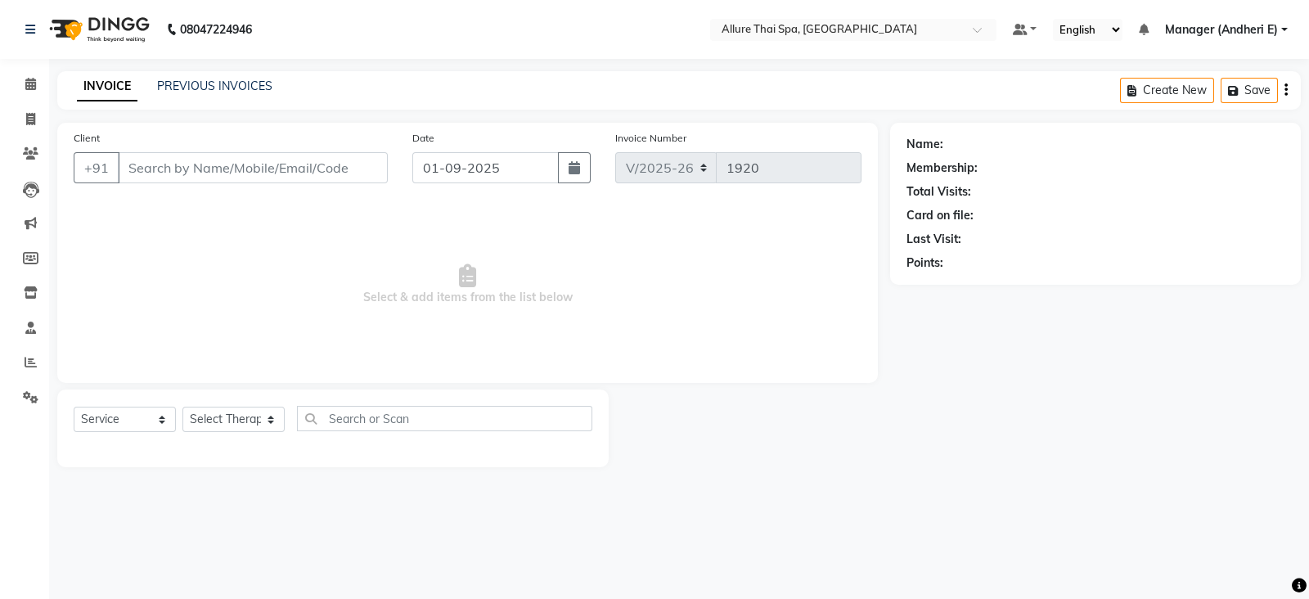
type input "8249977187"
select select "66695"
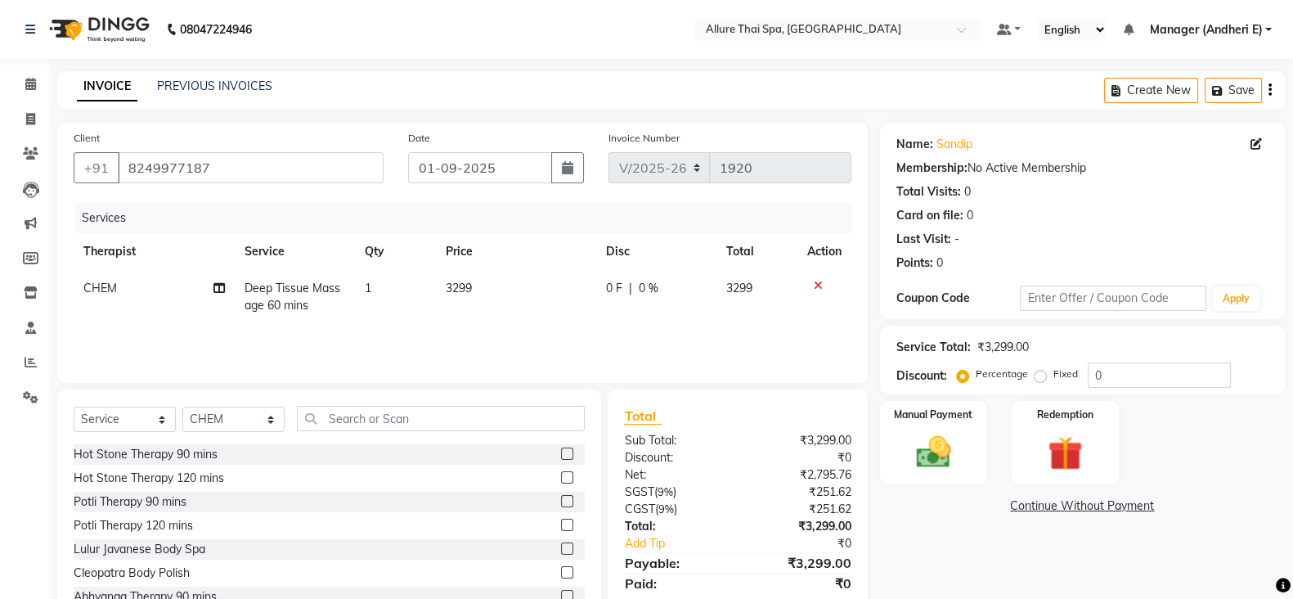
click at [1047, 375] on div "Fixed" at bounding box center [1058, 374] width 40 height 20
click at [1053, 369] on label "Fixed" at bounding box center [1065, 373] width 25 height 15
click at [1039, 369] on input "Fixed" at bounding box center [1043, 373] width 11 height 11
radio input "true"
click at [976, 375] on label "Percentage" at bounding box center [1002, 373] width 52 height 15
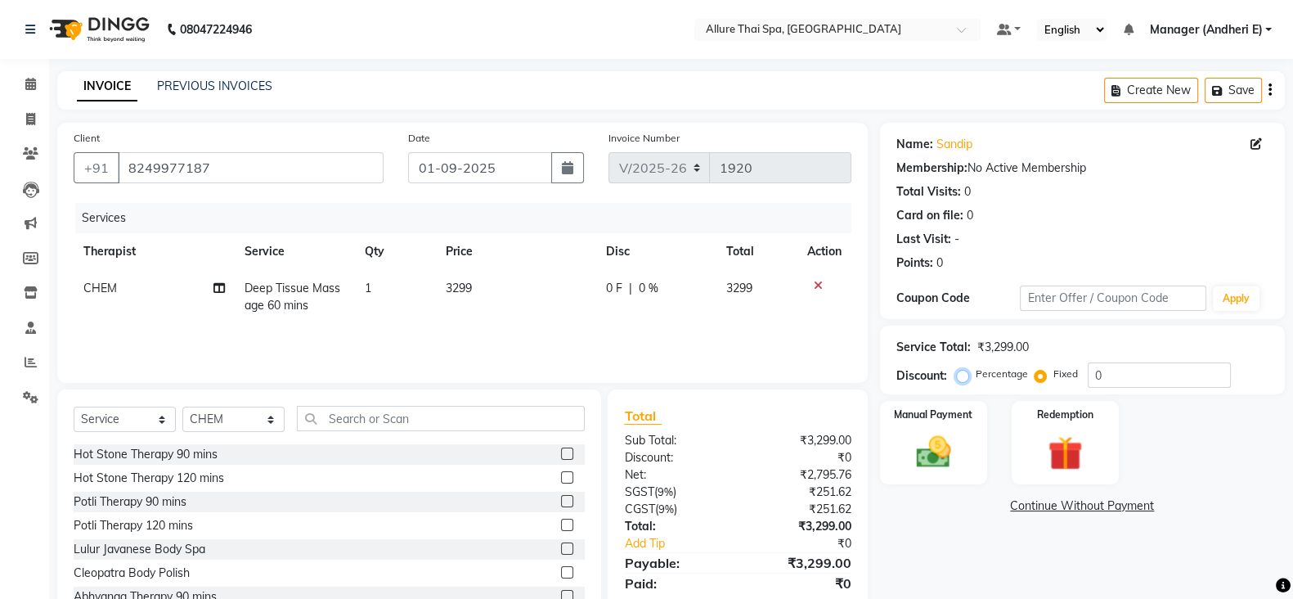
click at [961, 375] on input "Percentage" at bounding box center [965, 373] width 11 height 11
radio input "true"
click at [952, 450] on img at bounding box center [934, 451] width 58 height 41
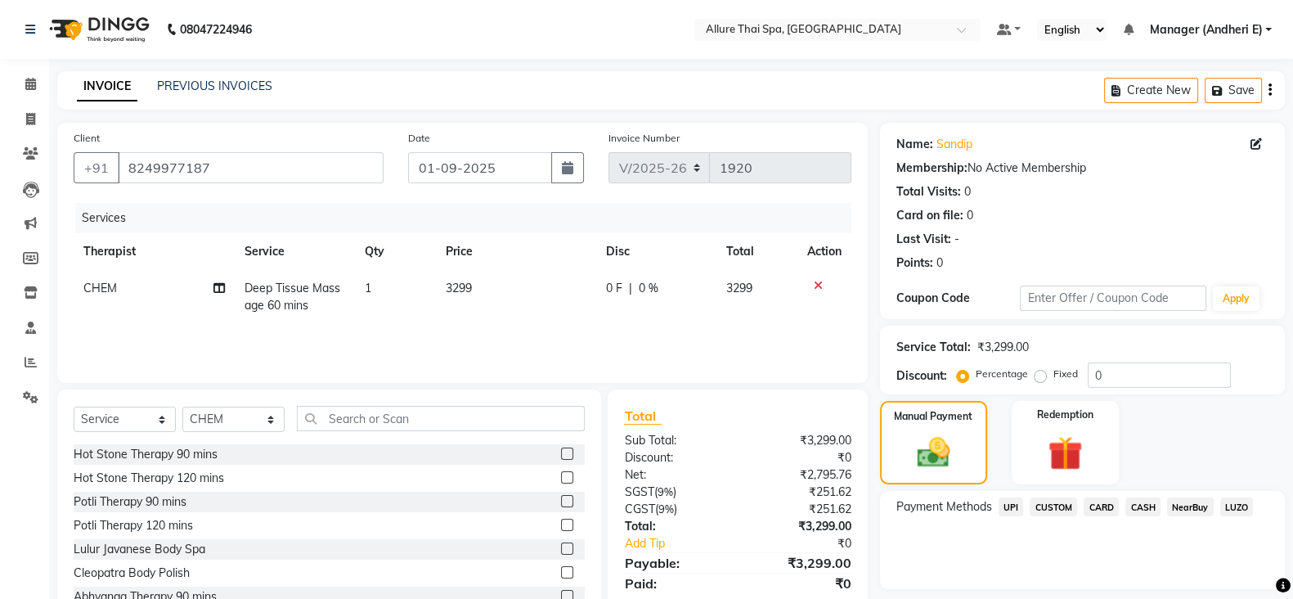
scroll to position [40, 0]
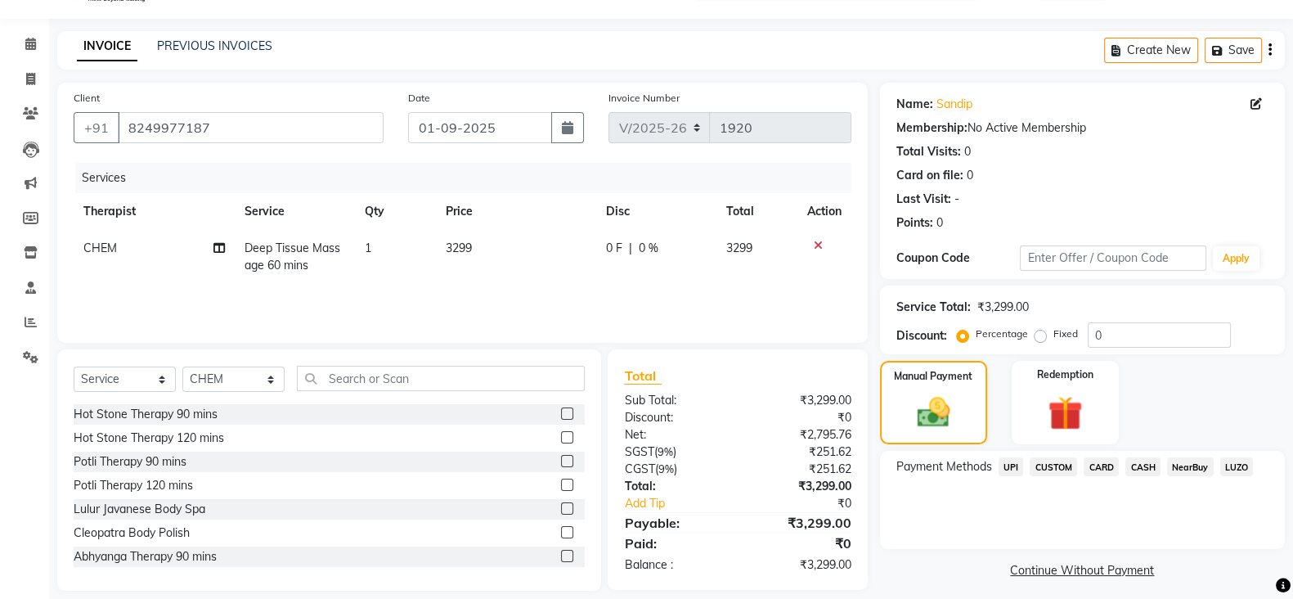
click at [1134, 464] on span "CASH" at bounding box center [1142, 466] width 35 height 19
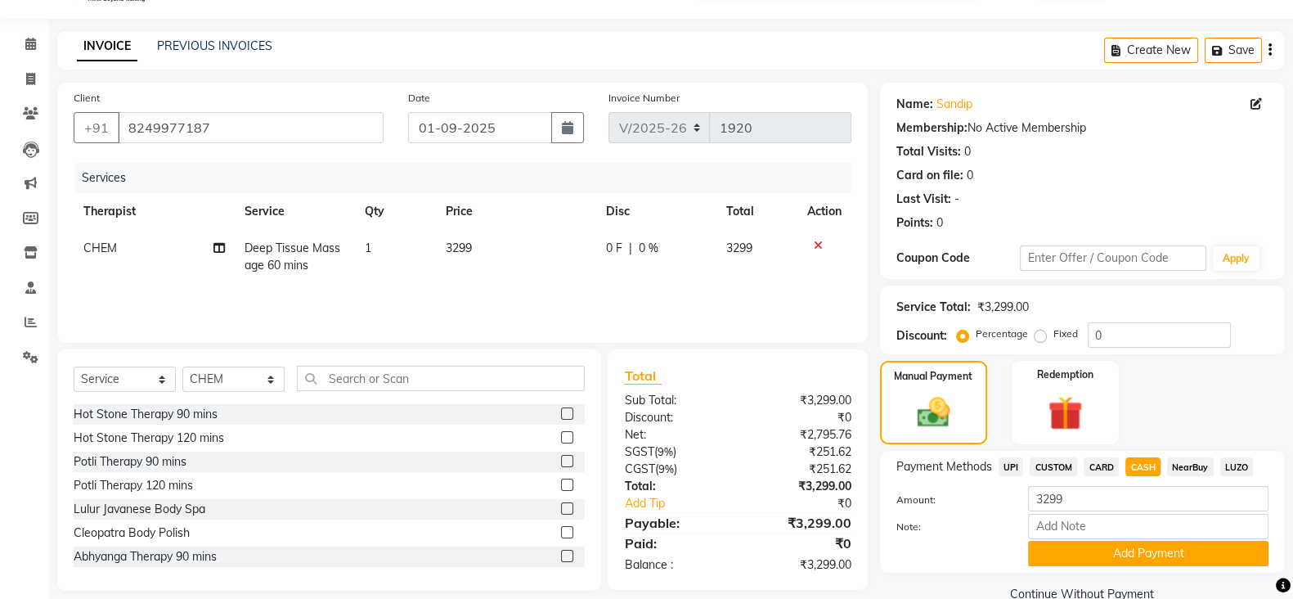
click at [1089, 465] on span "CARD" at bounding box center [1101, 466] width 35 height 19
click at [1154, 465] on span "CASH" at bounding box center [1142, 466] width 35 height 19
click at [1108, 464] on span "CARD" at bounding box center [1101, 466] width 35 height 19
drag, startPoint x: 1151, startPoint y: 464, endPoint x: 1076, endPoint y: 464, distance: 74.4
click at [1153, 464] on span "CASH" at bounding box center [1142, 466] width 35 height 19
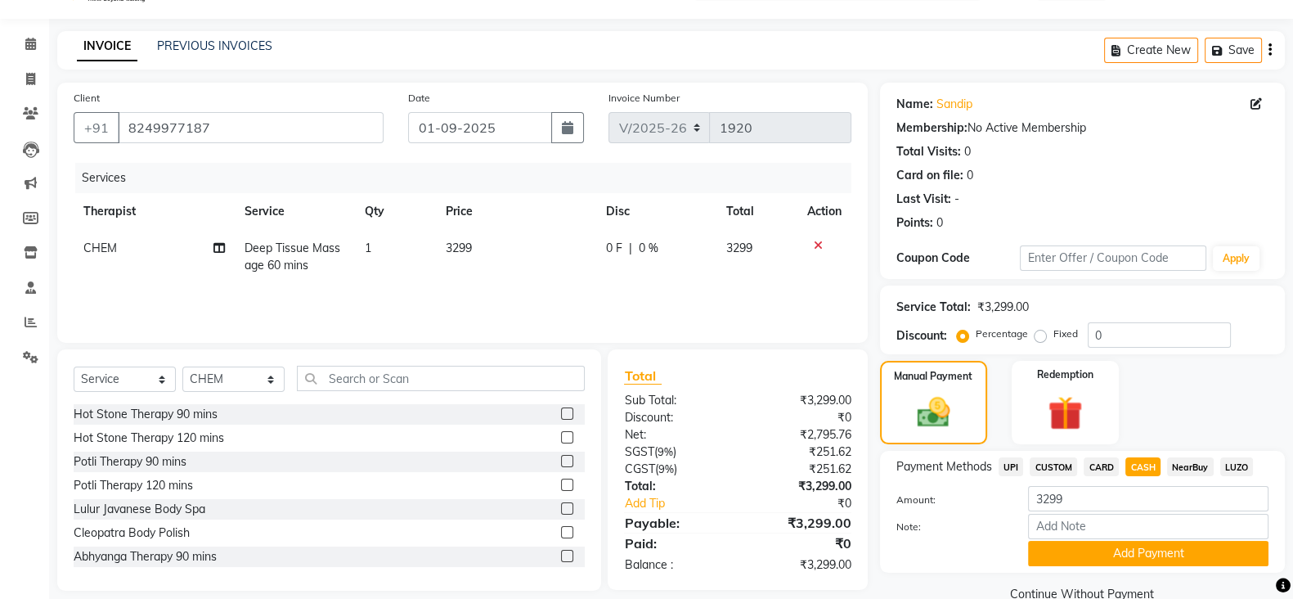
click at [1008, 464] on span "UPI" at bounding box center [1011, 466] width 25 height 19
click at [1135, 460] on span "CASH" at bounding box center [1142, 466] width 35 height 19
drag, startPoint x: 1021, startPoint y: 460, endPoint x: 1046, endPoint y: 508, distance: 53.8
click at [1018, 461] on span "UPI" at bounding box center [1011, 466] width 25 height 19
click at [1104, 557] on button "Add Payment" at bounding box center [1148, 553] width 240 height 25
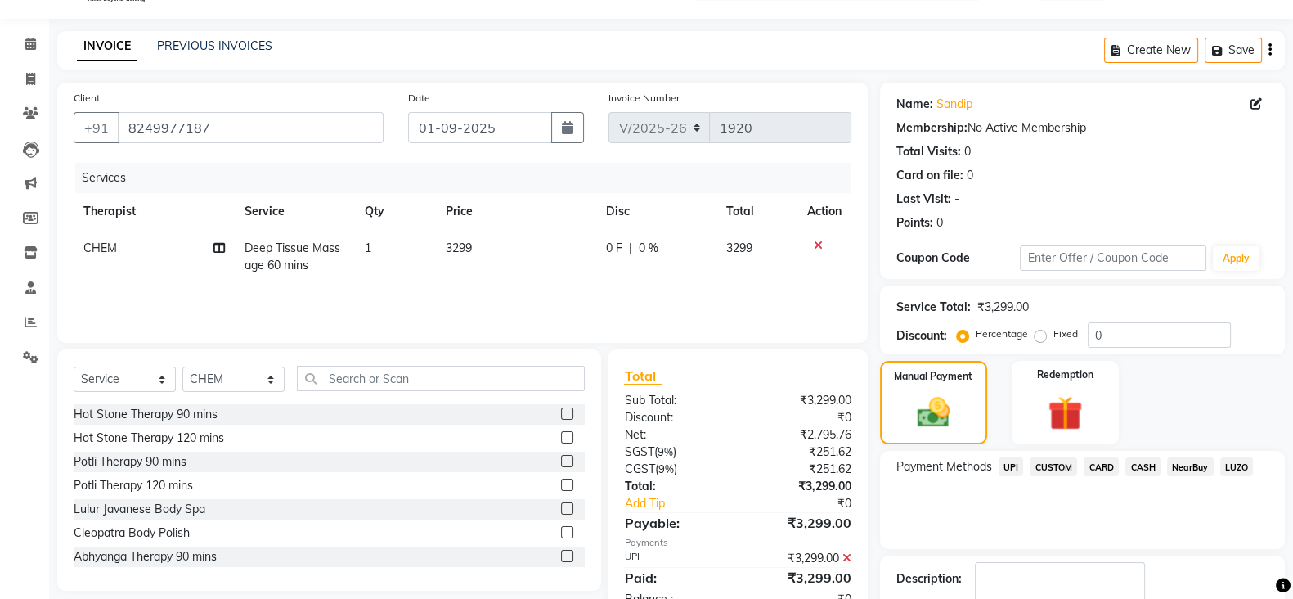
scroll to position [123, 0]
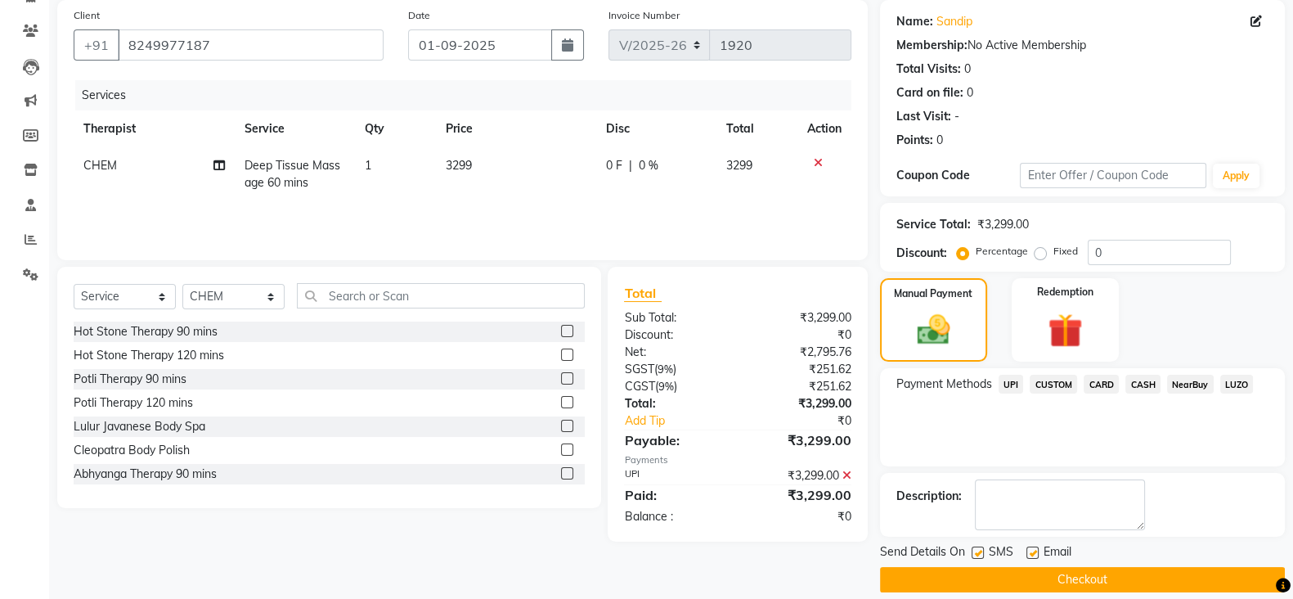
click at [972, 553] on label at bounding box center [978, 552] width 12 height 12
click at [972, 553] on input "checkbox" at bounding box center [977, 553] width 11 height 11
checkbox input "false"
click at [1034, 553] on label at bounding box center [1032, 552] width 12 height 12
click at [1034, 553] on input "checkbox" at bounding box center [1031, 553] width 11 height 11
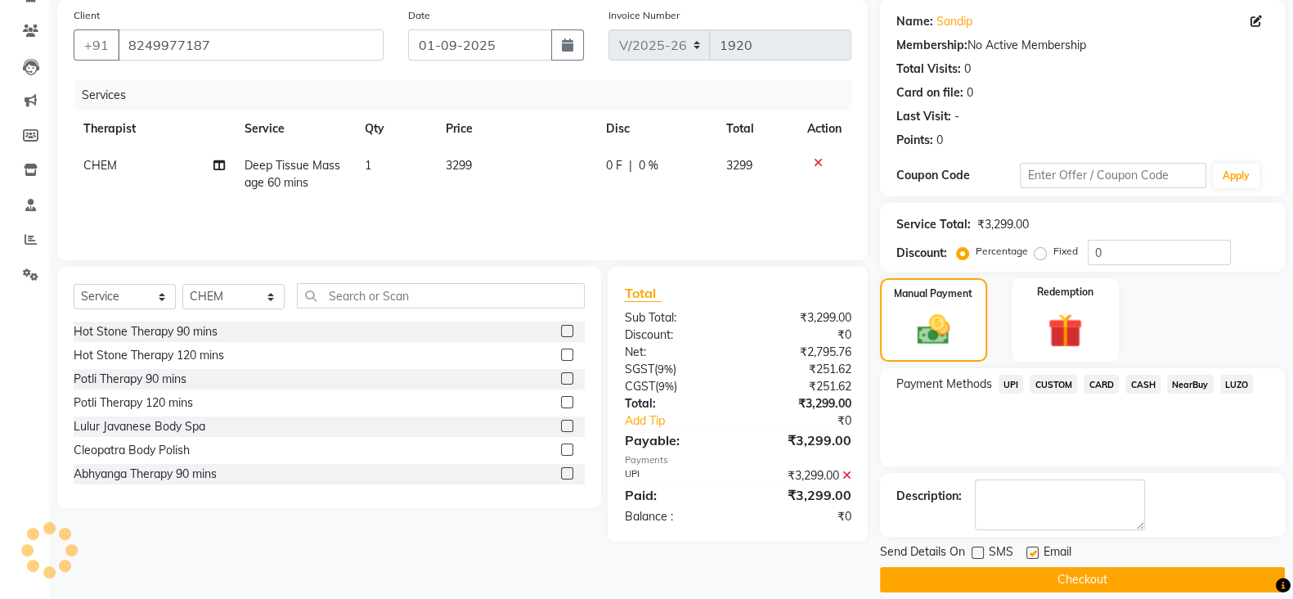
checkbox input "false"
click at [1033, 572] on button "Checkout" at bounding box center [1082, 579] width 405 height 25
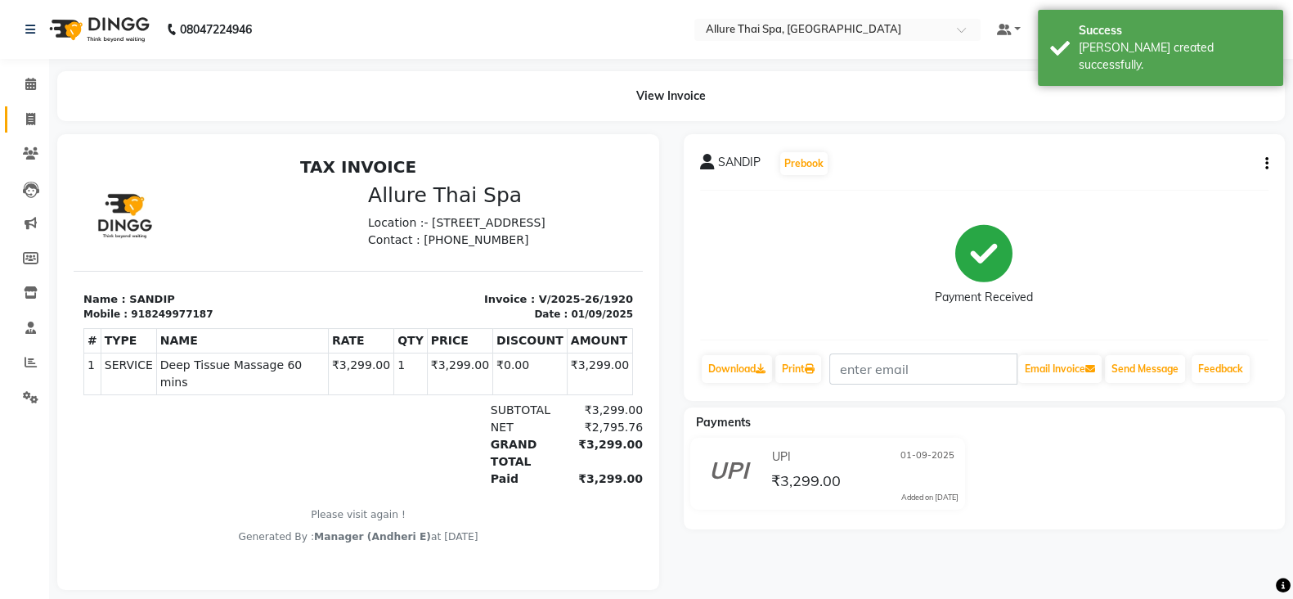
click at [25, 108] on link "Invoice" at bounding box center [24, 119] width 39 height 27
select select "service"
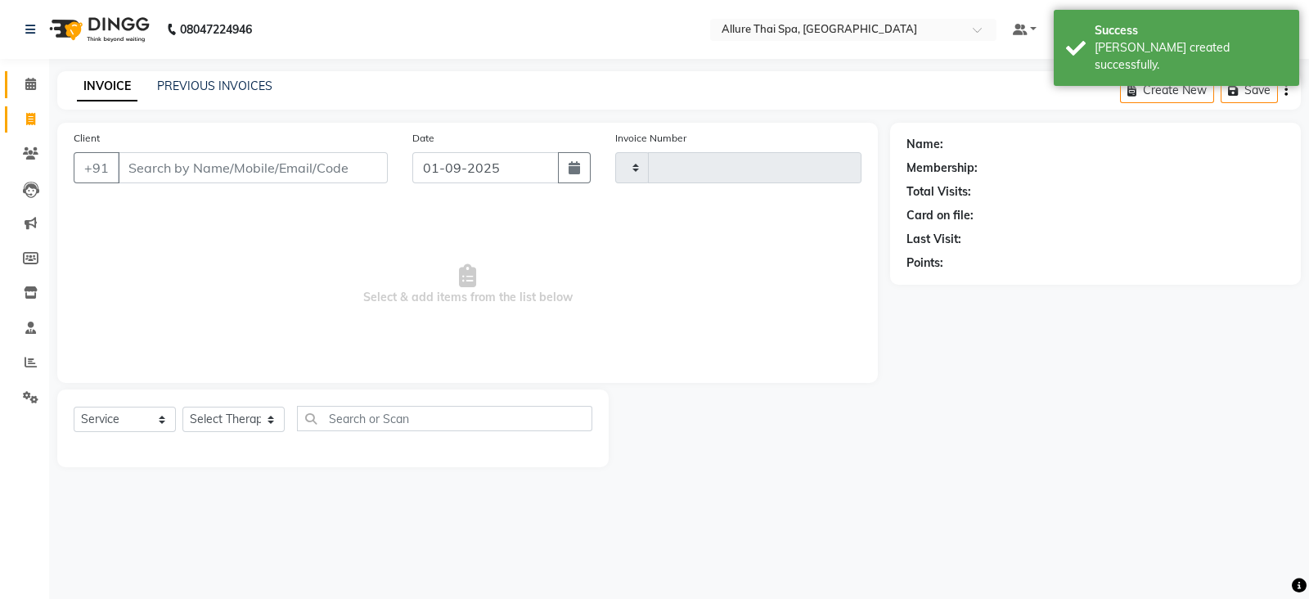
type input "1921"
select select "6826"
click at [31, 69] on li "Calendar" at bounding box center [24, 84] width 49 height 35
click at [37, 80] on span at bounding box center [30, 84] width 29 height 19
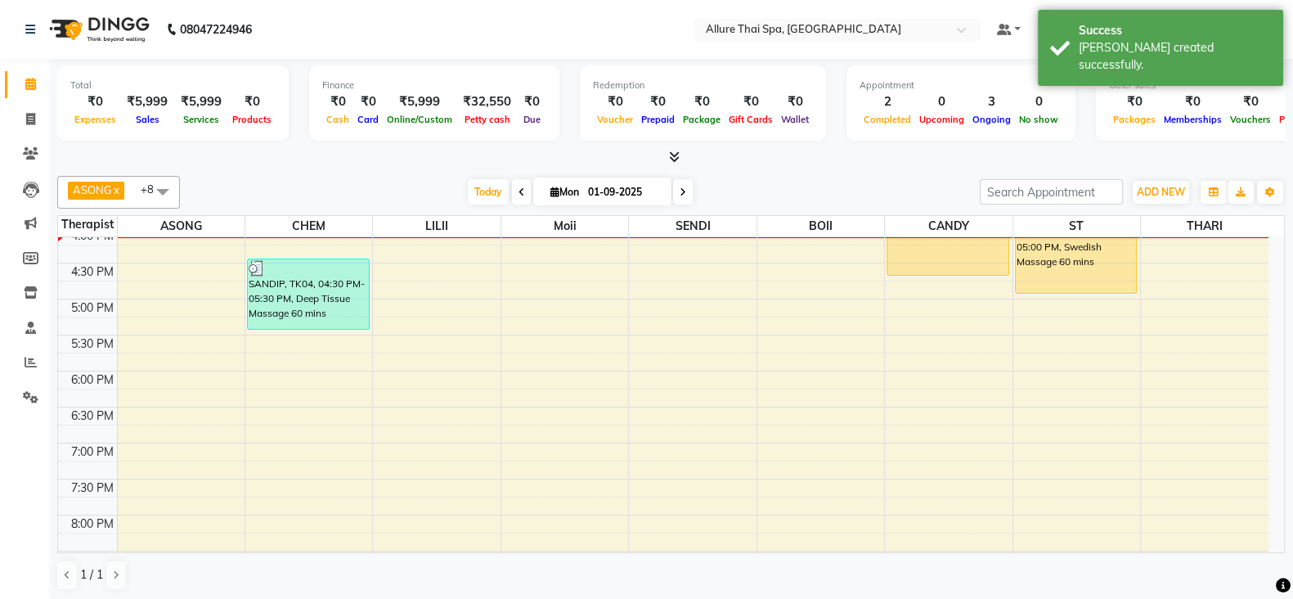
scroll to position [350, 0]
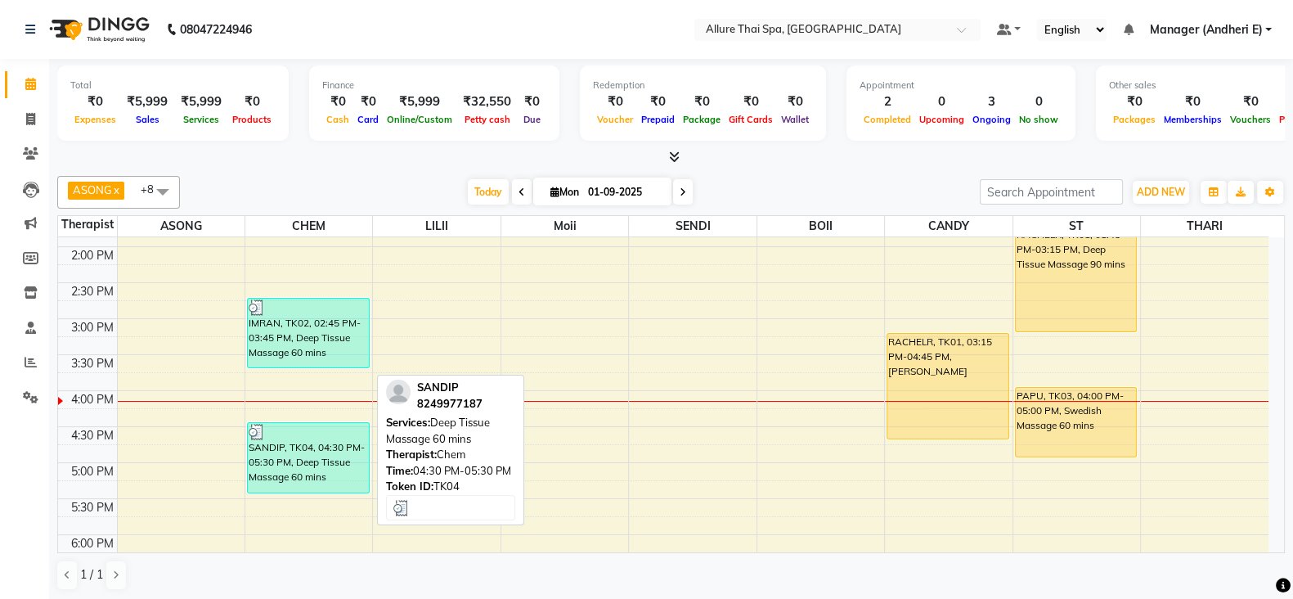
click at [328, 442] on div "SANDIP, TK04, 04:30 PM-05:30 PM, Deep Tissue Massage 60 mins" at bounding box center [308, 458] width 121 height 70
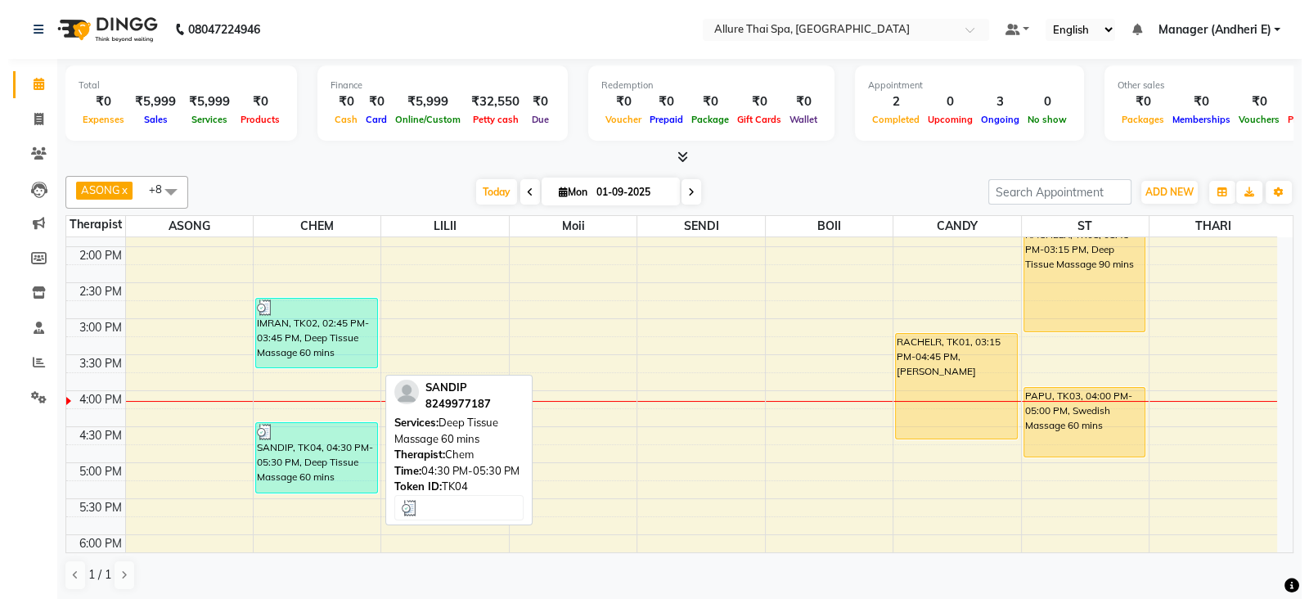
select select "3"
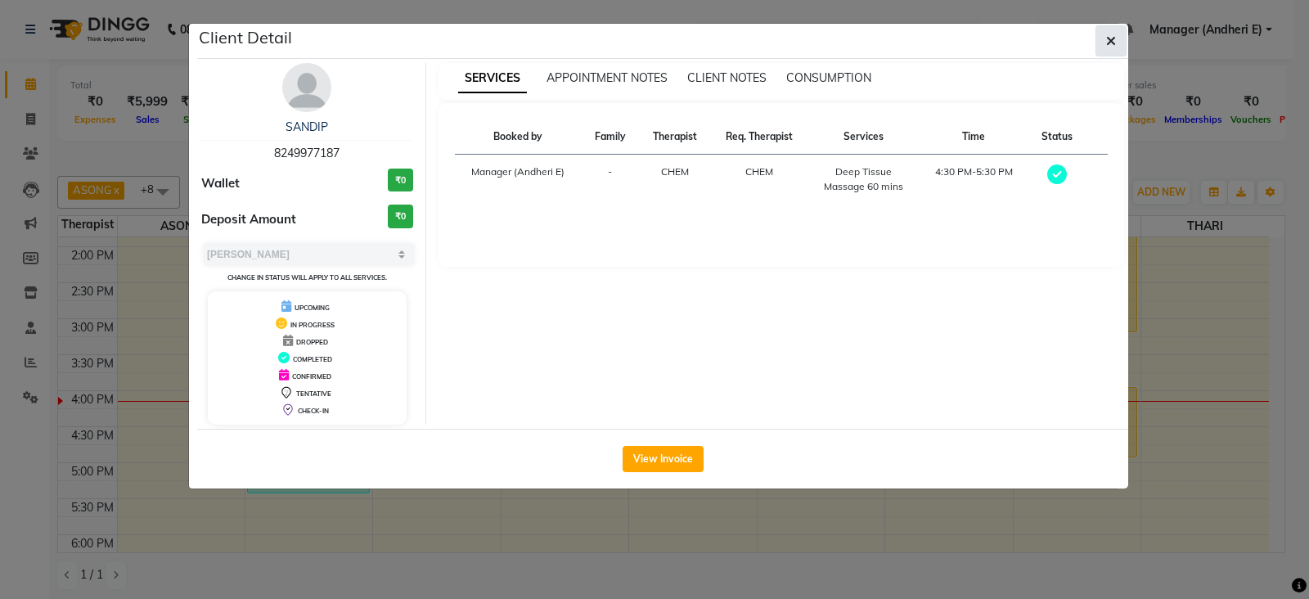
click at [1111, 44] on icon "button" at bounding box center [1111, 40] width 10 height 13
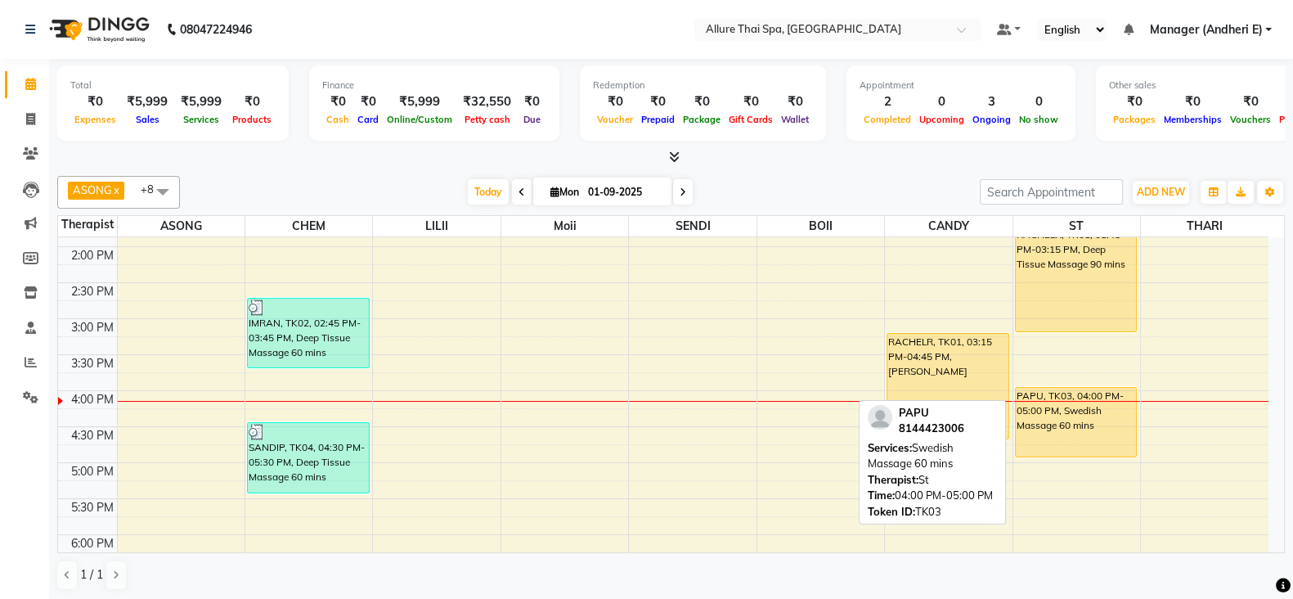
click at [1073, 408] on div "PAPU, TK03, 04:00 PM-05:00 PM, Swedish Massage 60 mins" at bounding box center [1076, 422] width 121 height 69
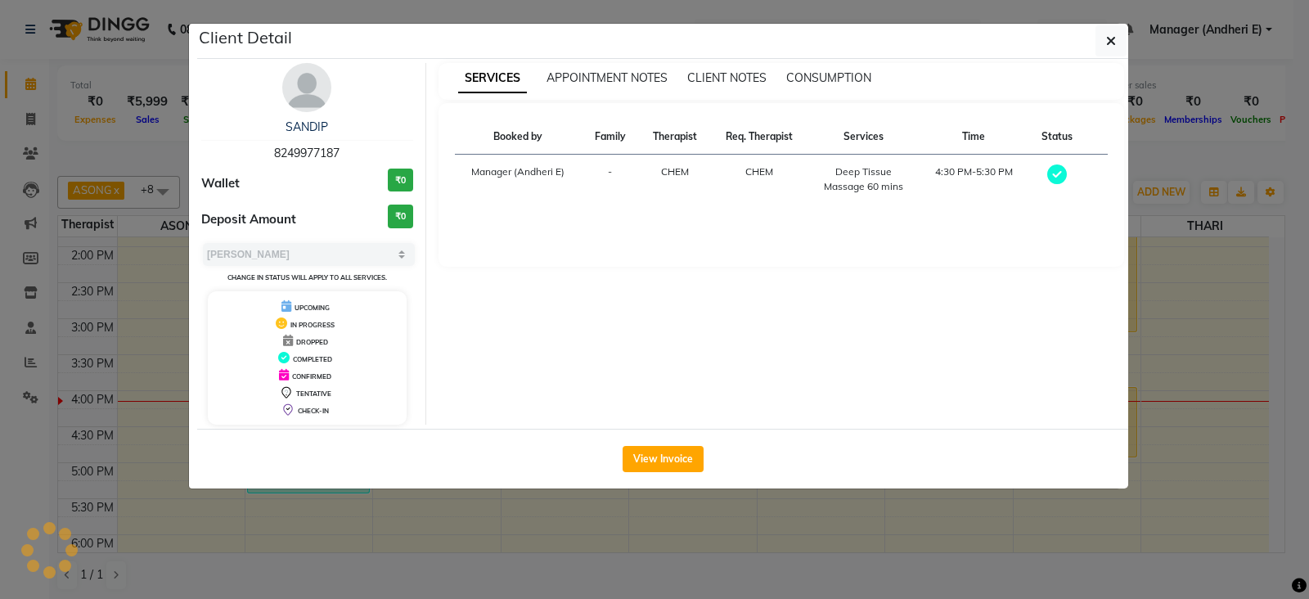
select select "1"
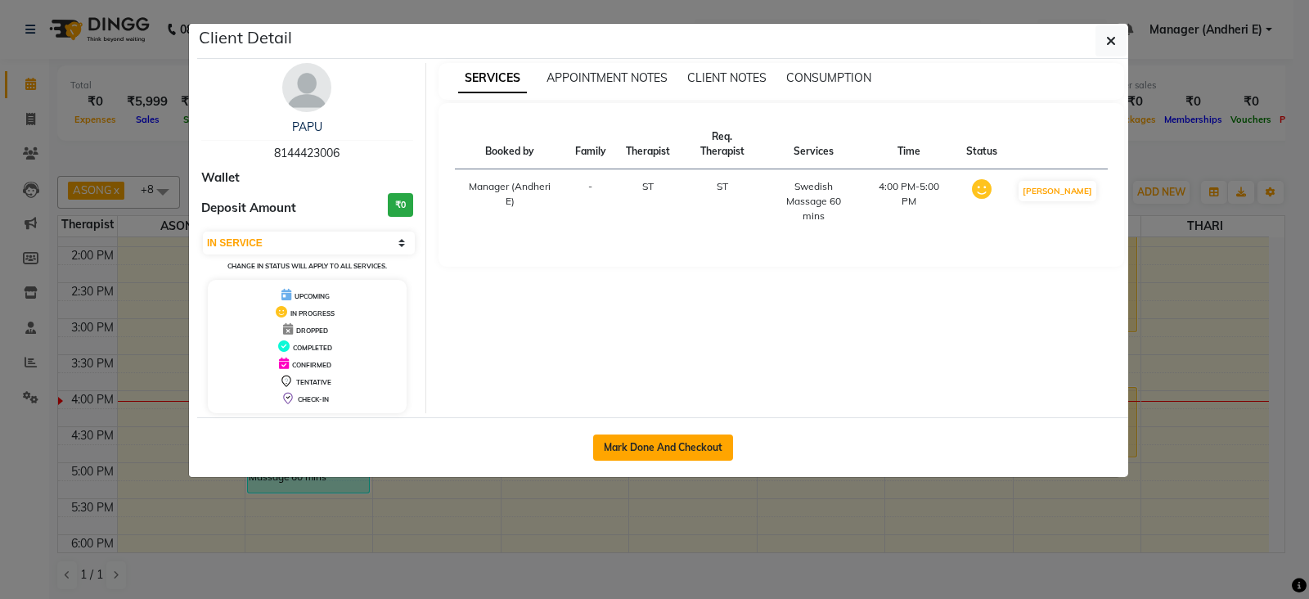
click at [669, 442] on button "Mark Done And Checkout" at bounding box center [663, 447] width 140 height 26
select select "6826"
select select "service"
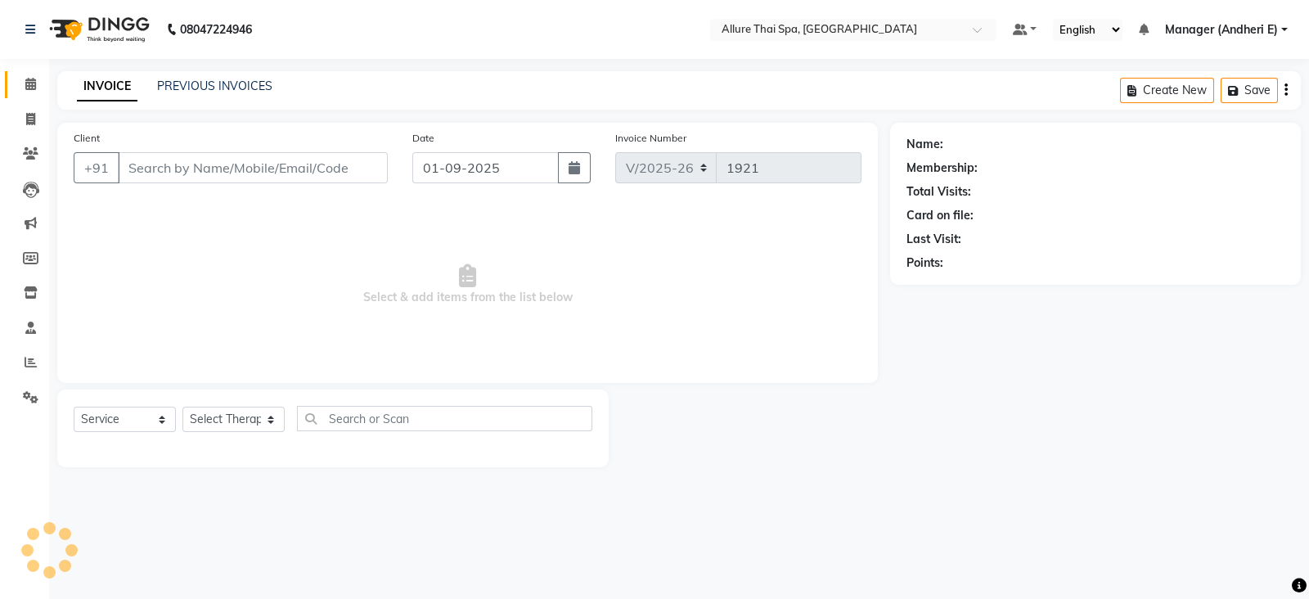
type input "8144423006"
select select "89384"
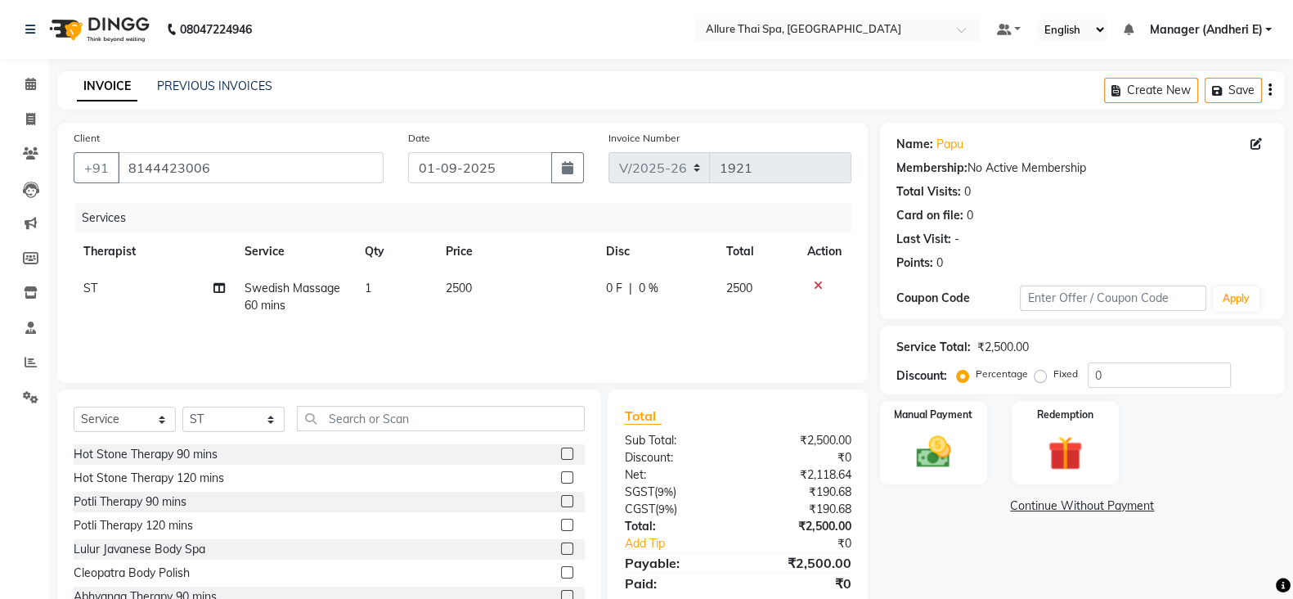
click at [1053, 374] on label "Fixed" at bounding box center [1065, 373] width 25 height 15
click at [1045, 374] on input "Fixed" at bounding box center [1043, 373] width 11 height 11
radio input "true"
click at [976, 374] on label "Percentage" at bounding box center [1002, 373] width 52 height 15
click at [966, 374] on input "Percentage" at bounding box center [965, 373] width 11 height 11
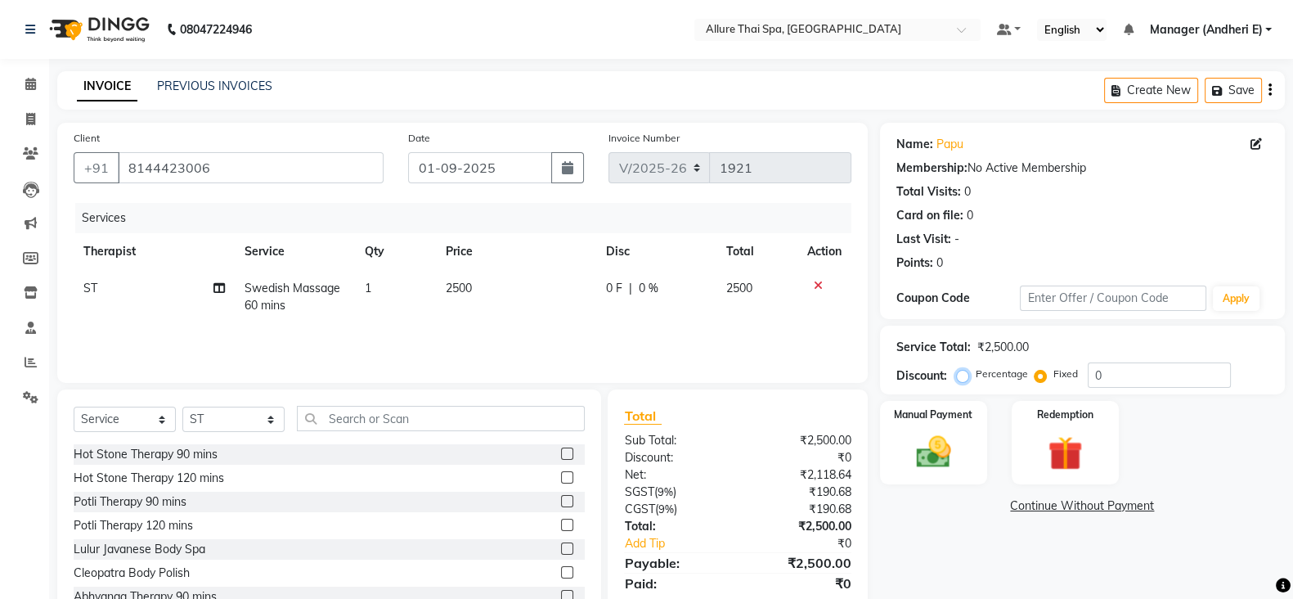
radio input "true"
click at [961, 433] on img at bounding box center [934, 451] width 58 height 41
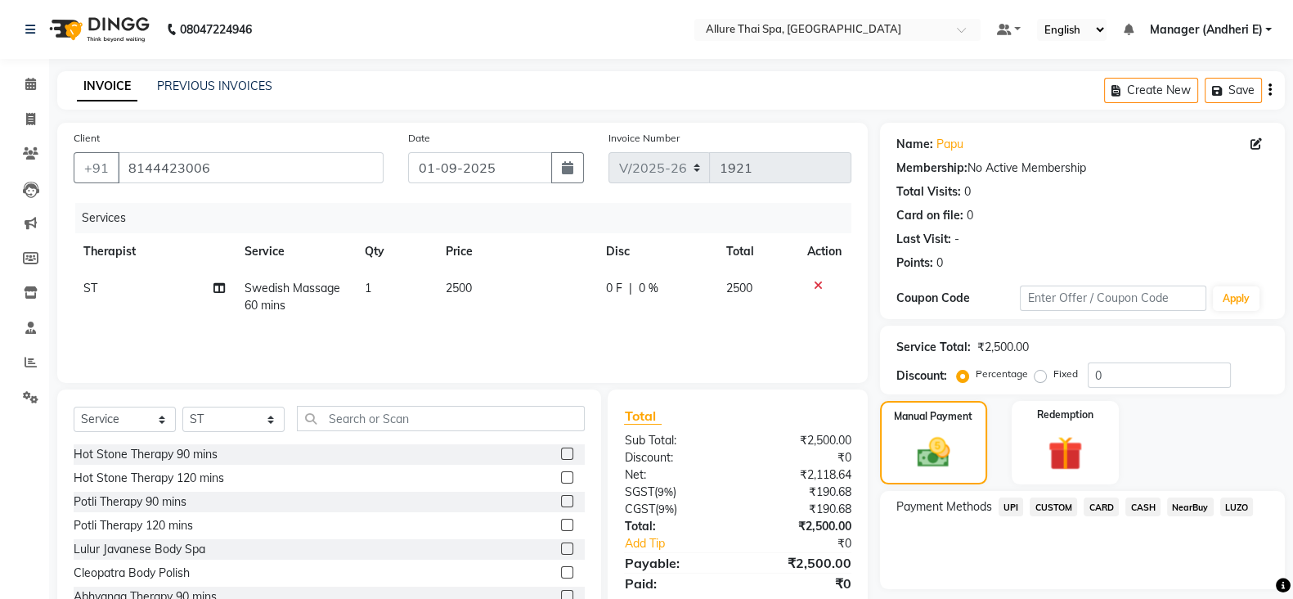
click at [1139, 506] on span "CASH" at bounding box center [1142, 506] width 35 height 19
click at [1117, 505] on span "CARD" at bounding box center [1101, 506] width 35 height 19
click at [1149, 505] on span "CASH" at bounding box center [1142, 506] width 35 height 19
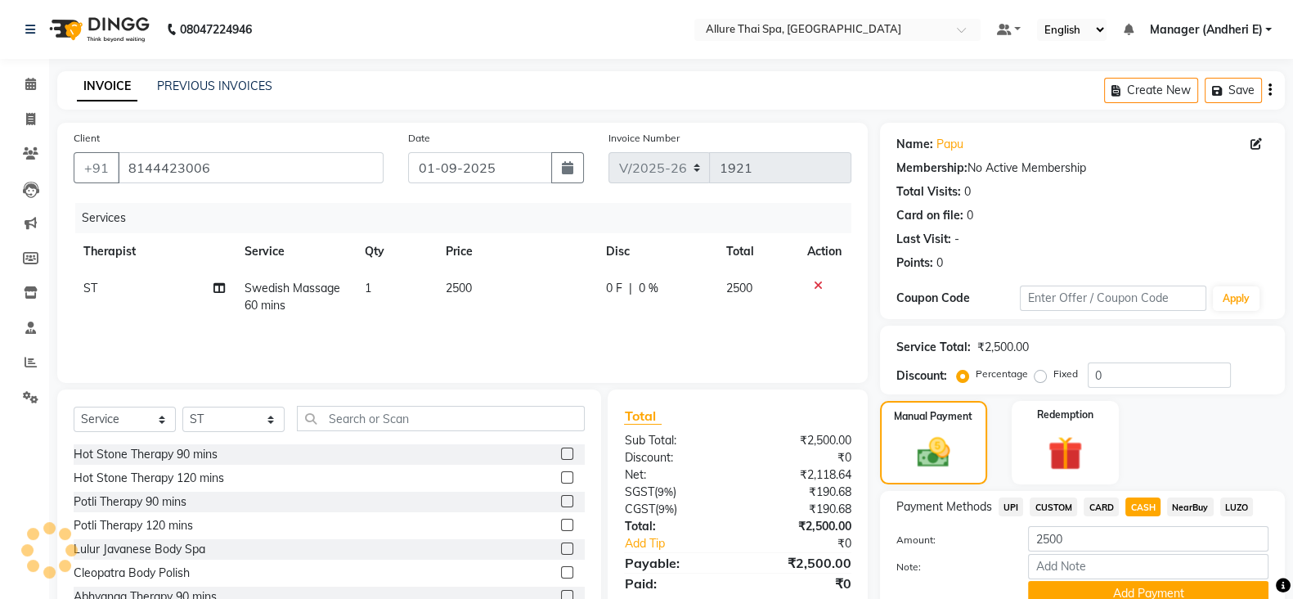
click at [1113, 502] on span "CARD" at bounding box center [1101, 506] width 35 height 19
click at [1139, 502] on span "CASH" at bounding box center [1142, 506] width 35 height 19
click at [1013, 499] on span "UPI" at bounding box center [1011, 506] width 25 height 19
click at [1133, 506] on span "CASH" at bounding box center [1142, 506] width 35 height 19
click at [1004, 503] on span "UPI" at bounding box center [1011, 506] width 25 height 19
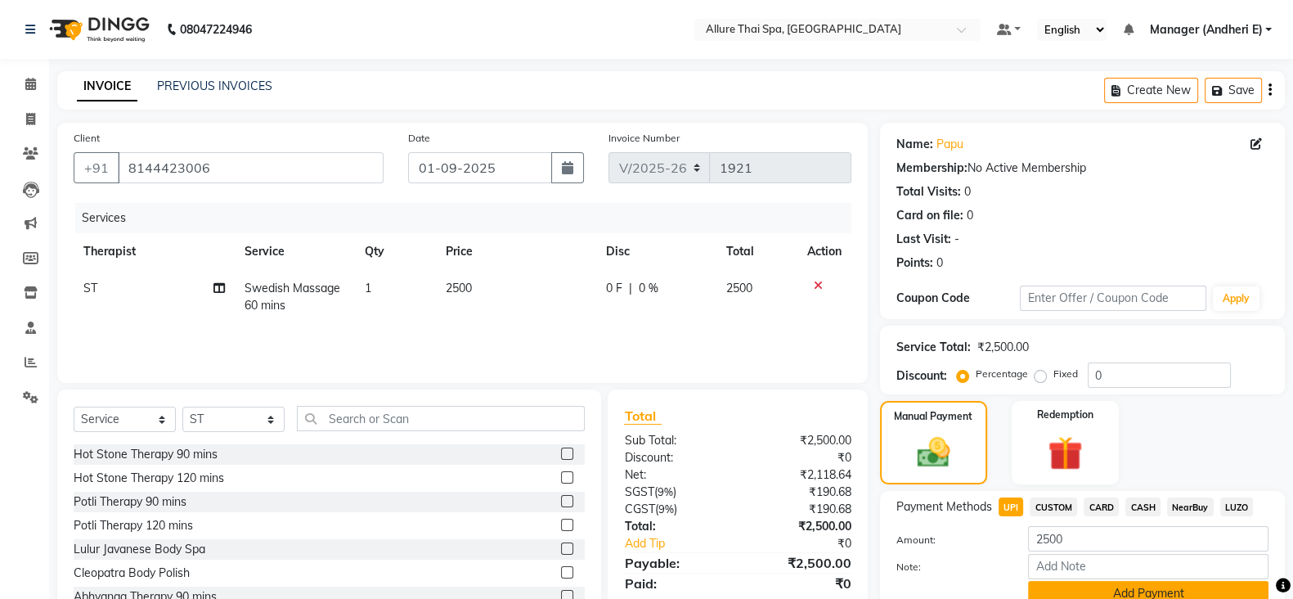
click at [1084, 589] on button "Add Payment" at bounding box center [1148, 593] width 240 height 25
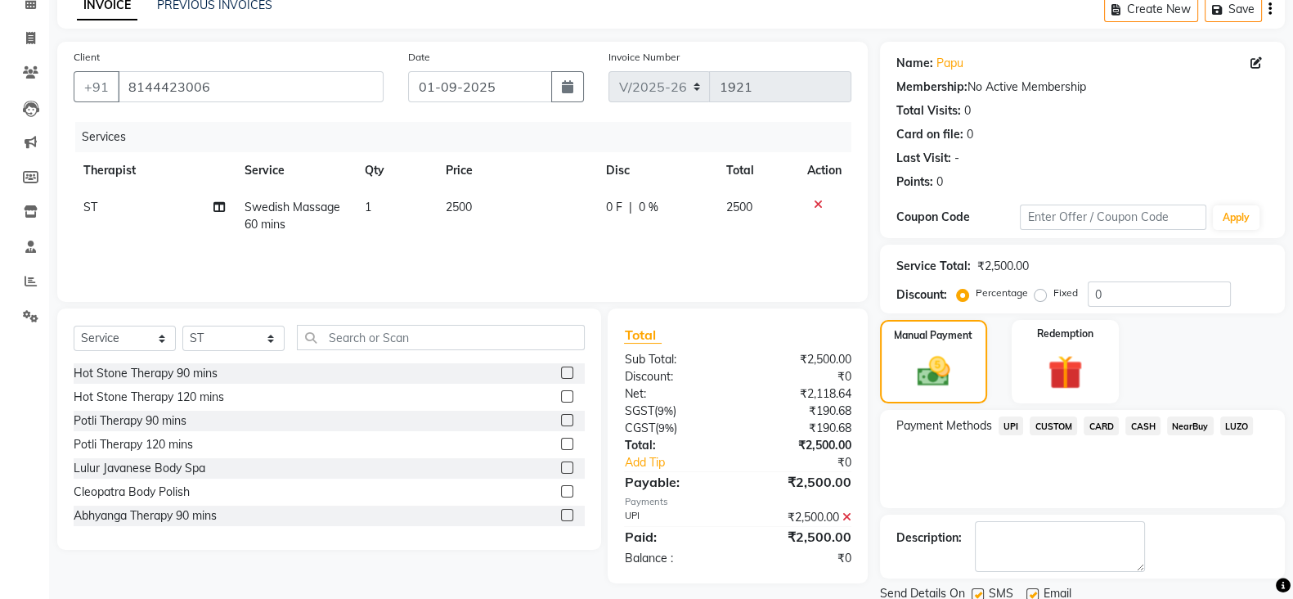
scroll to position [123, 0]
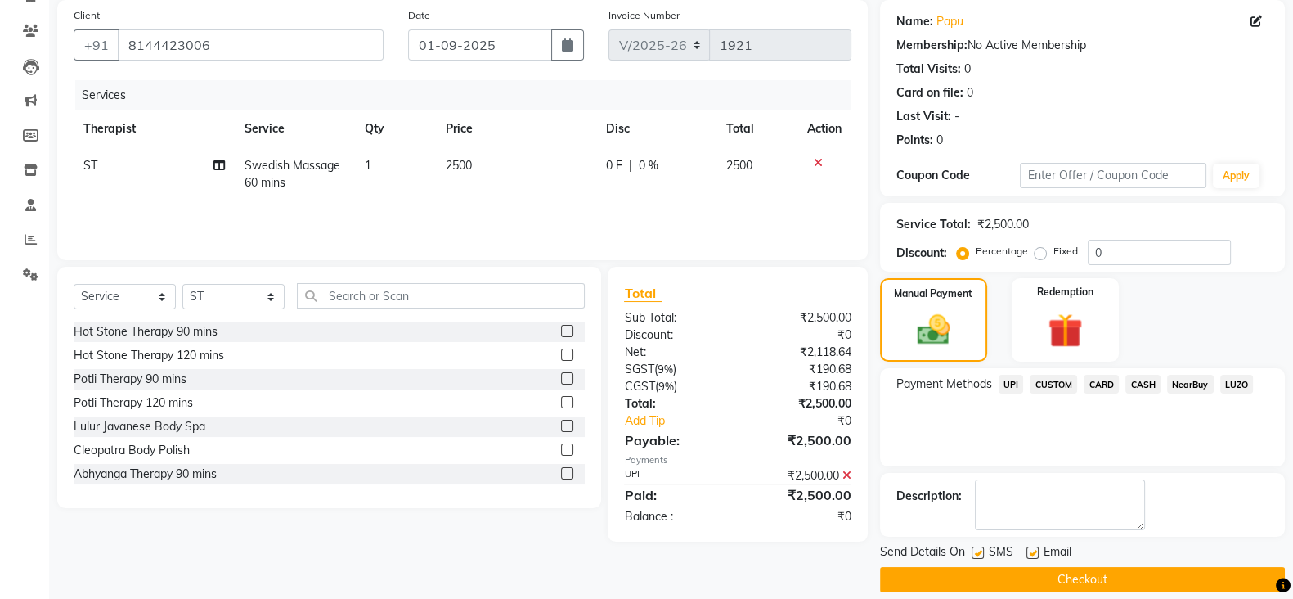
click at [979, 555] on label at bounding box center [978, 552] width 12 height 12
click at [979, 555] on input "checkbox" at bounding box center [977, 553] width 11 height 11
checkbox input "false"
click at [1035, 550] on label at bounding box center [1032, 552] width 12 height 12
click at [1035, 550] on input "checkbox" at bounding box center [1031, 553] width 11 height 11
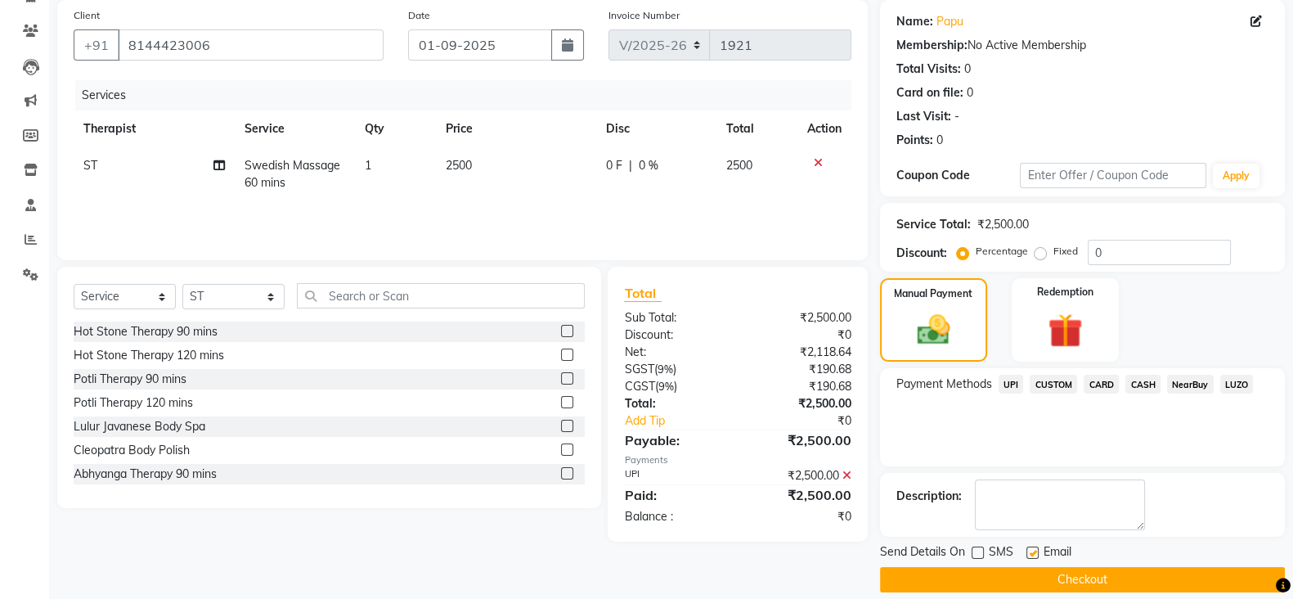
checkbox input "false"
click at [1036, 577] on button "Checkout" at bounding box center [1082, 579] width 405 height 25
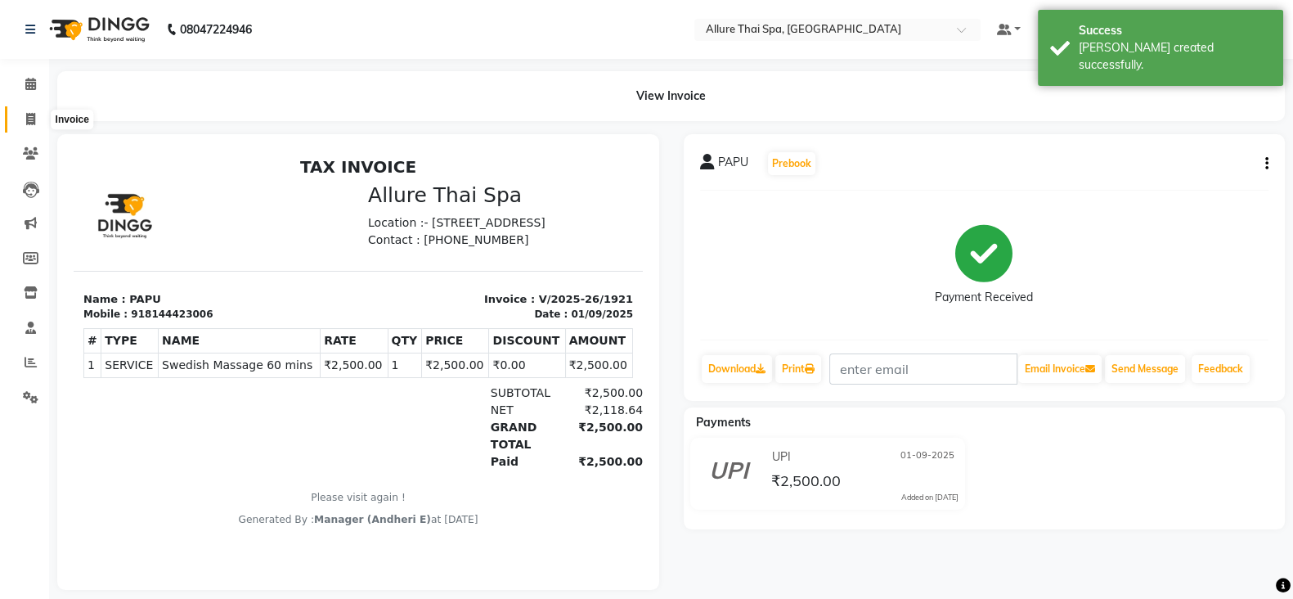
click at [37, 115] on span at bounding box center [30, 119] width 29 height 19
select select "6826"
select select "service"
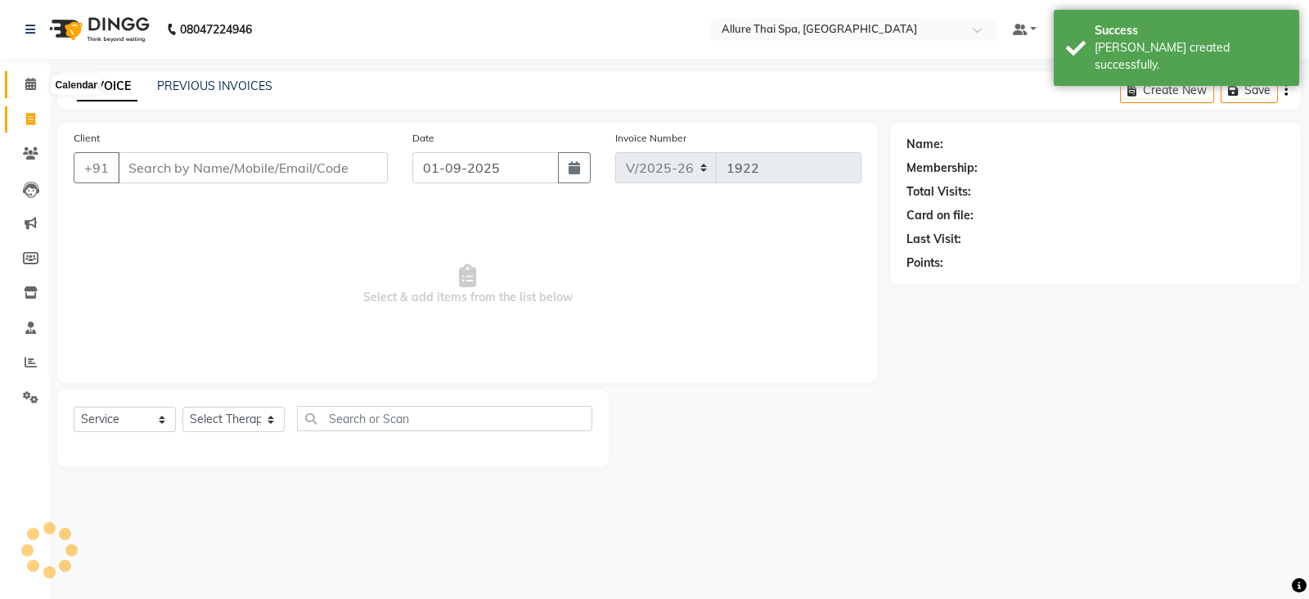
click at [37, 88] on span at bounding box center [30, 84] width 29 height 19
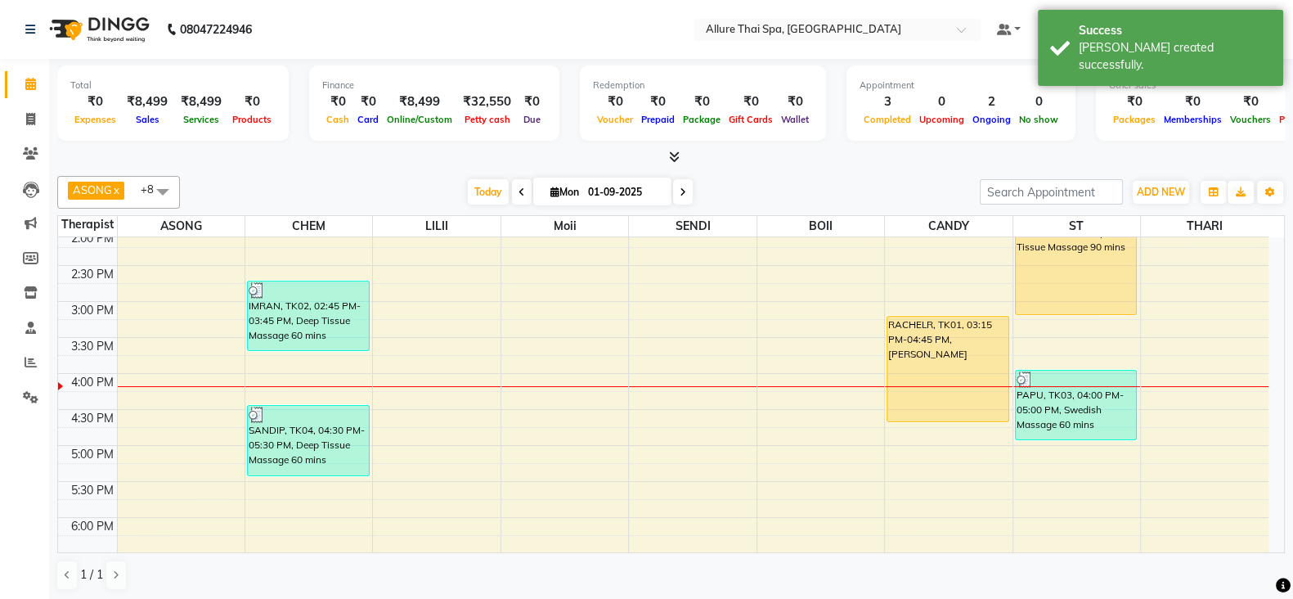
scroll to position [408, 0]
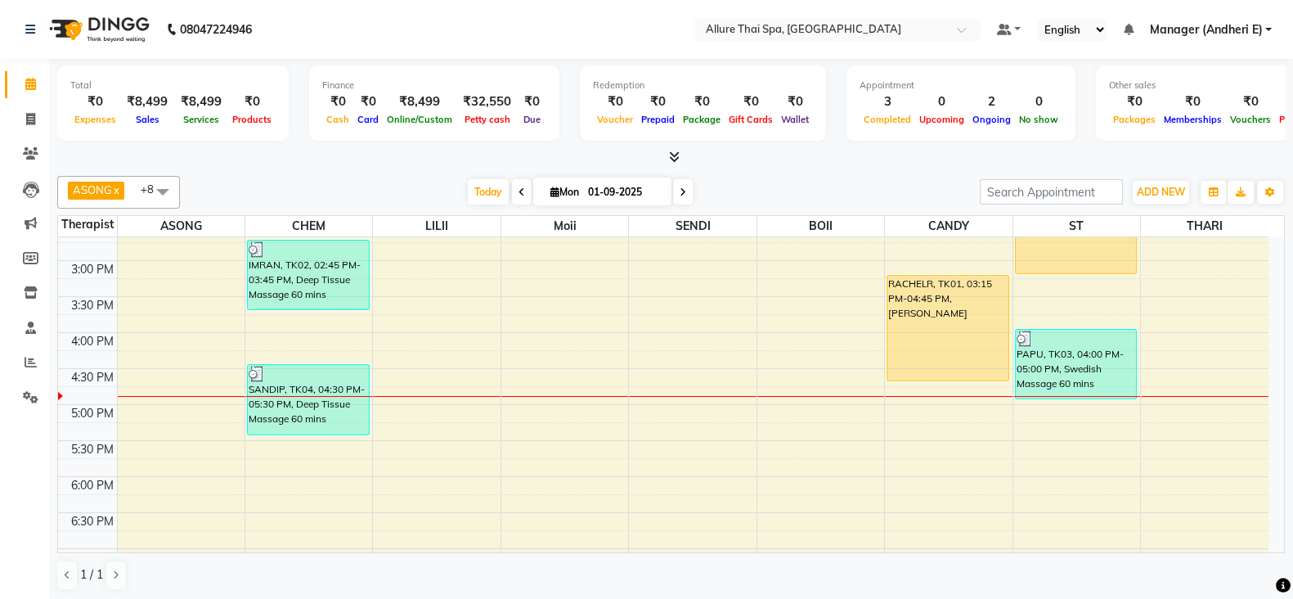
click at [484, 398] on div "9:00 AM 9:30 AM 10:00 AM 10:30 AM 11:00 AM 11:30 AM 12:00 PM 12:30 PM 1:00 PM 1…" at bounding box center [663, 368] width 1210 height 1079
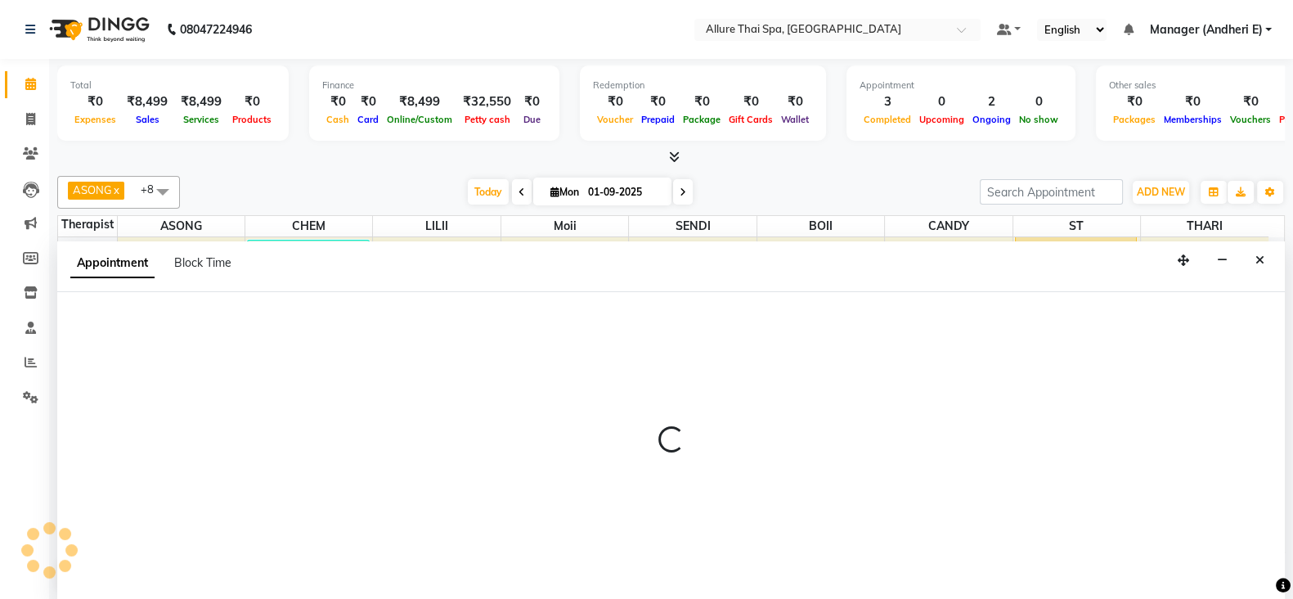
scroll to position [1, 0]
select select "82638"
select select "1020"
select select "tentative"
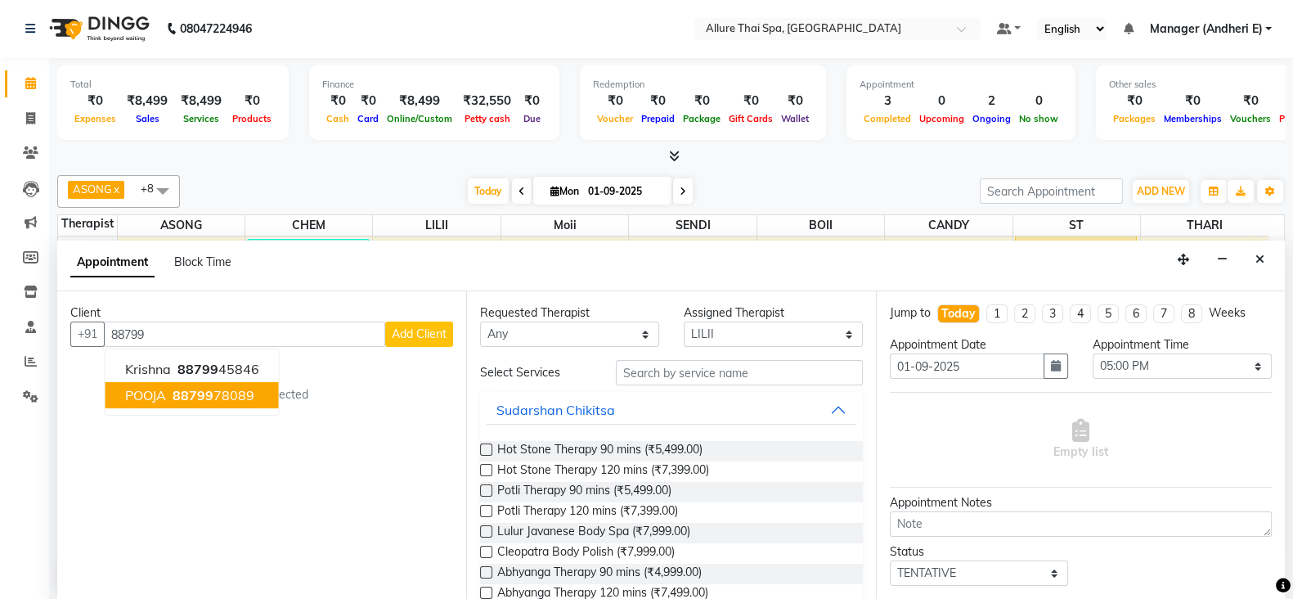
click at [217, 387] on ngb-highlight "88799 78089" at bounding box center [211, 395] width 85 height 16
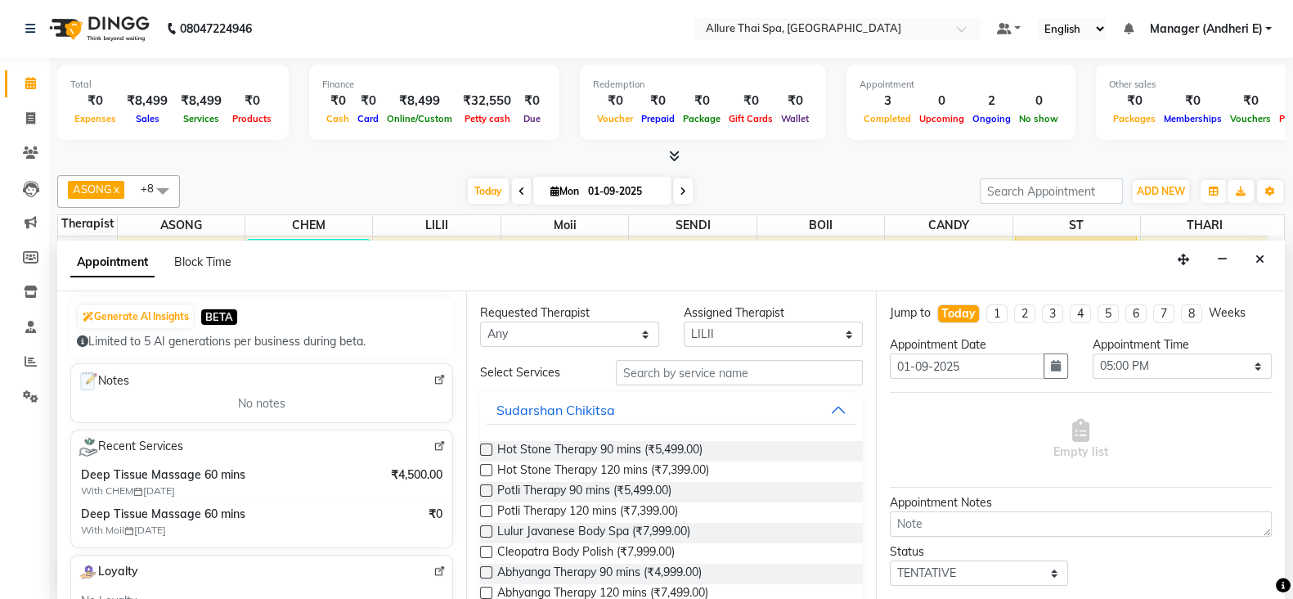
scroll to position [204, 0]
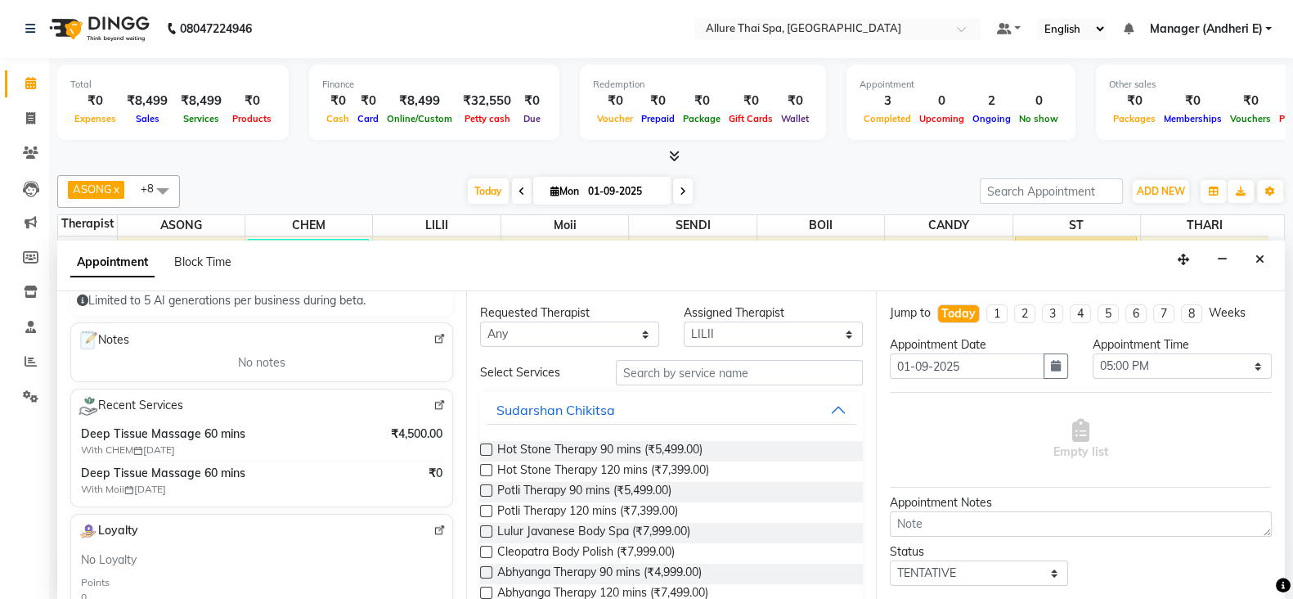
type input "8879978089"
